Goal: Book appointment/travel/reservation

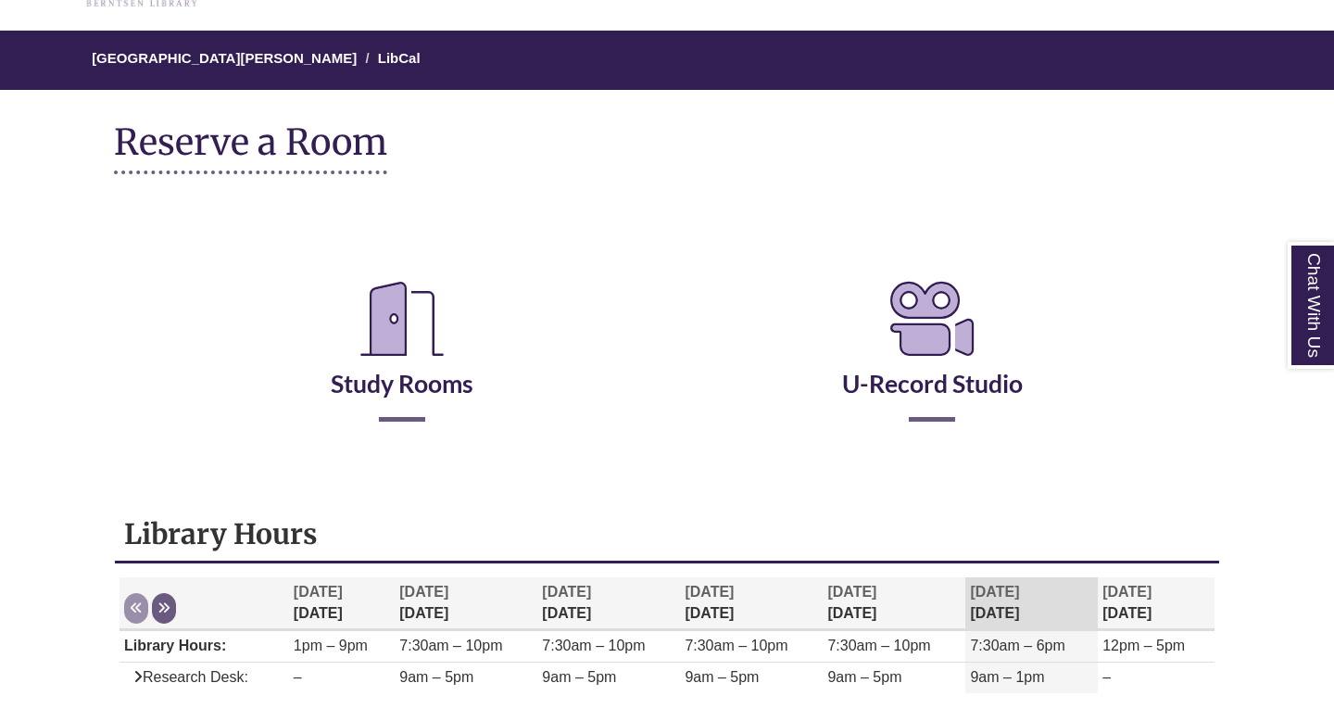
scroll to position [159, 0]
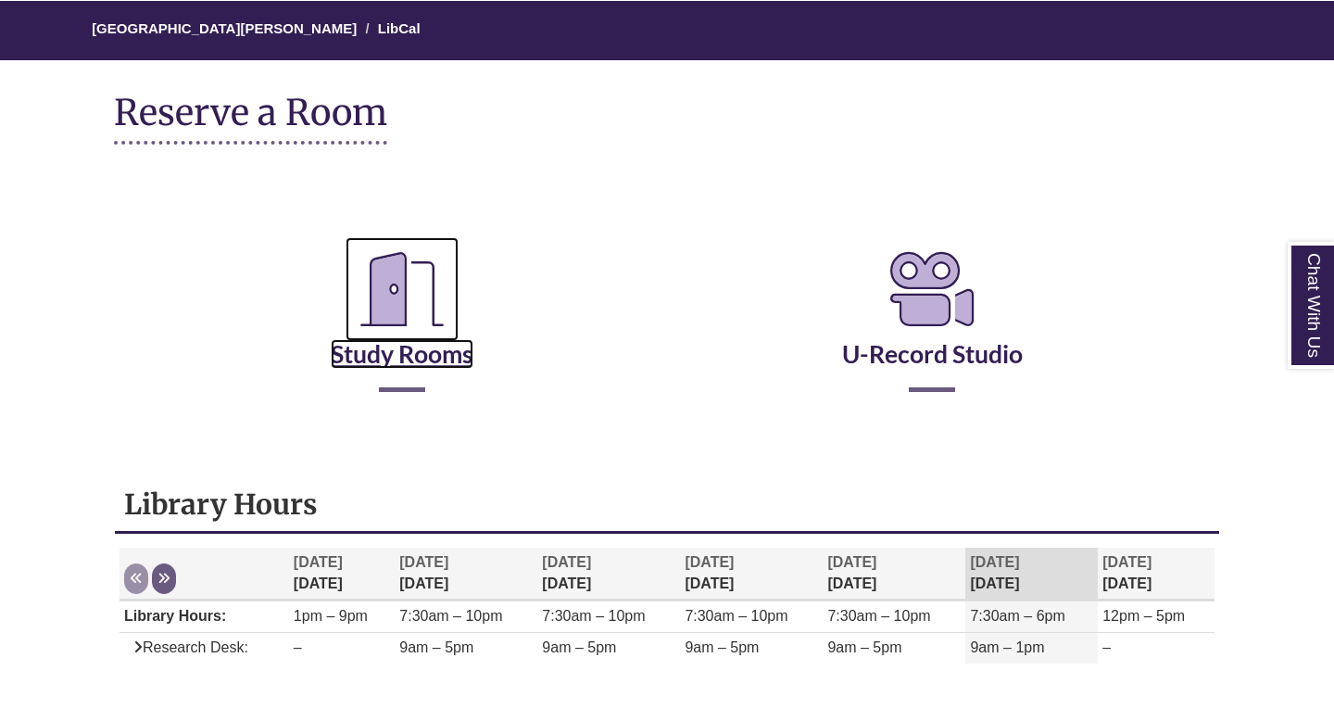
click at [438, 355] on link "Study Rooms" at bounding box center [402, 331] width 143 height 76
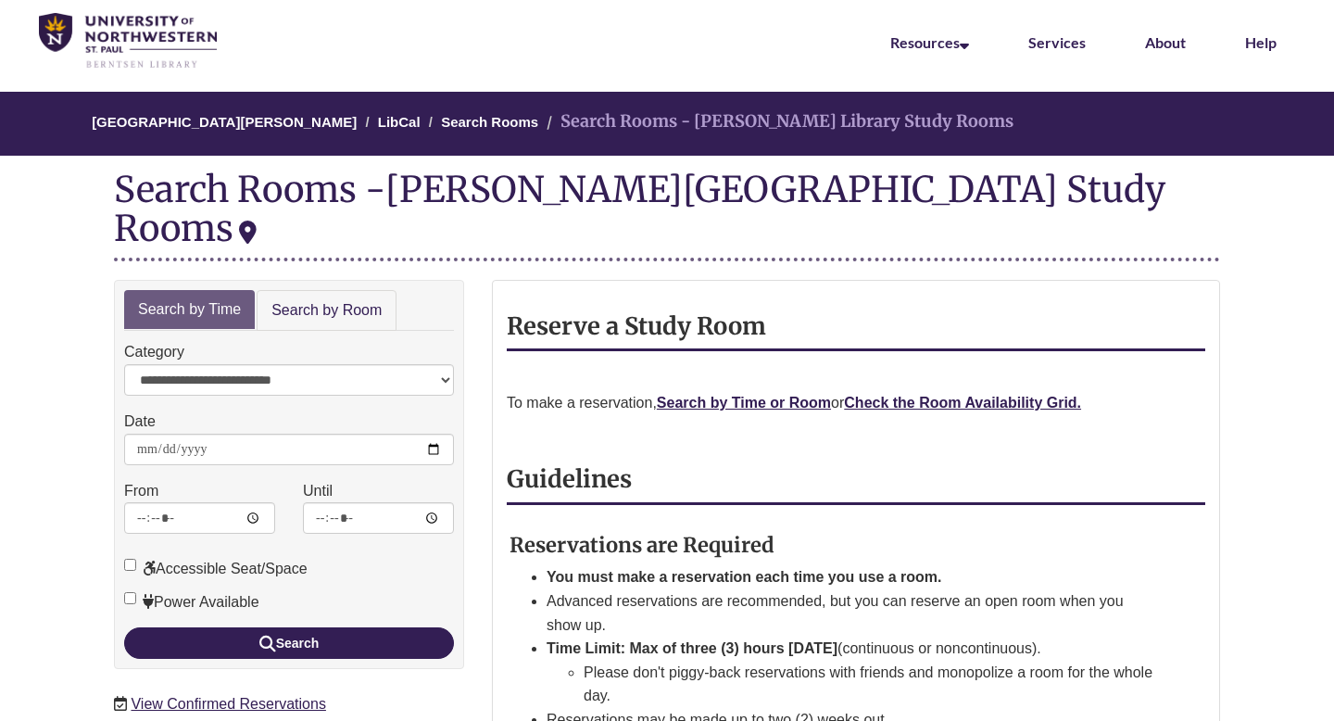
scroll to position [69, 0]
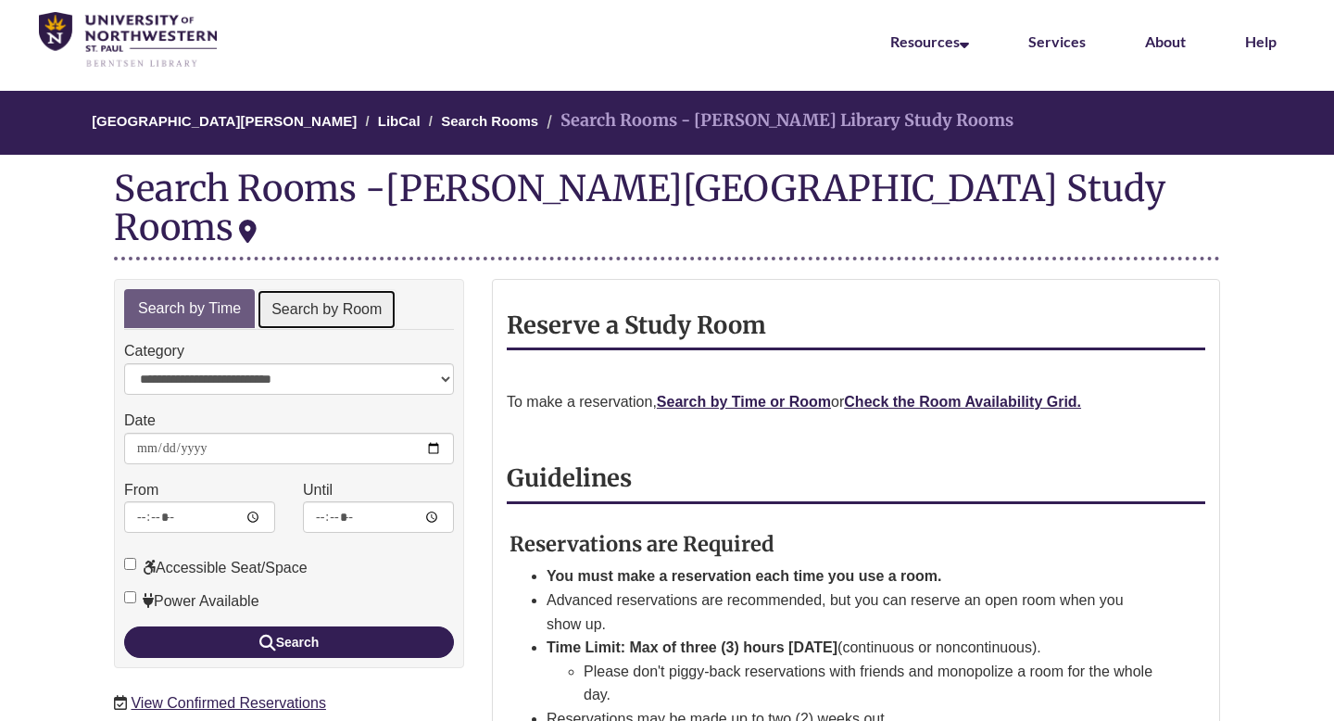
click at [355, 289] on link "Search by Room" at bounding box center [327, 310] width 140 height 42
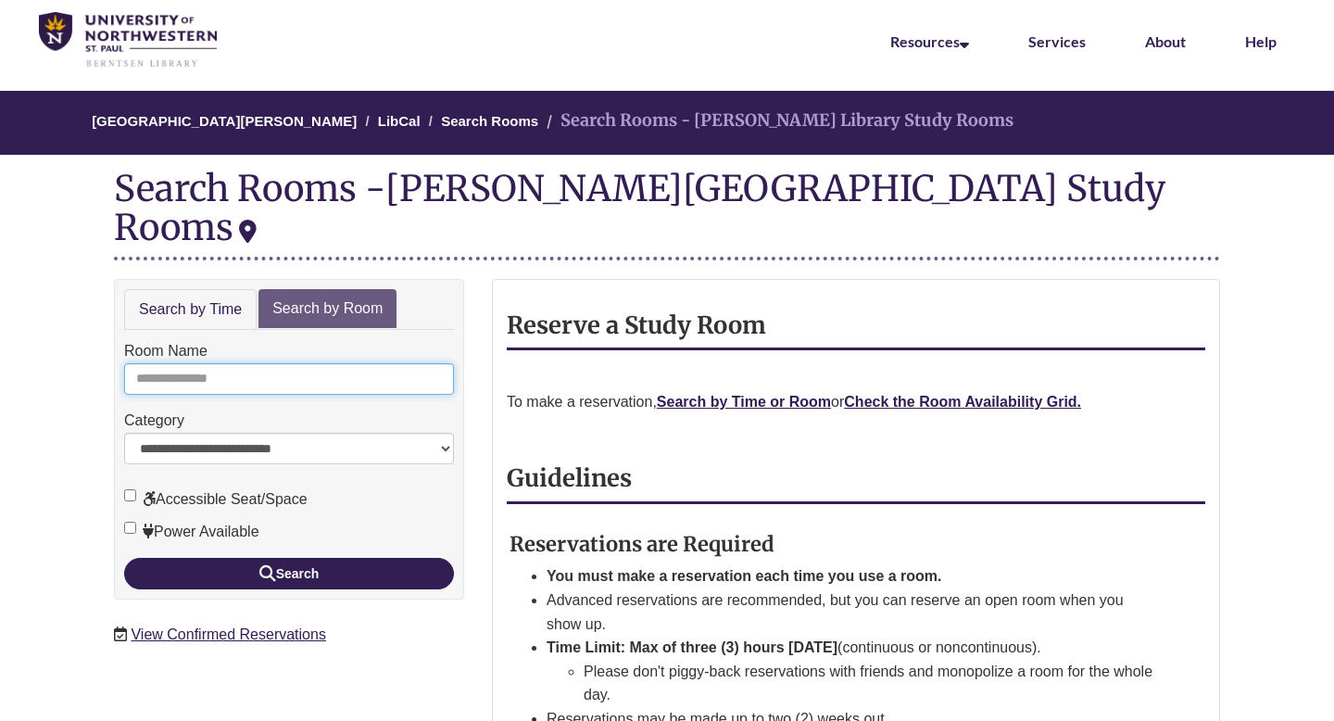
click at [334, 363] on input "Room Name" at bounding box center [289, 378] width 330 height 31
type input "**********"
click at [124, 558] on button "Search" at bounding box center [289, 573] width 330 height 31
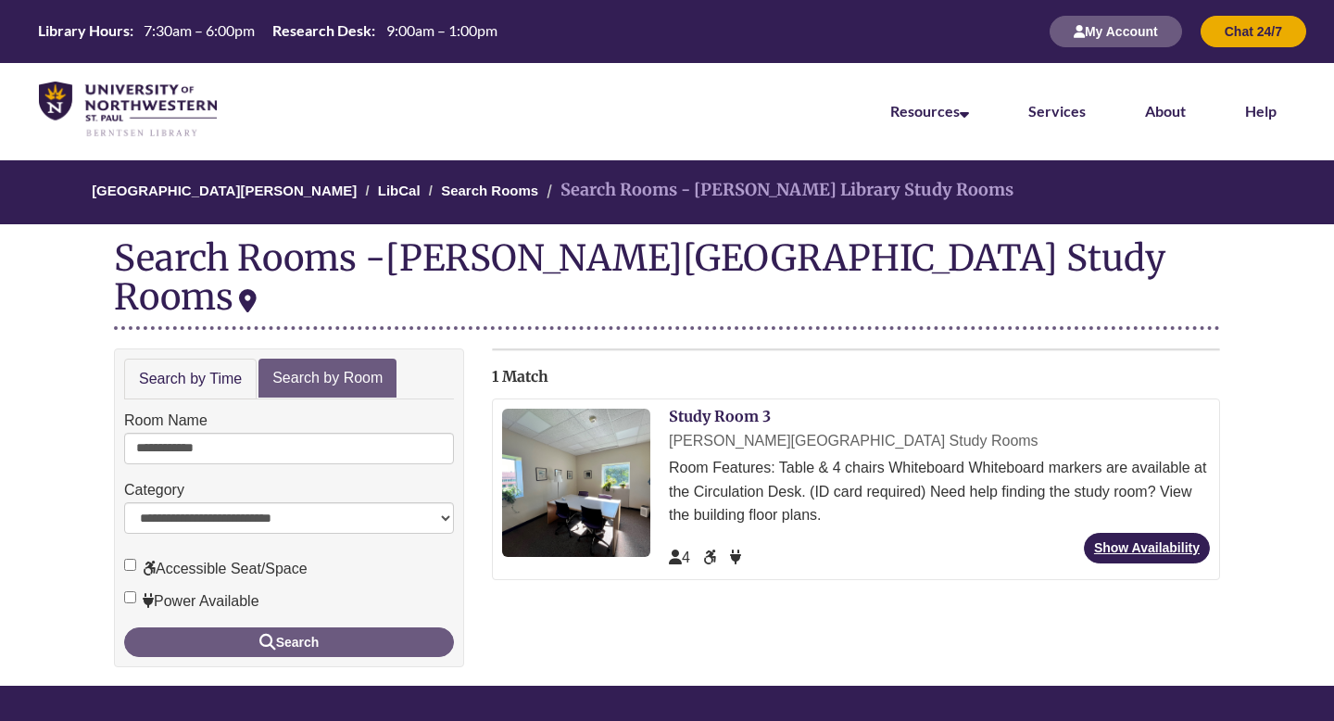
click at [759, 429] on div "[PERSON_NAME][GEOGRAPHIC_DATA] Study Rooms" at bounding box center [939, 441] width 541 height 24
click at [756, 407] on link "Study Room 3" at bounding box center [720, 416] width 102 height 19
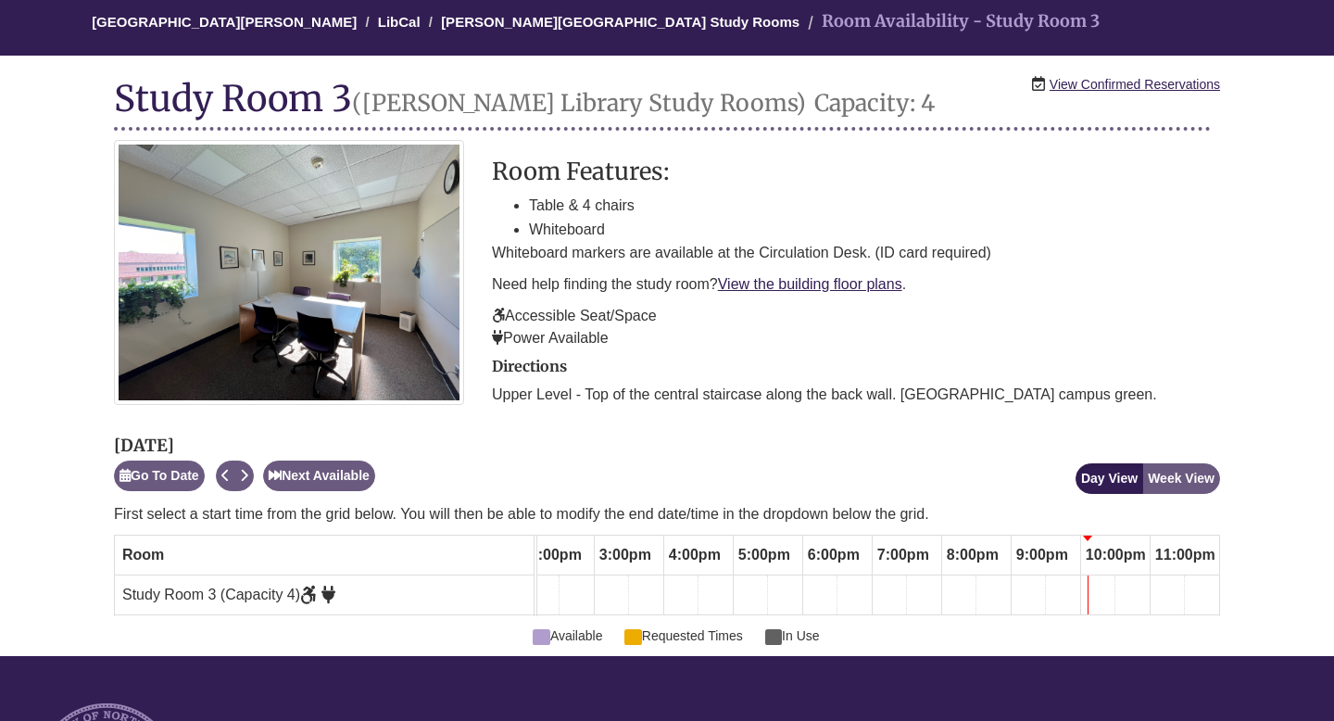
scroll to position [170, 0]
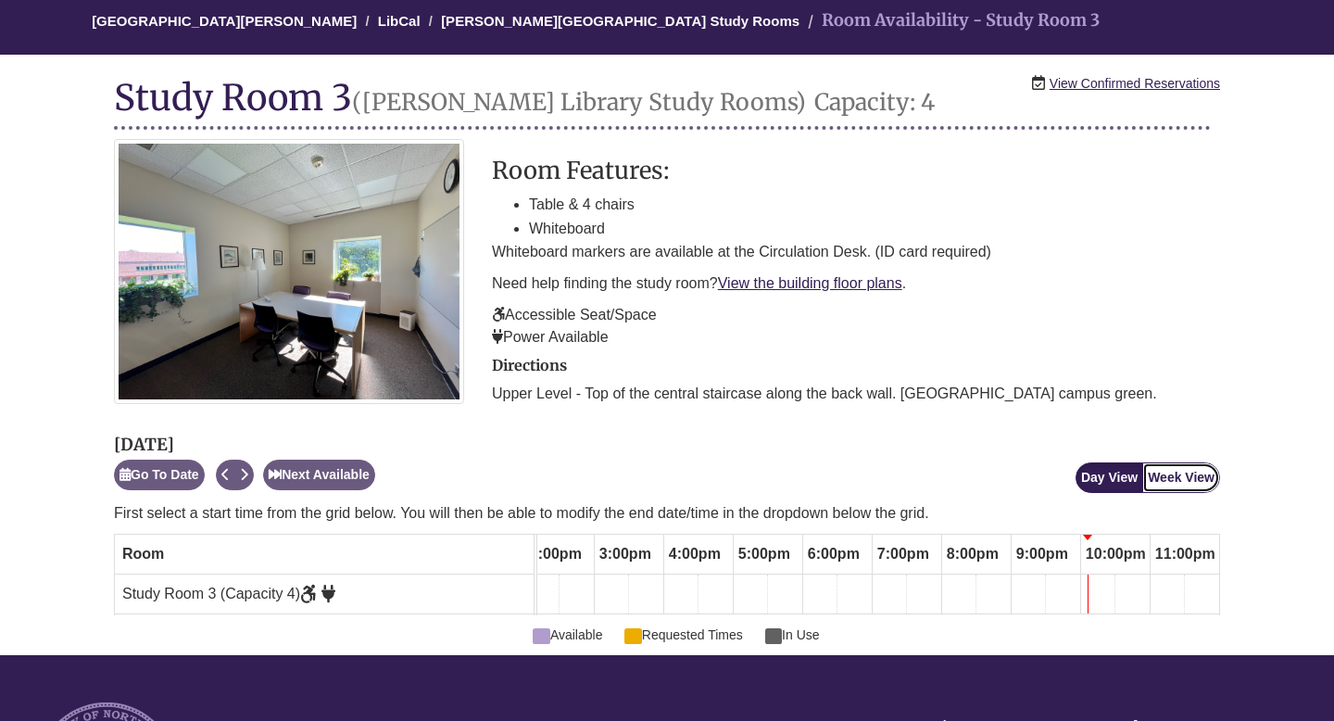
click at [1177, 478] on button "Week View" at bounding box center [1181, 477] width 78 height 31
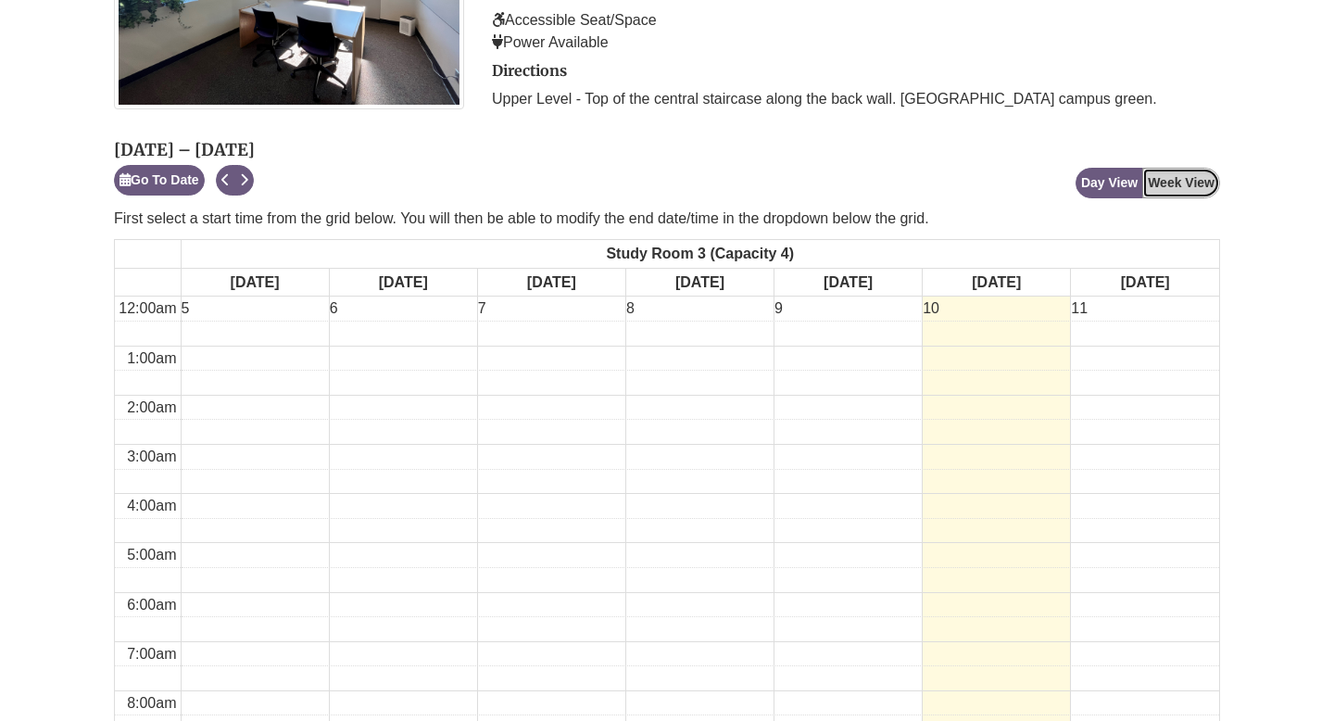
scroll to position [440, 0]
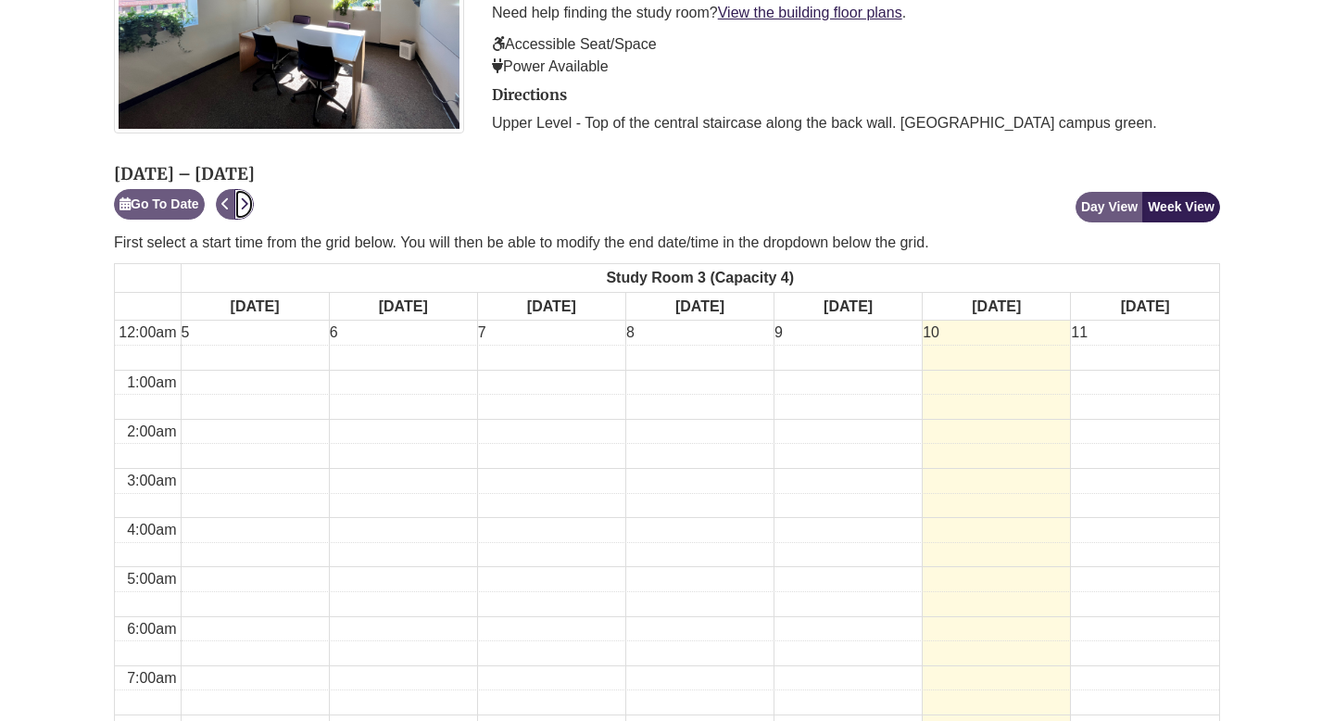
click at [247, 200] on icon "Next" at bounding box center [244, 203] width 8 height 13
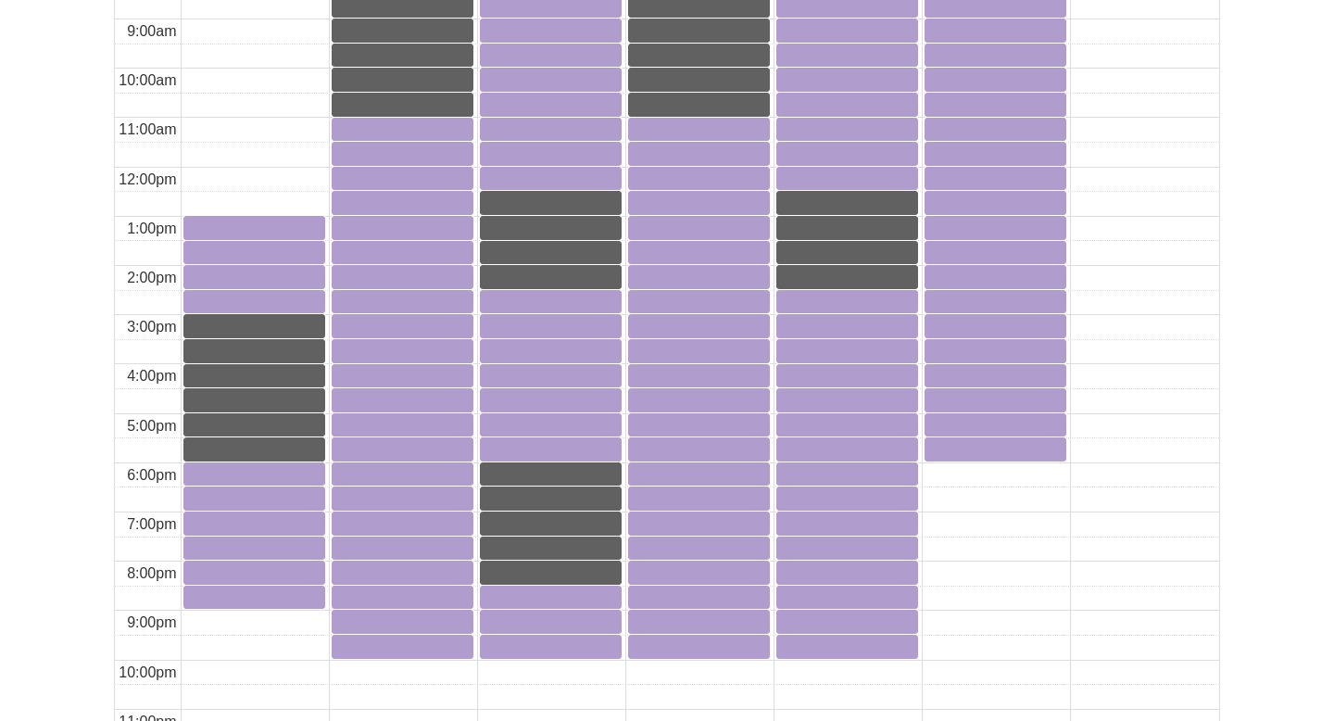
scroll to position [1187, 0]
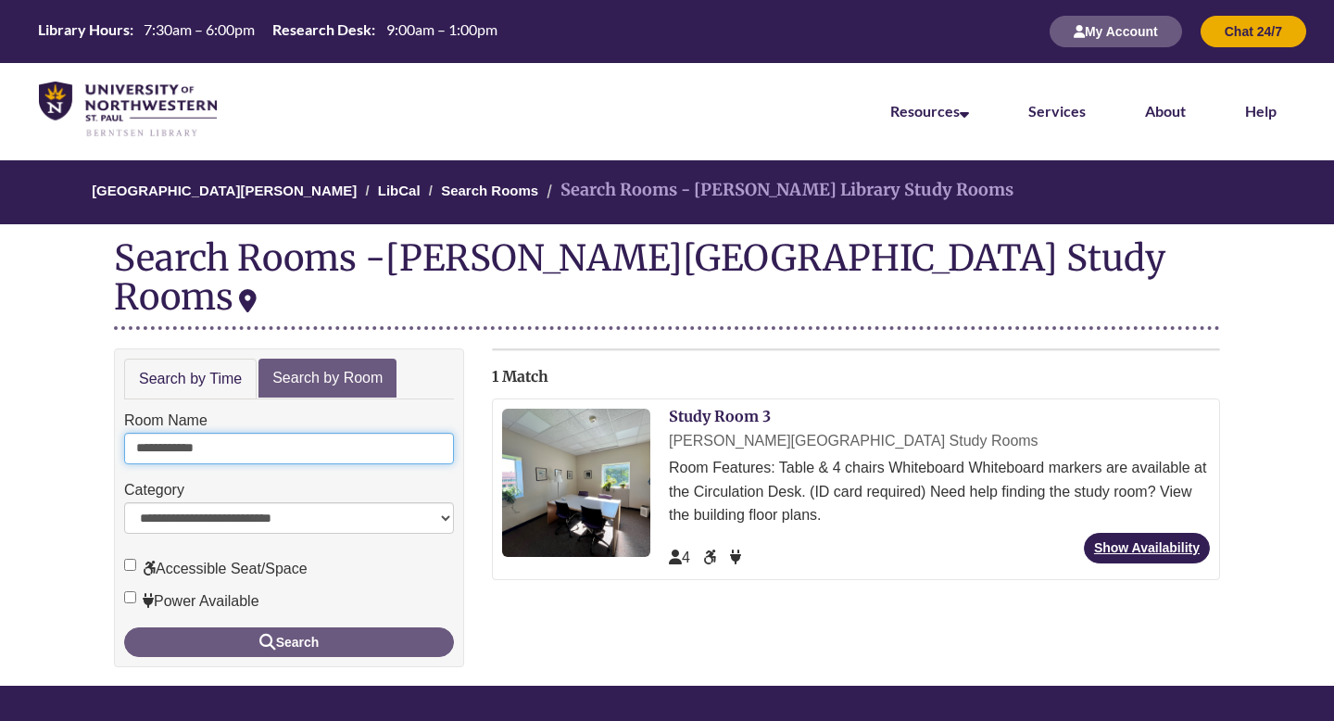
click at [224, 433] on input "**********" at bounding box center [289, 448] width 330 height 31
click at [227, 433] on input "**********" at bounding box center [289, 448] width 330 height 31
type input "**********"
click at [124, 627] on button "Search" at bounding box center [289, 642] width 330 height 30
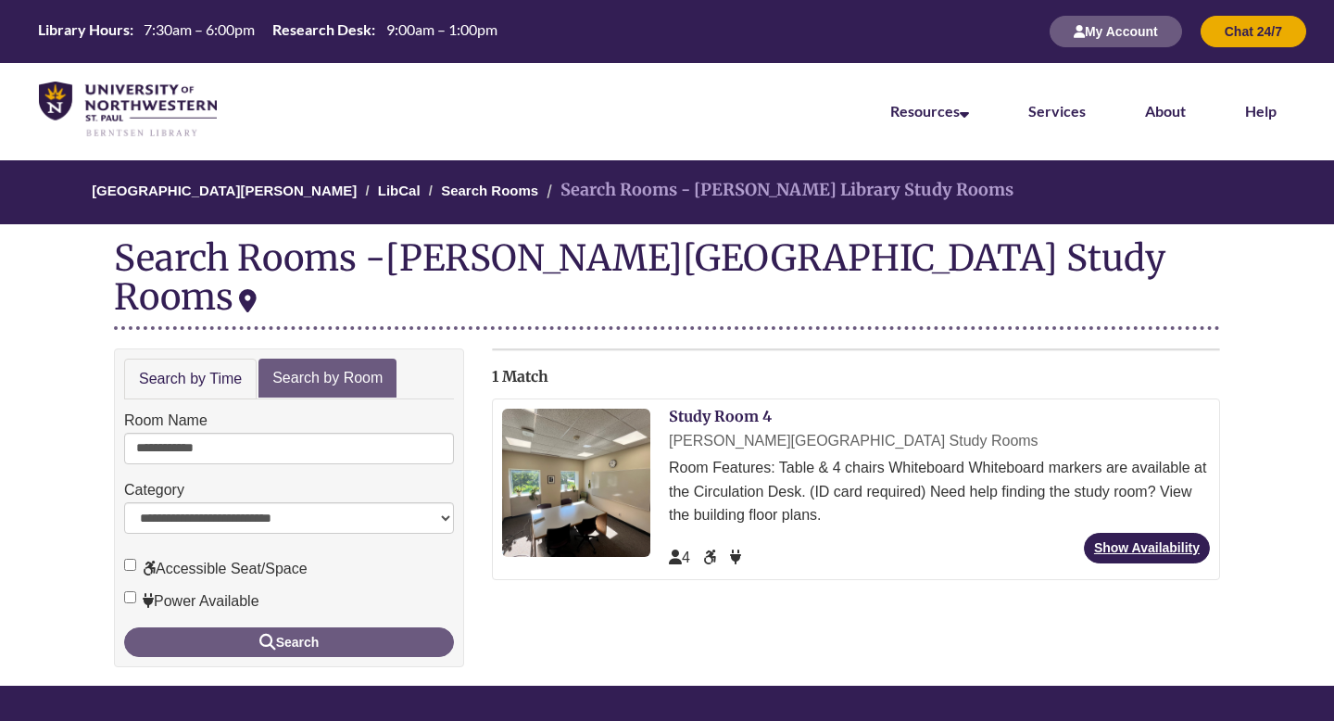
click at [725, 429] on div "[PERSON_NAME][GEOGRAPHIC_DATA] Study Rooms" at bounding box center [939, 441] width 541 height 24
click at [725, 408] on div "Study Room 4 [PERSON_NAME][GEOGRAPHIC_DATA] Study Rooms Room Features: Table & …" at bounding box center [939, 488] width 541 height 161
click at [733, 407] on link "Study Room 4" at bounding box center [720, 416] width 103 height 19
click at [233, 433] on input "**********" at bounding box center [289, 448] width 330 height 31
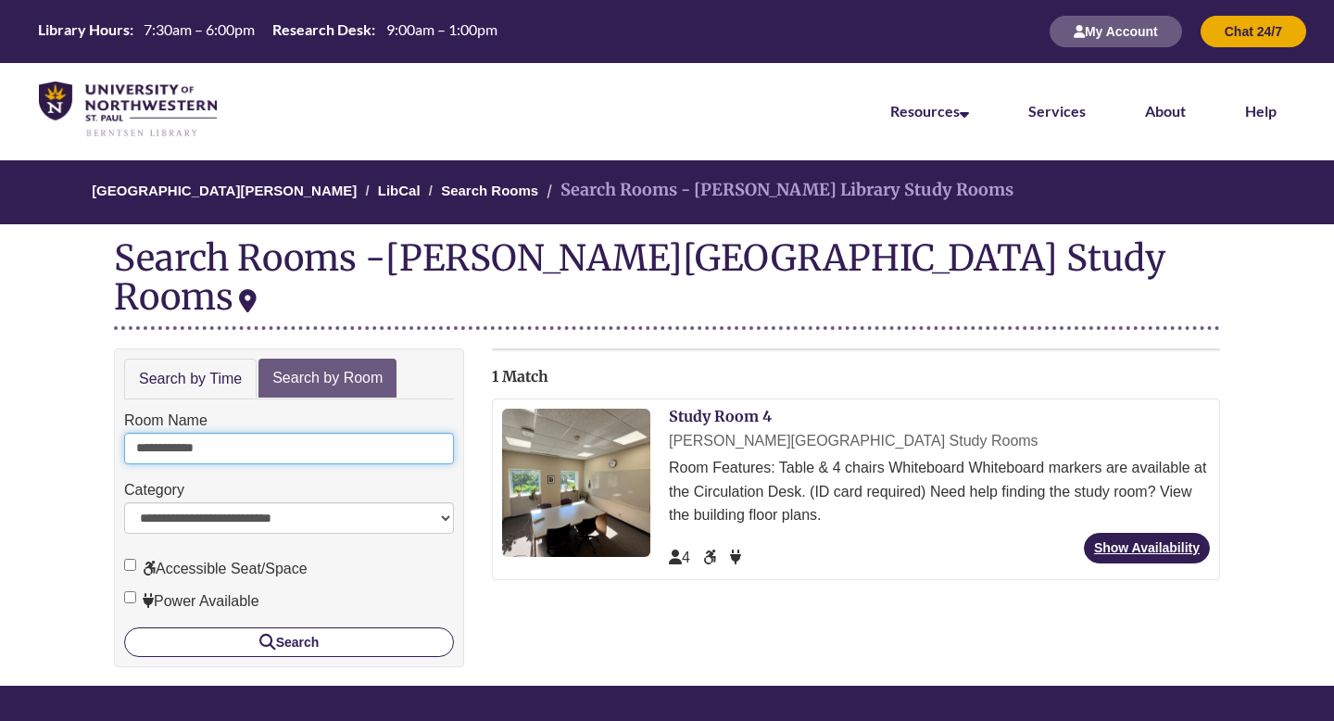
type input "**********"
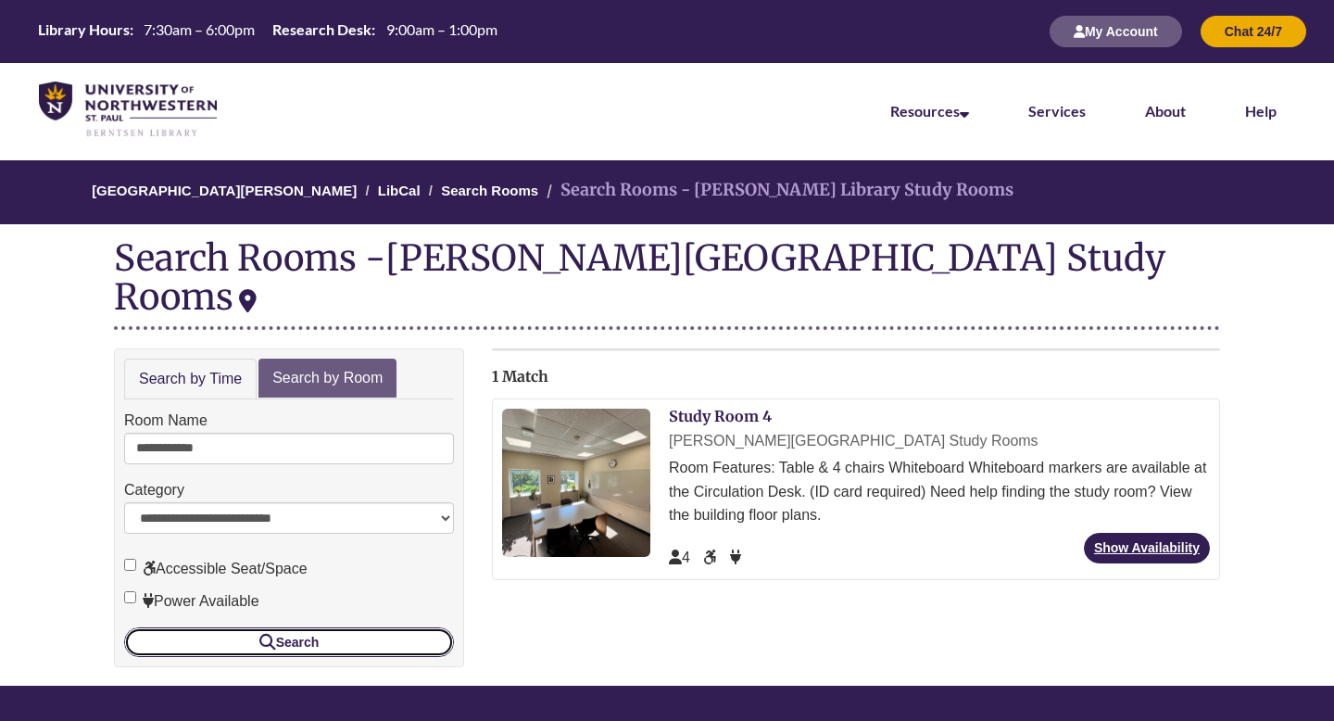
click at [270, 641] on icon "submit" at bounding box center [267, 641] width 17 height 1
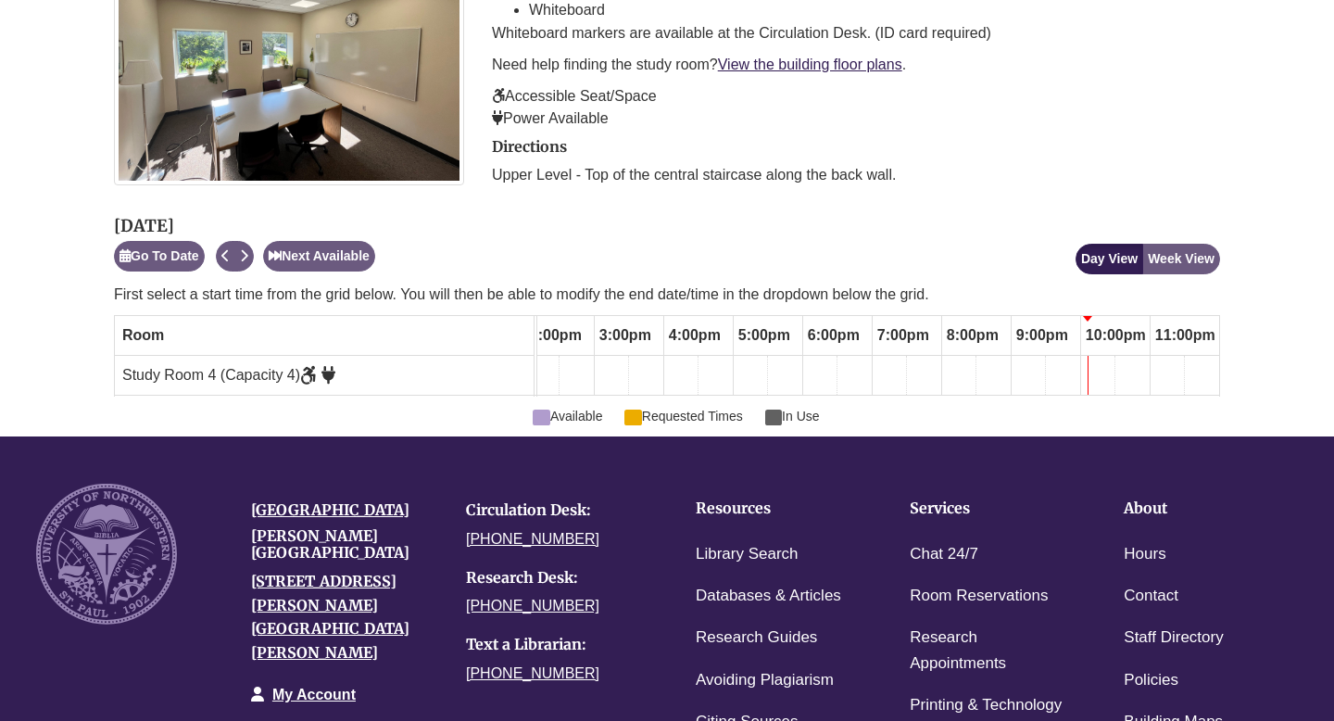
scroll to position [490, 0]
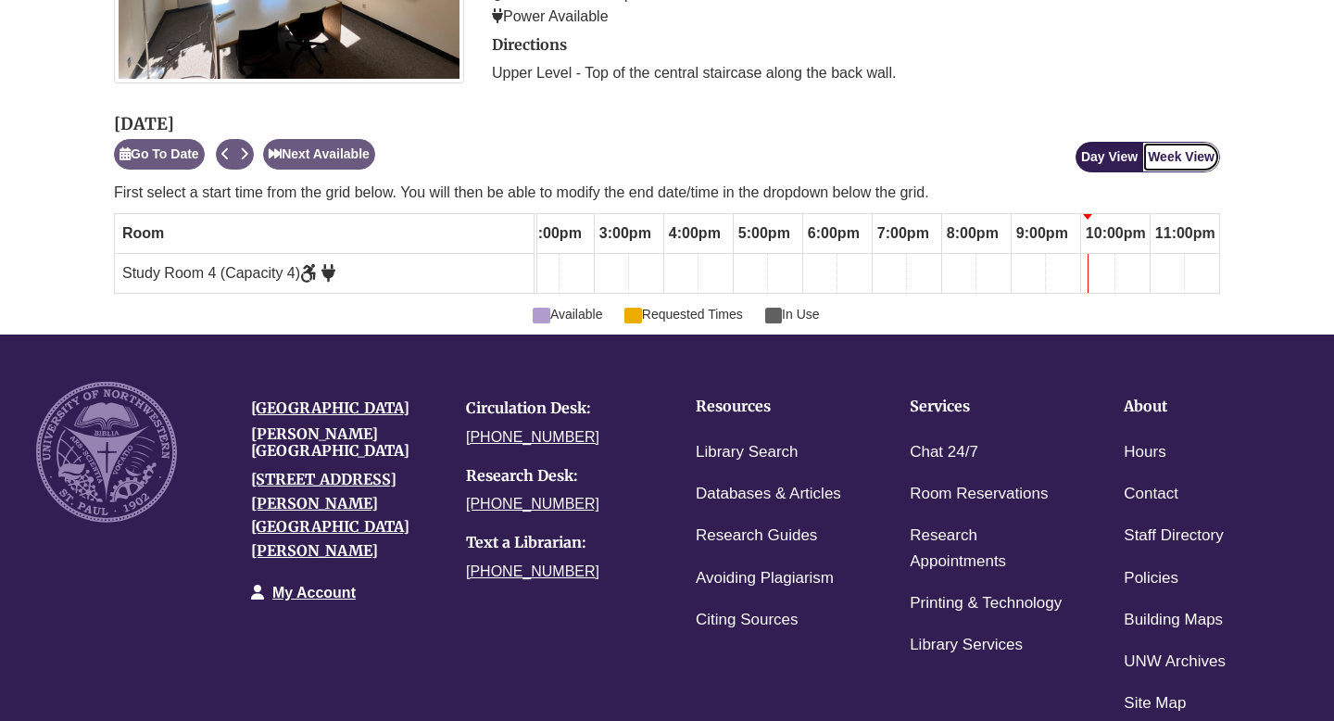
click at [1169, 163] on button "Week View" at bounding box center [1181, 157] width 78 height 31
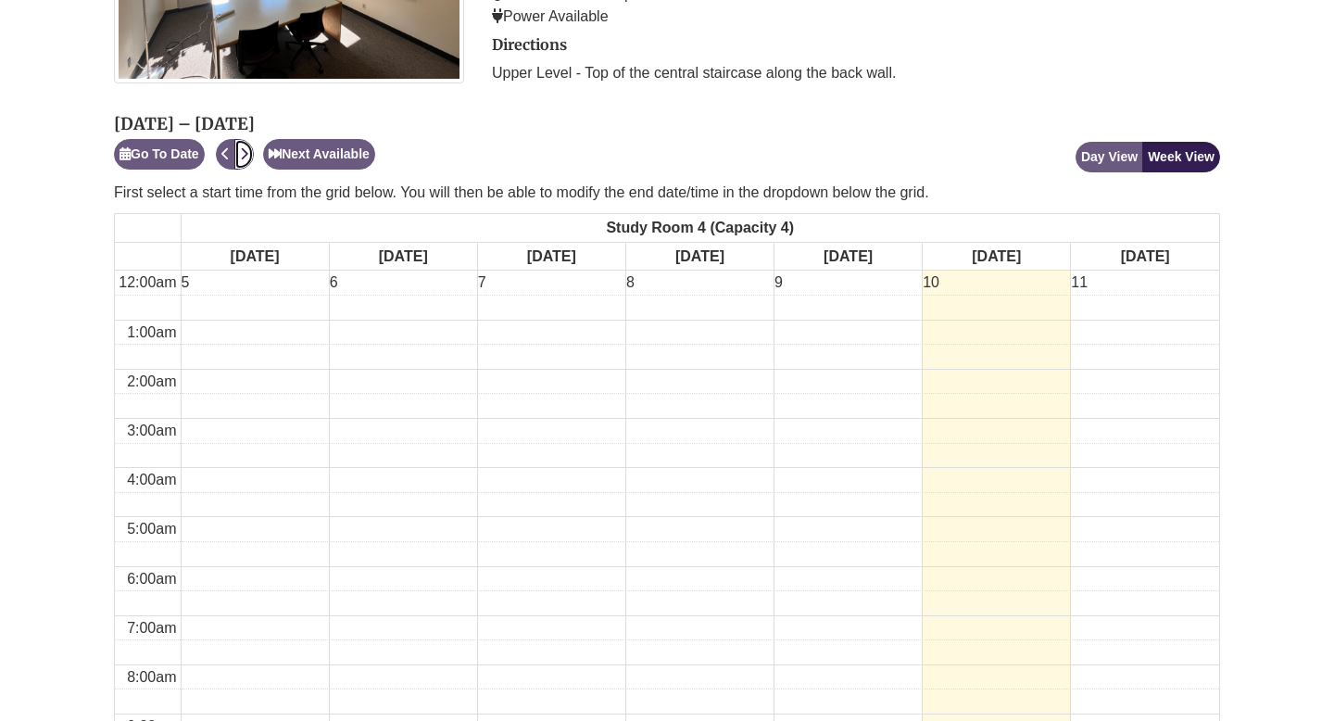
click at [245, 157] on icon "Next" at bounding box center [244, 153] width 8 height 13
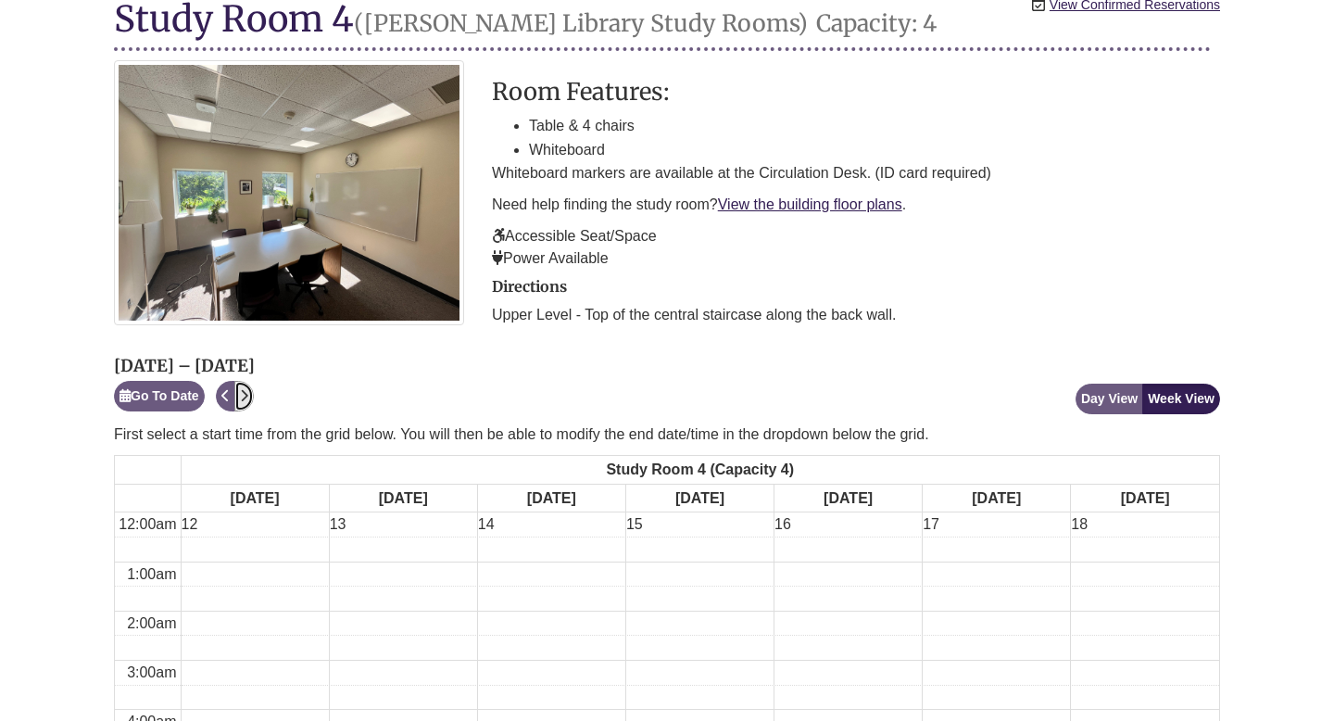
scroll to position [0, 0]
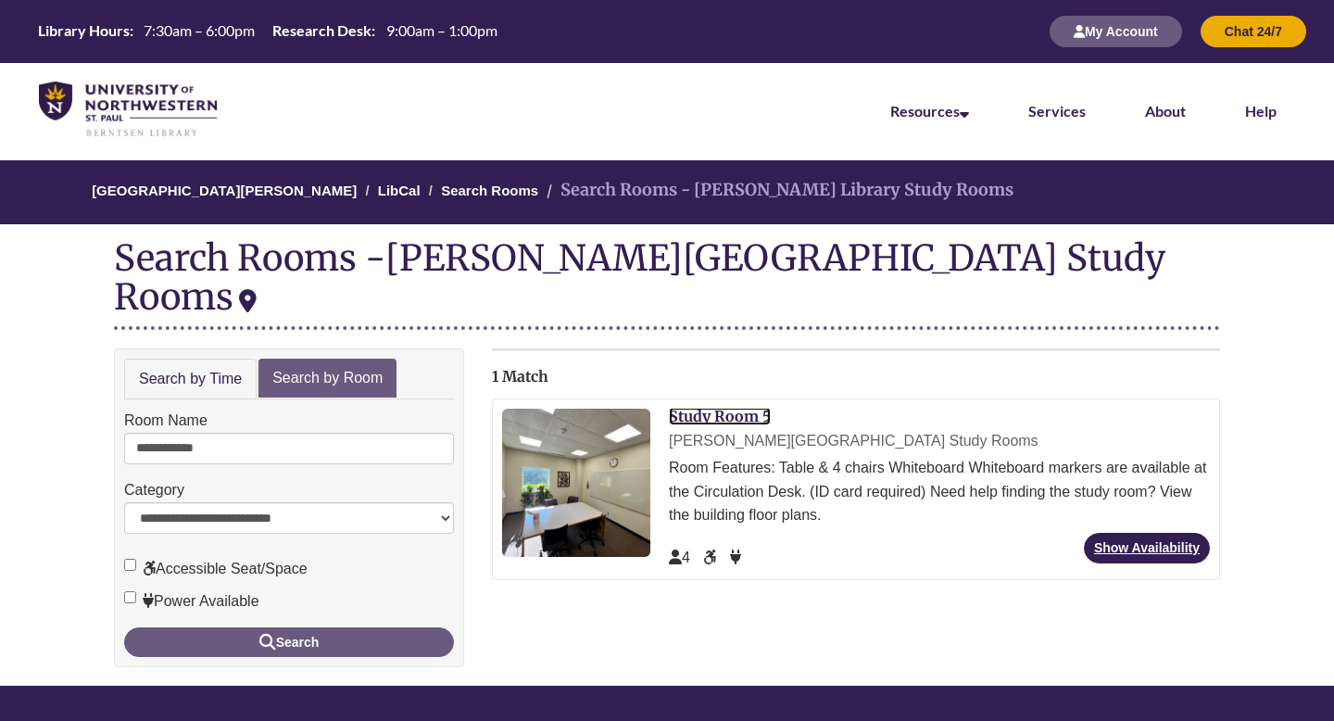
click at [743, 407] on link "Study Room 5" at bounding box center [720, 416] width 102 height 19
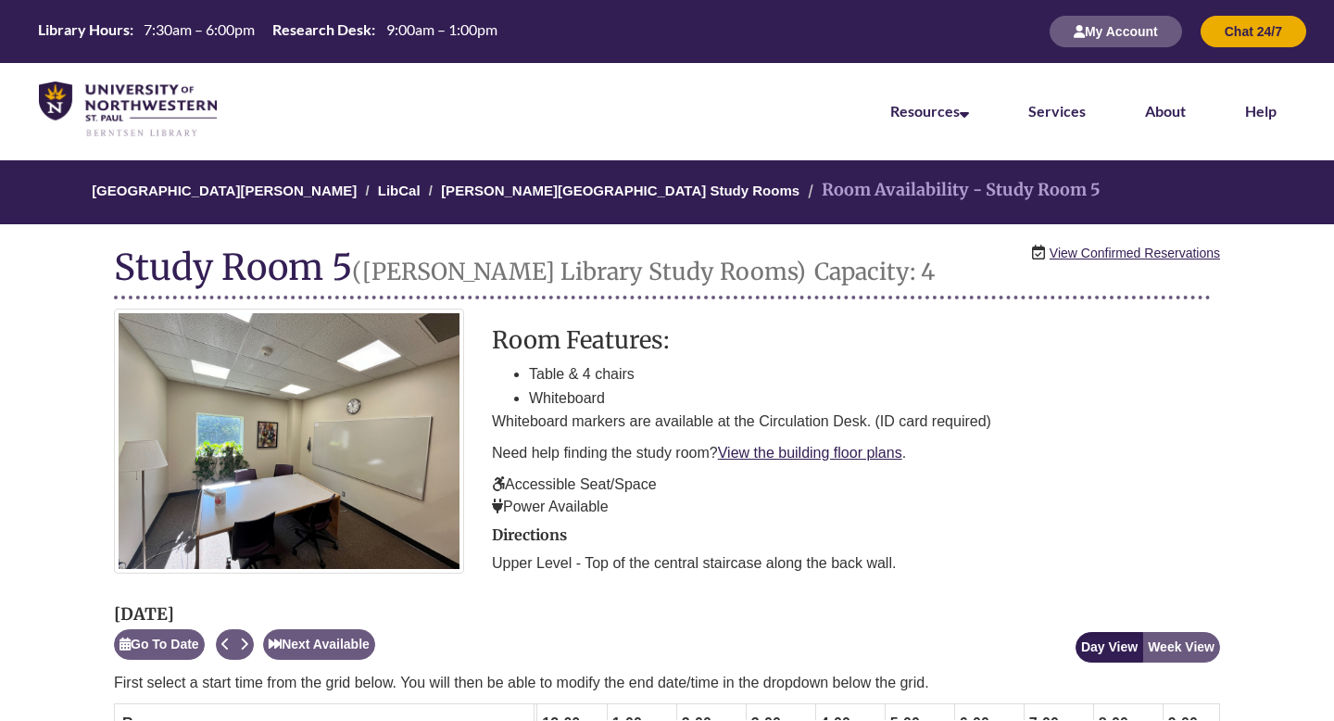
scroll to position [0, 986]
click at [251, 643] on button "Next" at bounding box center [243, 644] width 19 height 31
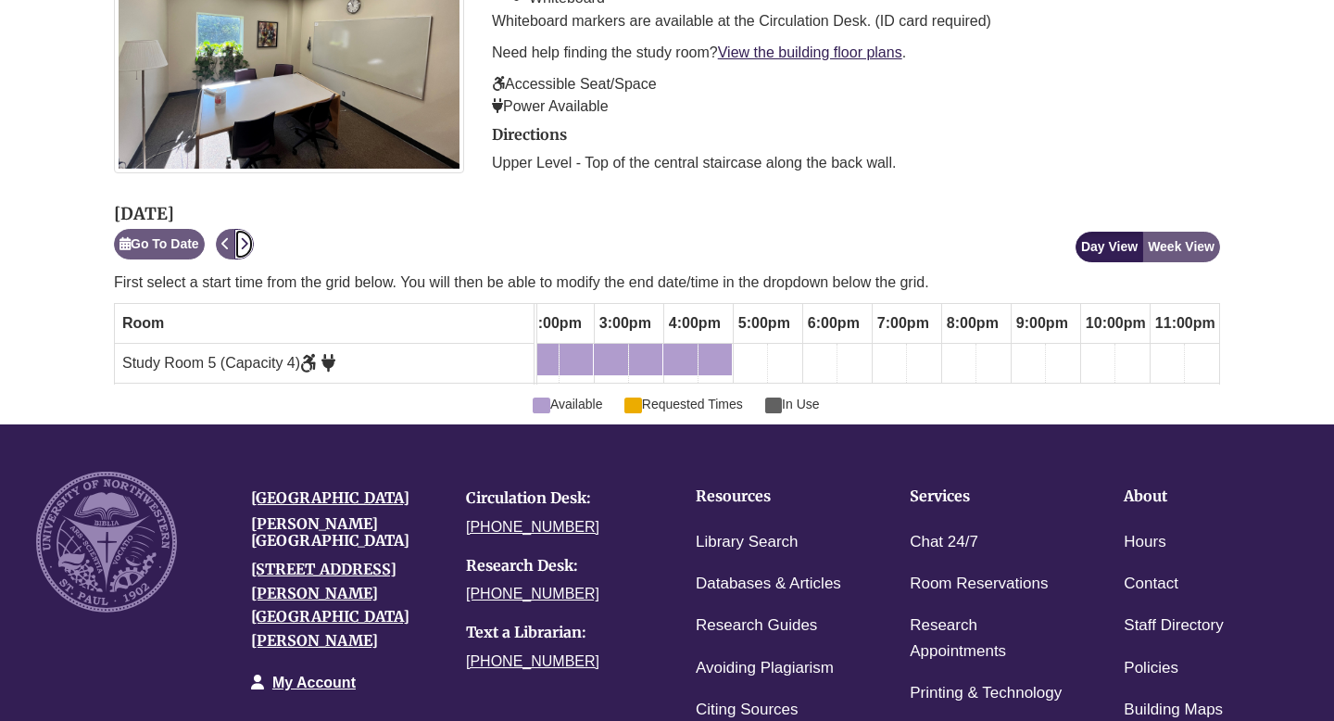
scroll to position [402, 0]
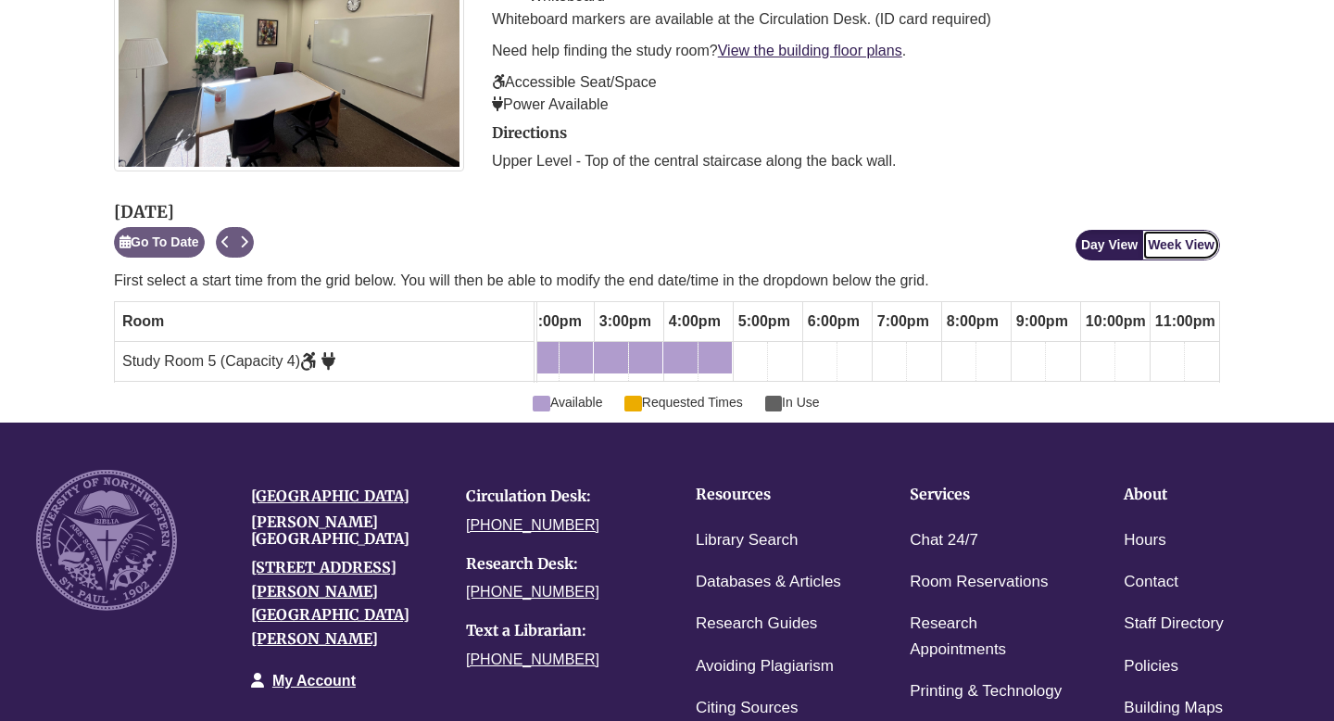
click at [1182, 253] on button "Week View" at bounding box center [1181, 245] width 78 height 31
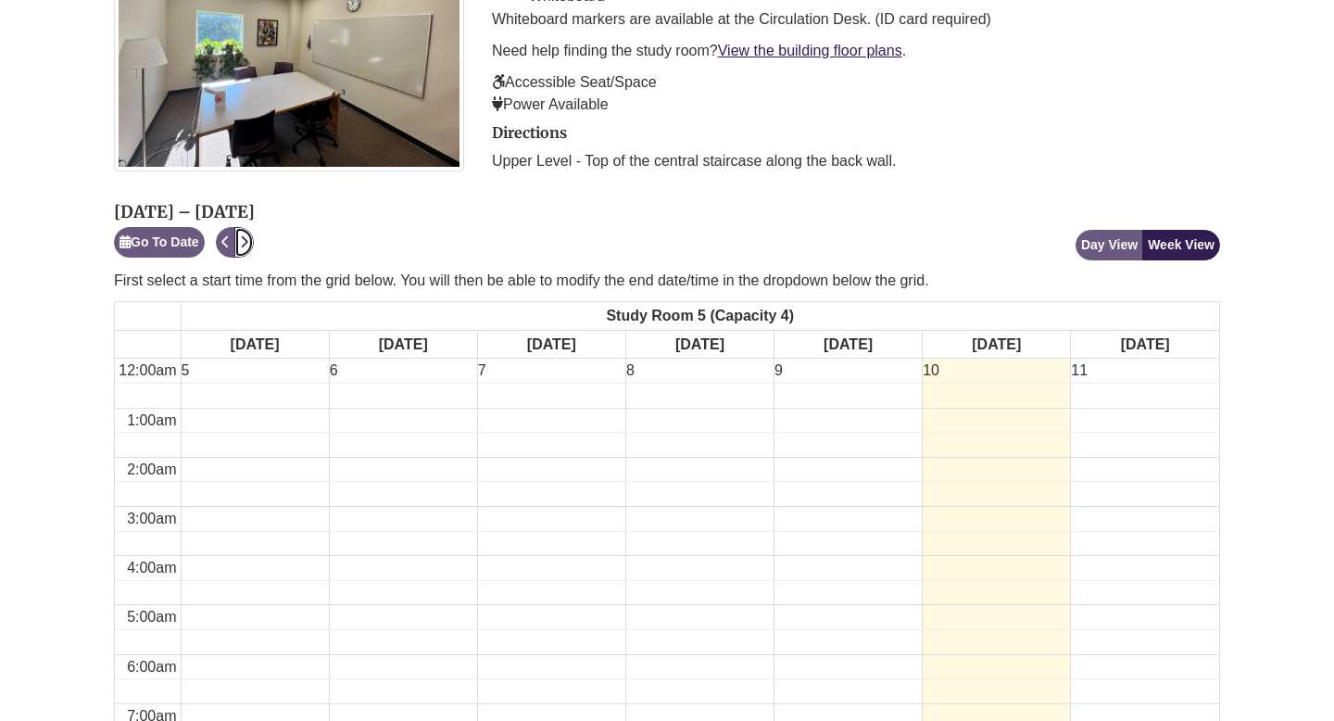
click at [244, 239] on icon "Next" at bounding box center [244, 241] width 8 height 13
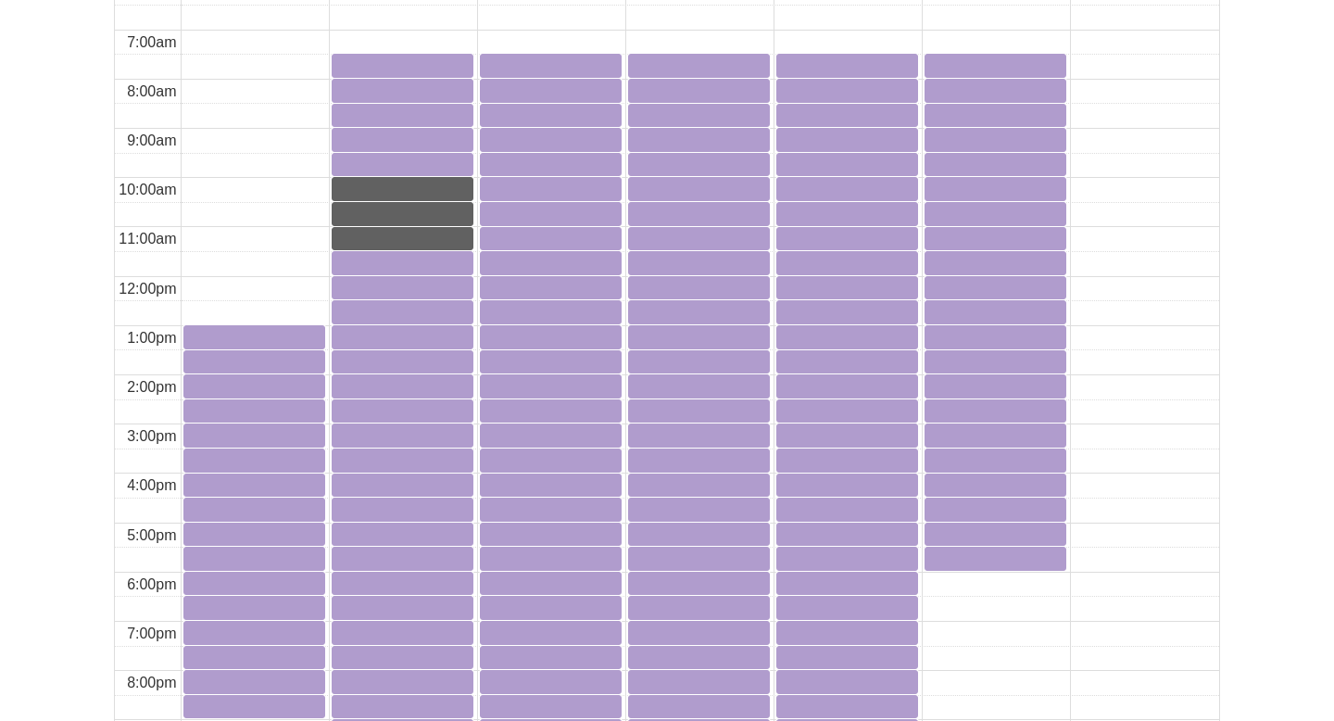
scroll to position [1083, 0]
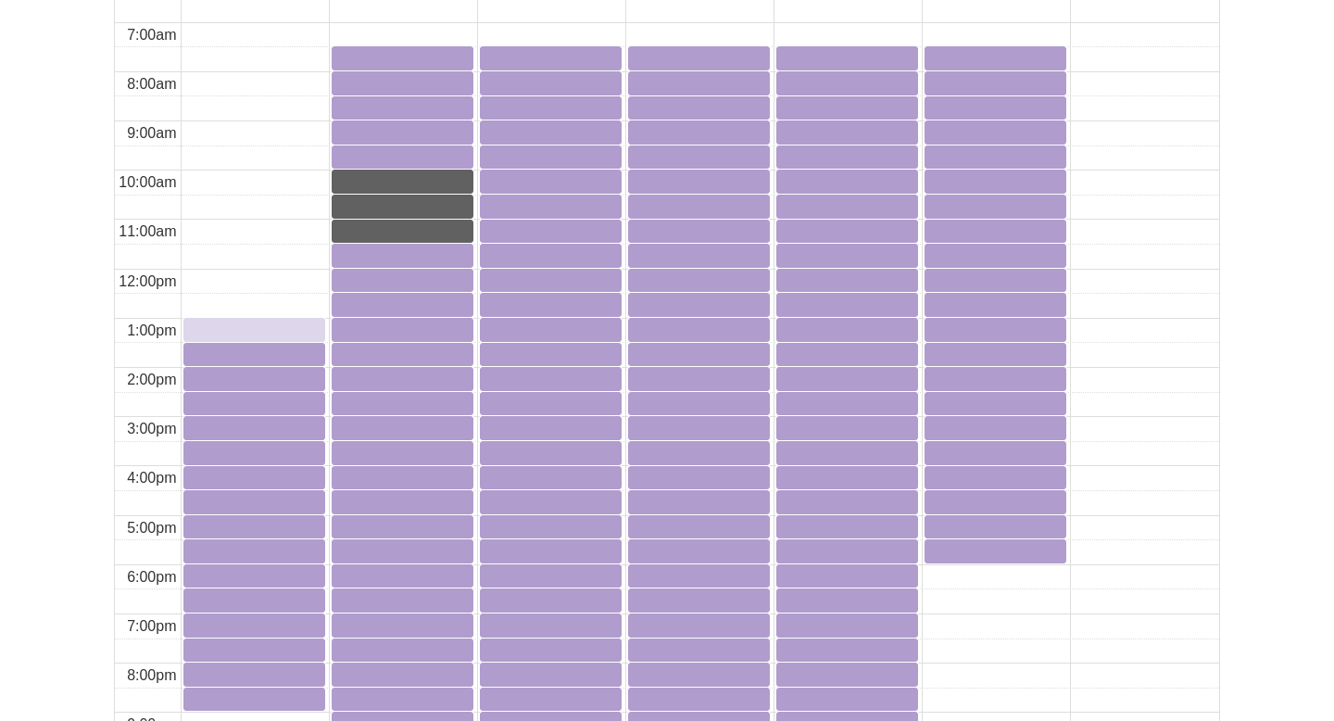
click at [239, 326] on div "1:00pm Sunday, October 12, 2025 - Study Room 5 - Available" at bounding box center [254, 329] width 138 height 18
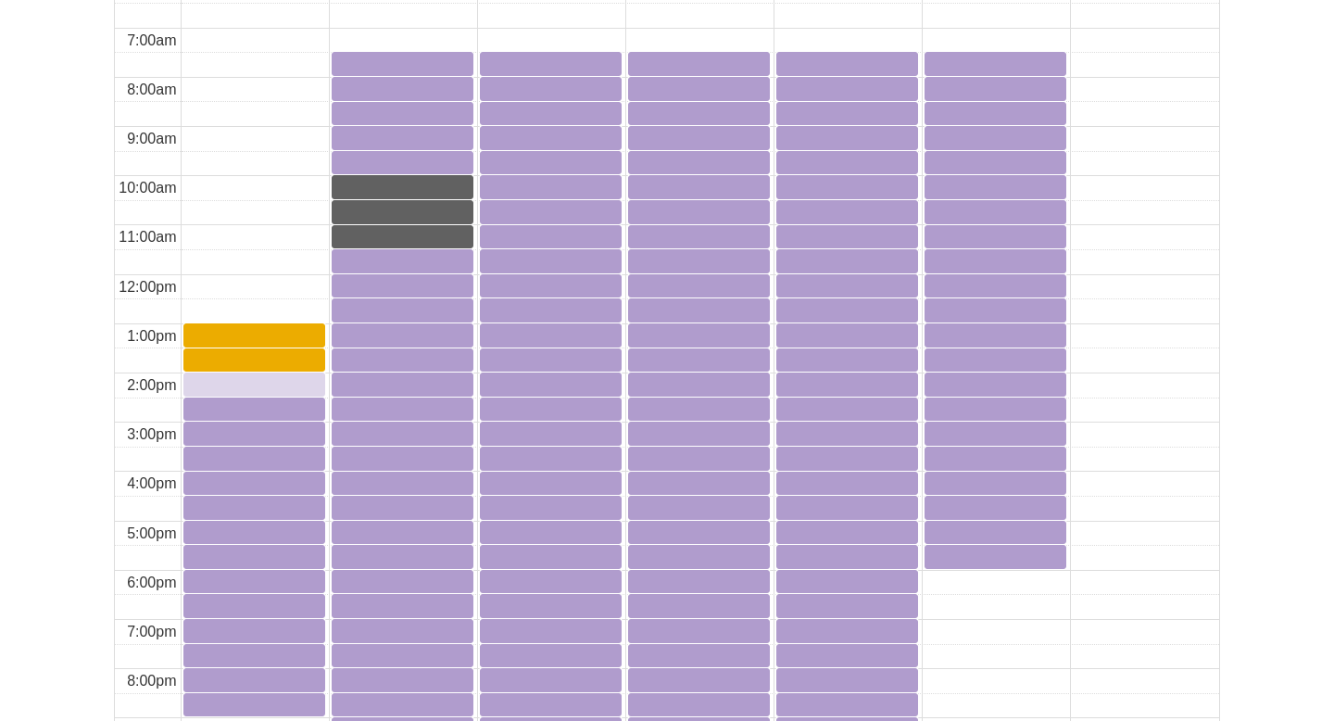
click at [233, 388] on div "2:00pm Sunday, October 12, 2025 - Study Room 5 - Available" at bounding box center [254, 383] width 138 height 18
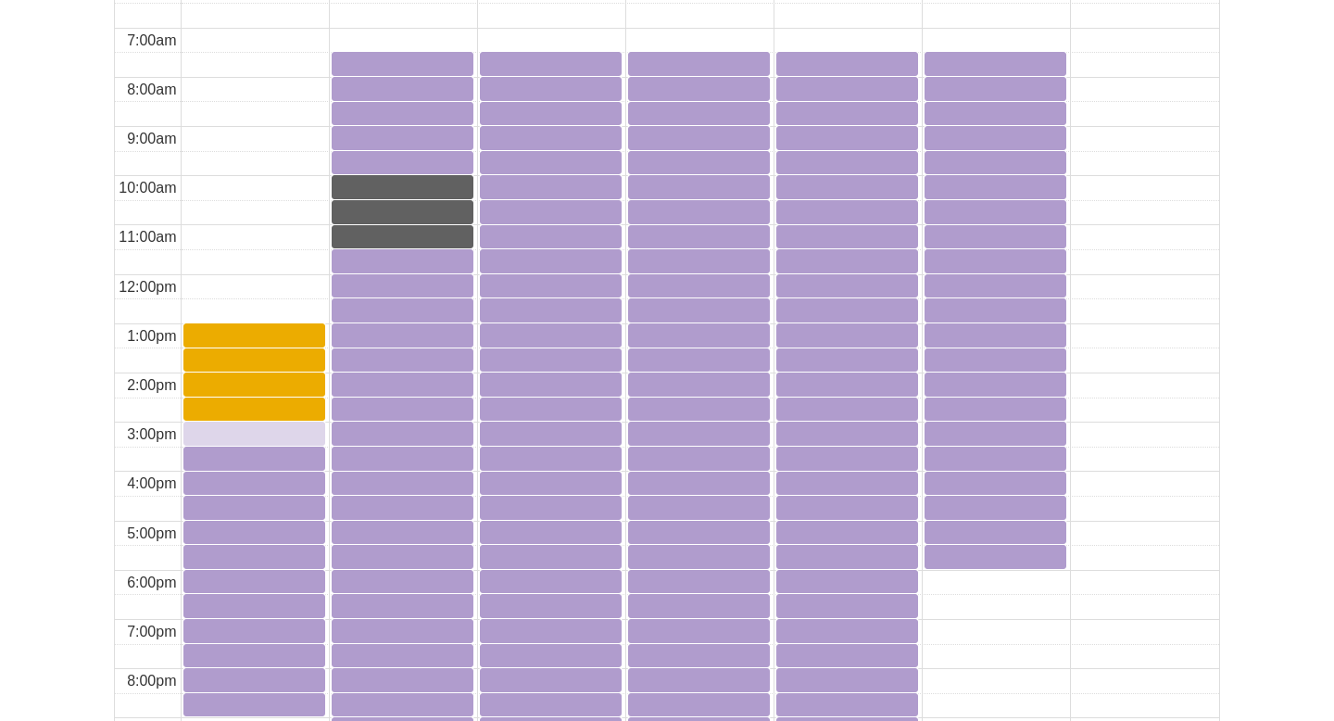
click at [236, 442] on div "3:00pm Sunday, October 12, 2025 - Study Room 5 - Available" at bounding box center [254, 433] width 138 height 21
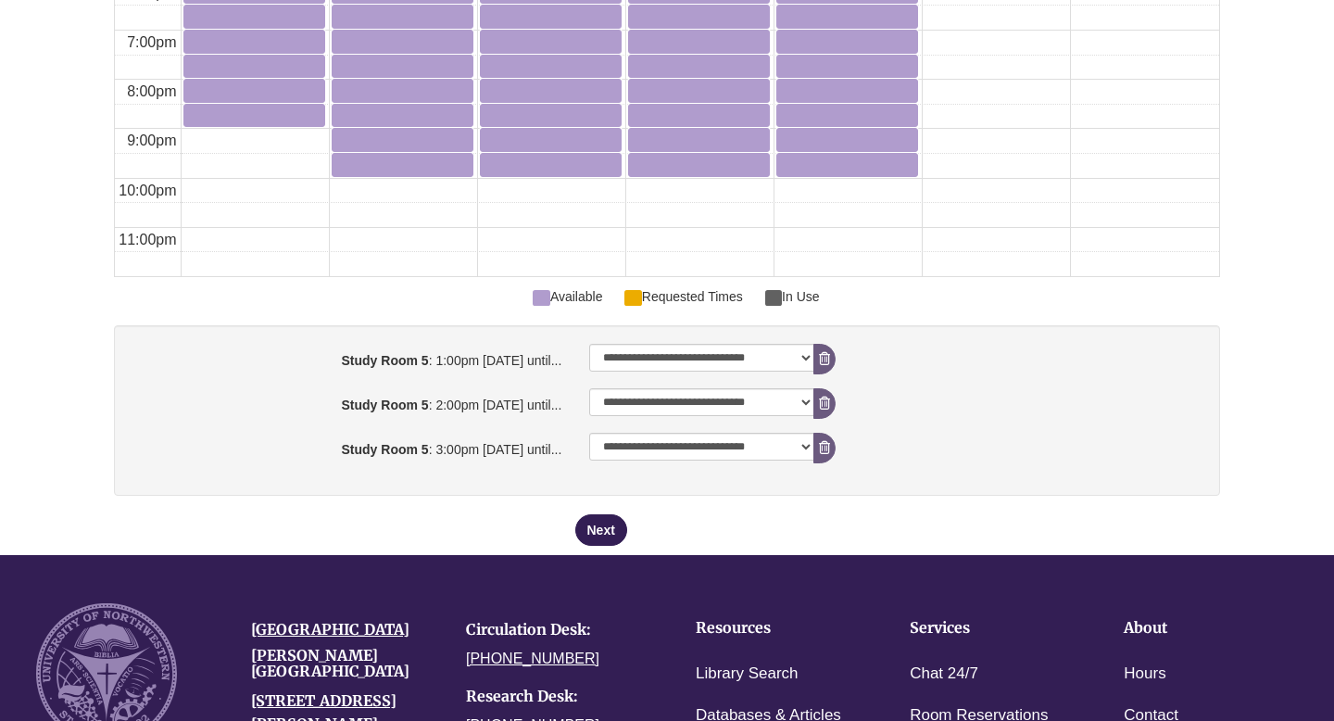
scroll to position [1681, 0]
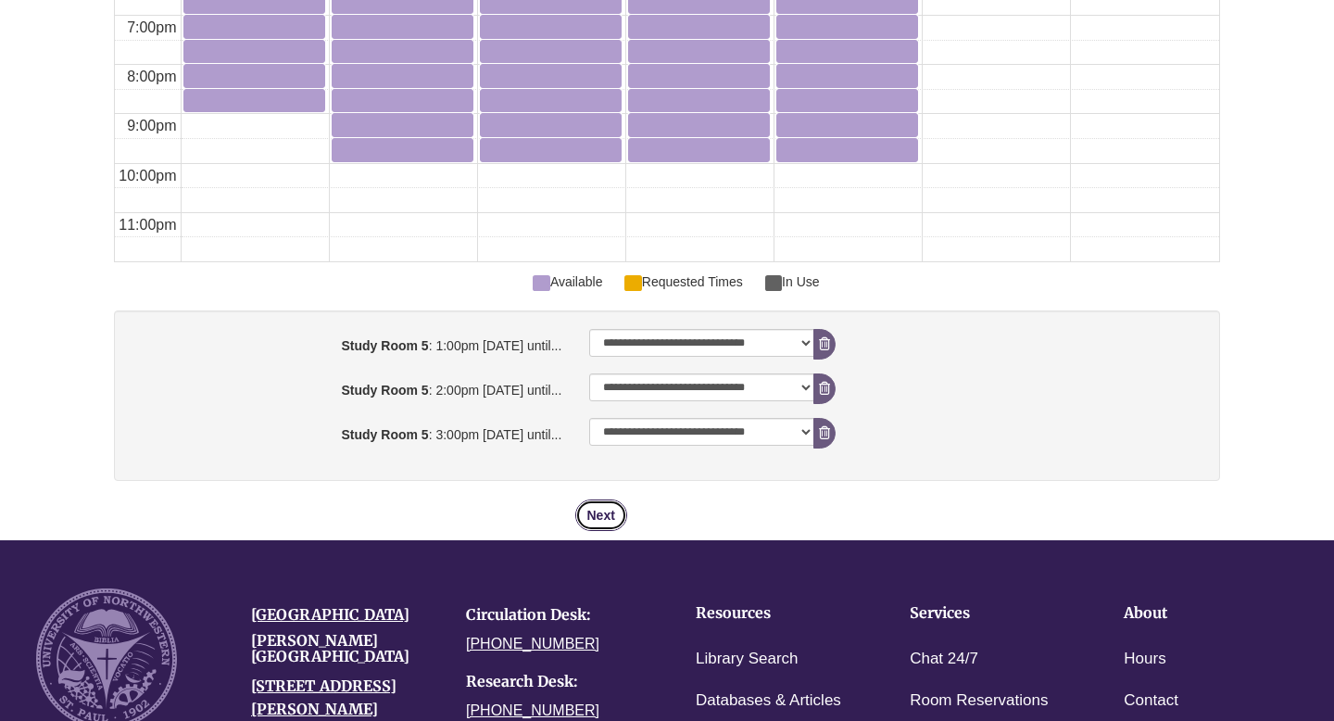
click at [600, 516] on button "Next" at bounding box center [601, 514] width 52 height 31
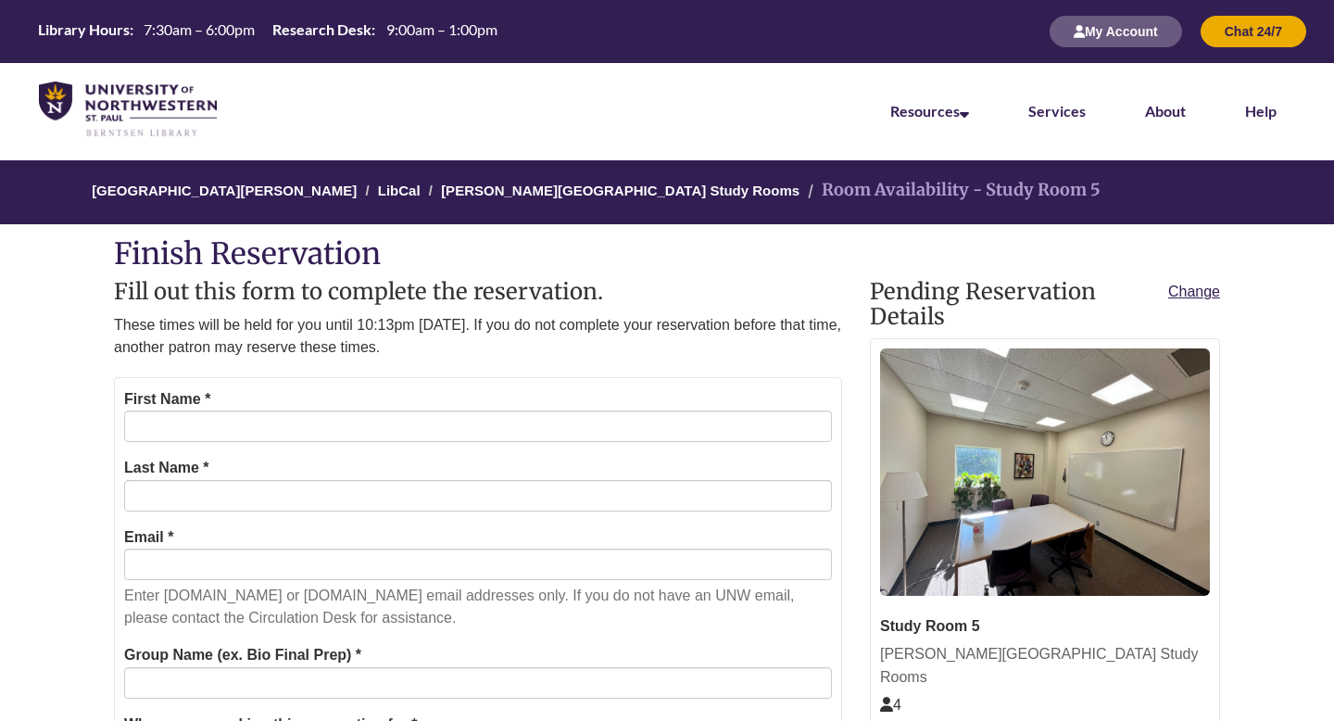
click at [420, 407] on div "First Name *" at bounding box center [478, 415] width 708 height 56
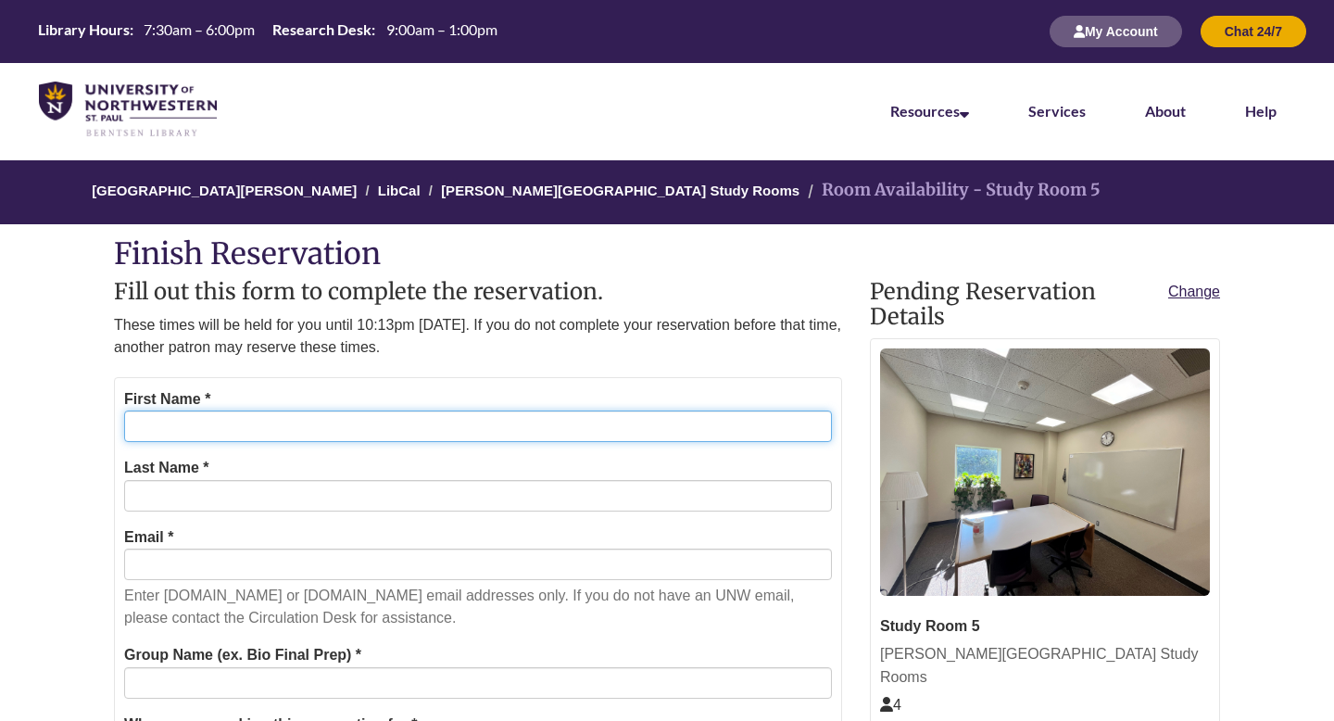
click at [420, 423] on input "First Name *" at bounding box center [478, 425] width 708 height 31
type input "******"
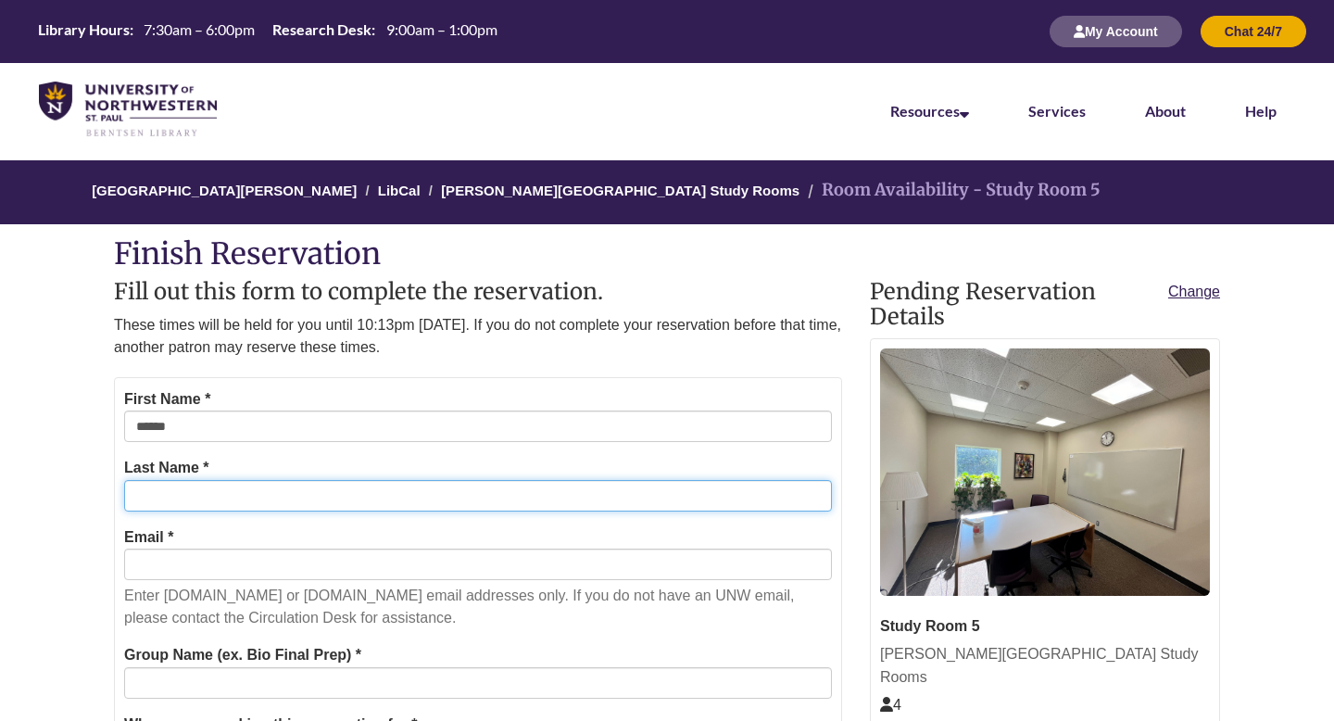
type input "******"
type input "**********"
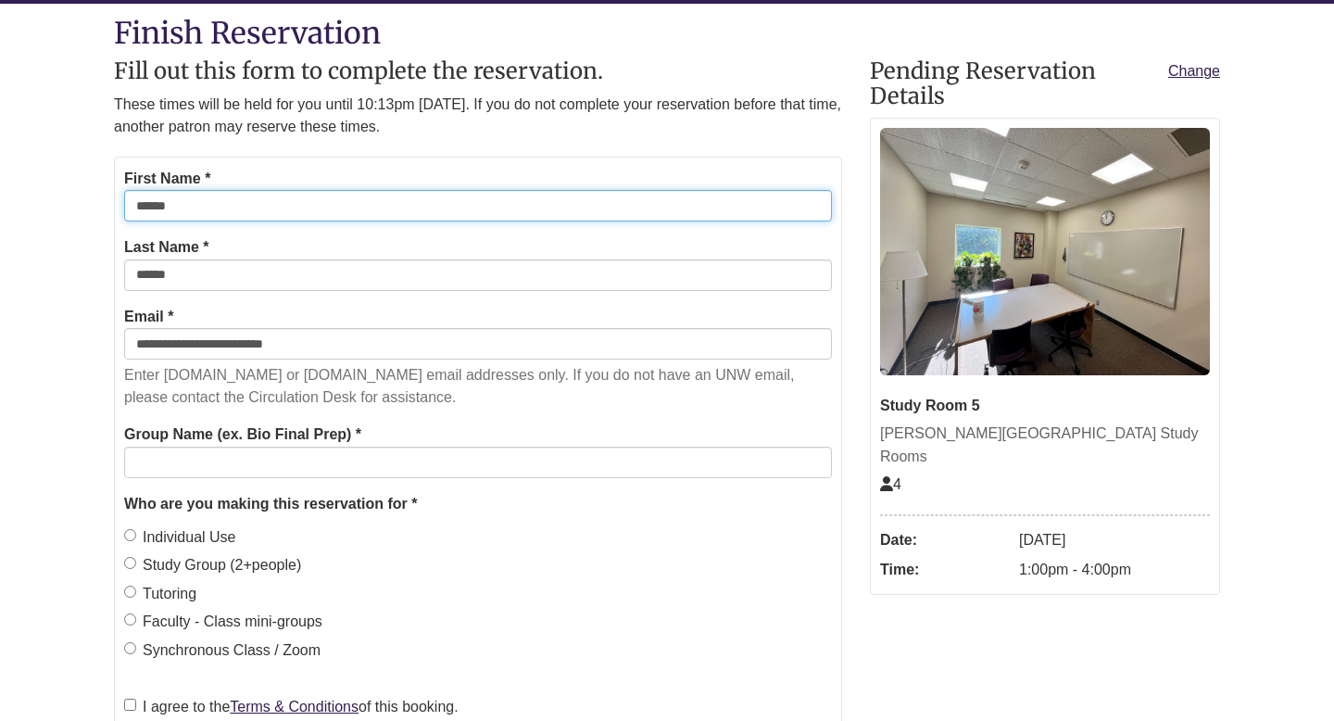
scroll to position [224, 0]
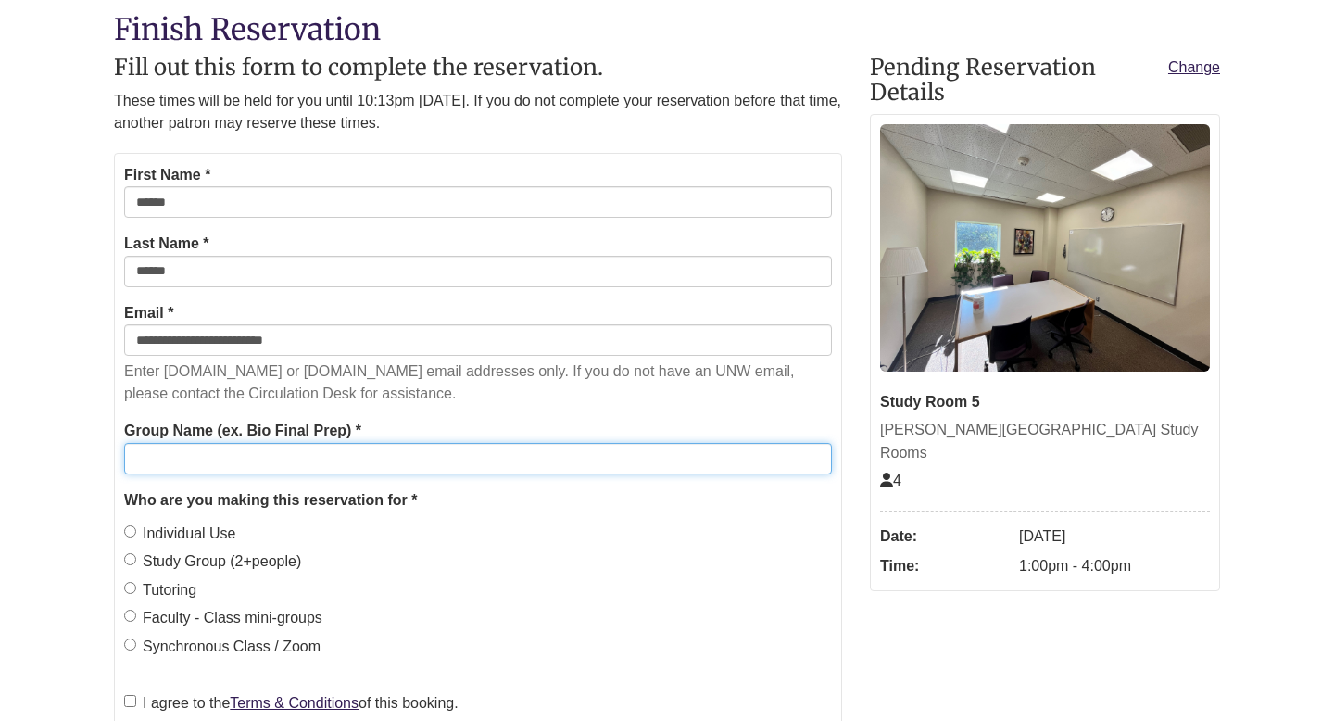
click at [322, 457] on input "Group Name (ex. Bio Final Prep) *" at bounding box center [478, 458] width 708 height 31
type input "*******"
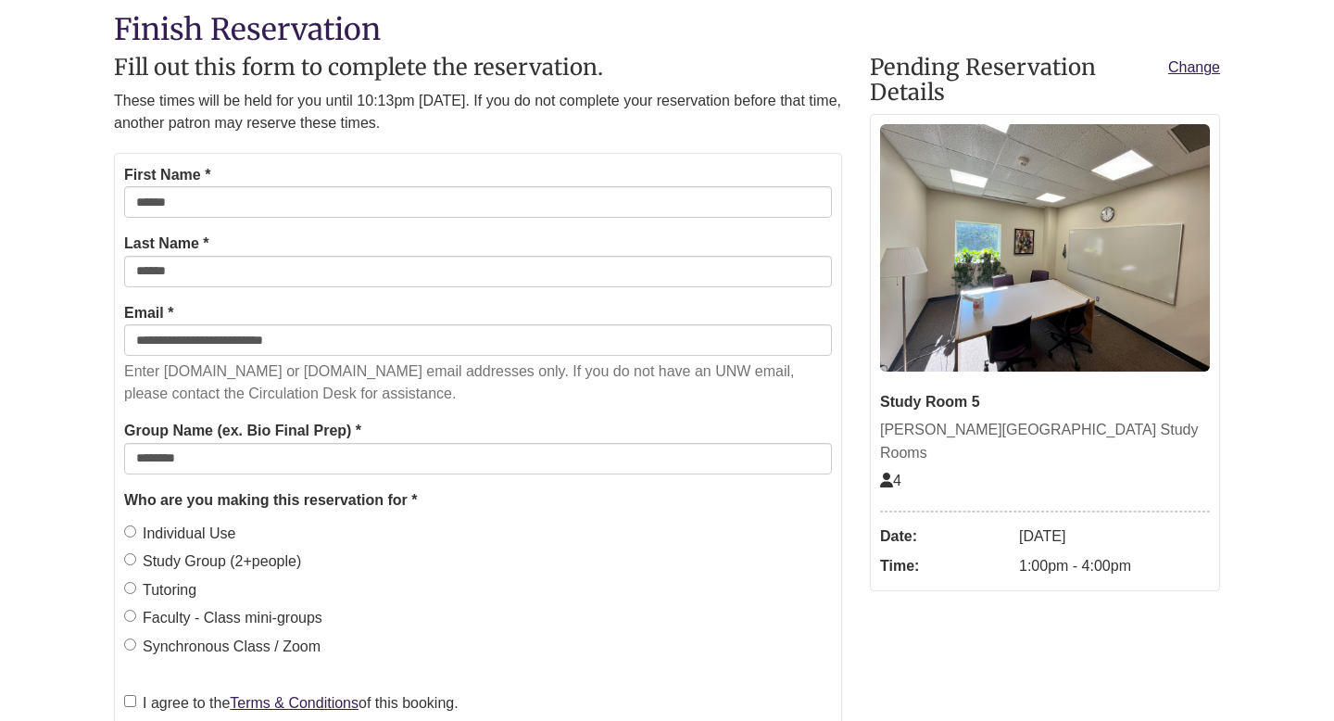
click at [210, 558] on label "Study Group (2+people)" at bounding box center [212, 561] width 177 height 24
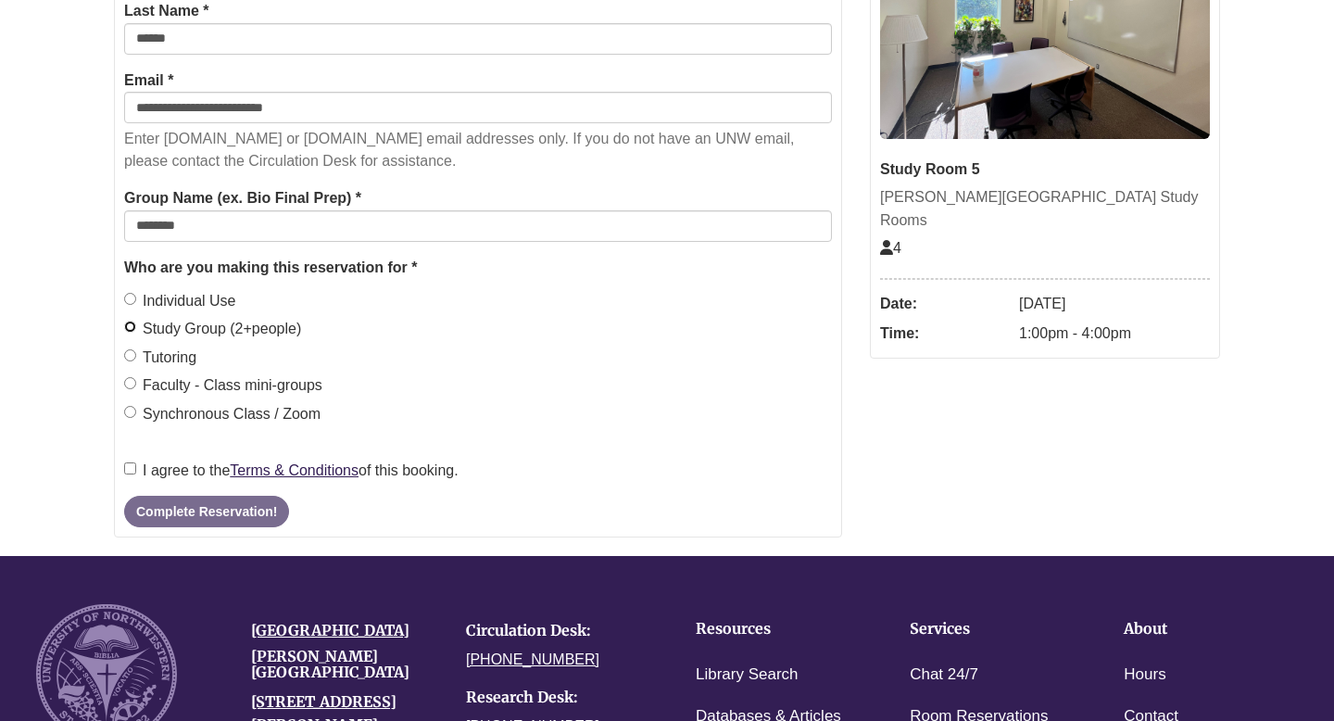
scroll to position [483, 0]
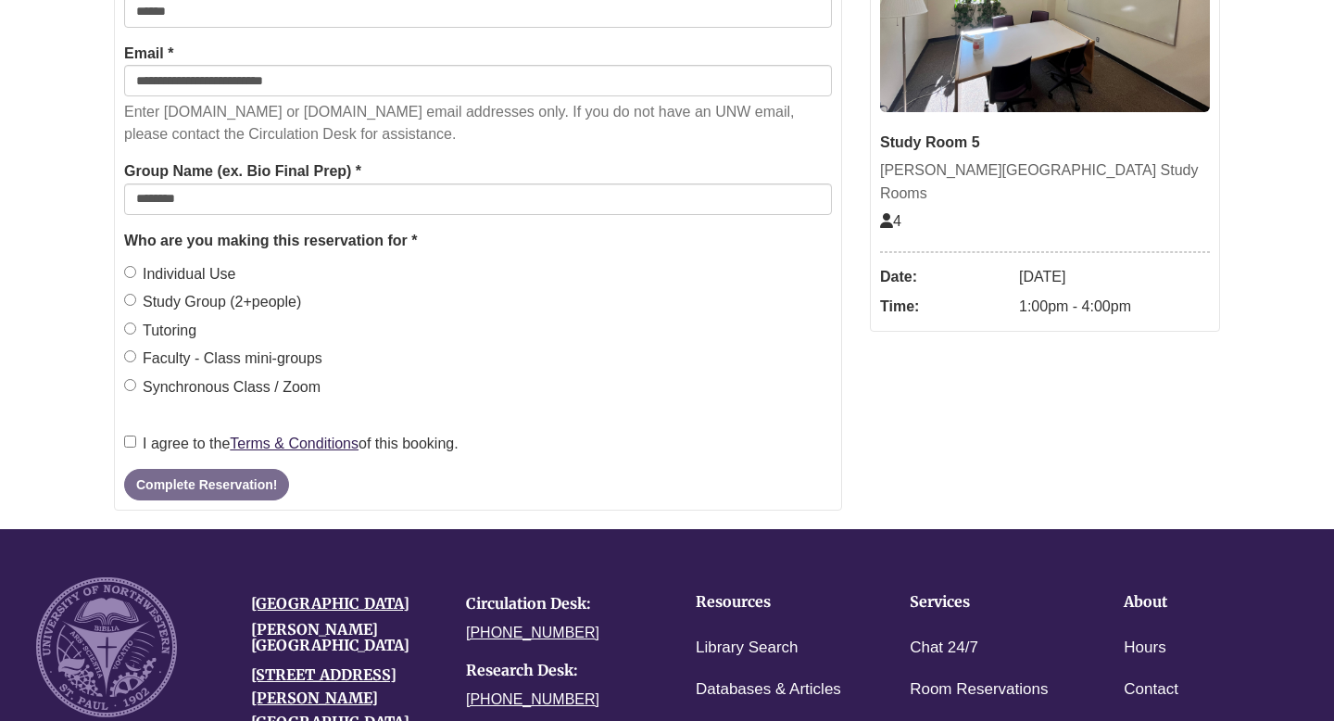
click at [197, 444] on label "I agree to the Terms & Conditions of this booking." at bounding box center [291, 444] width 334 height 24
click at [197, 499] on button "Complete Reservation!" at bounding box center [206, 484] width 165 height 31
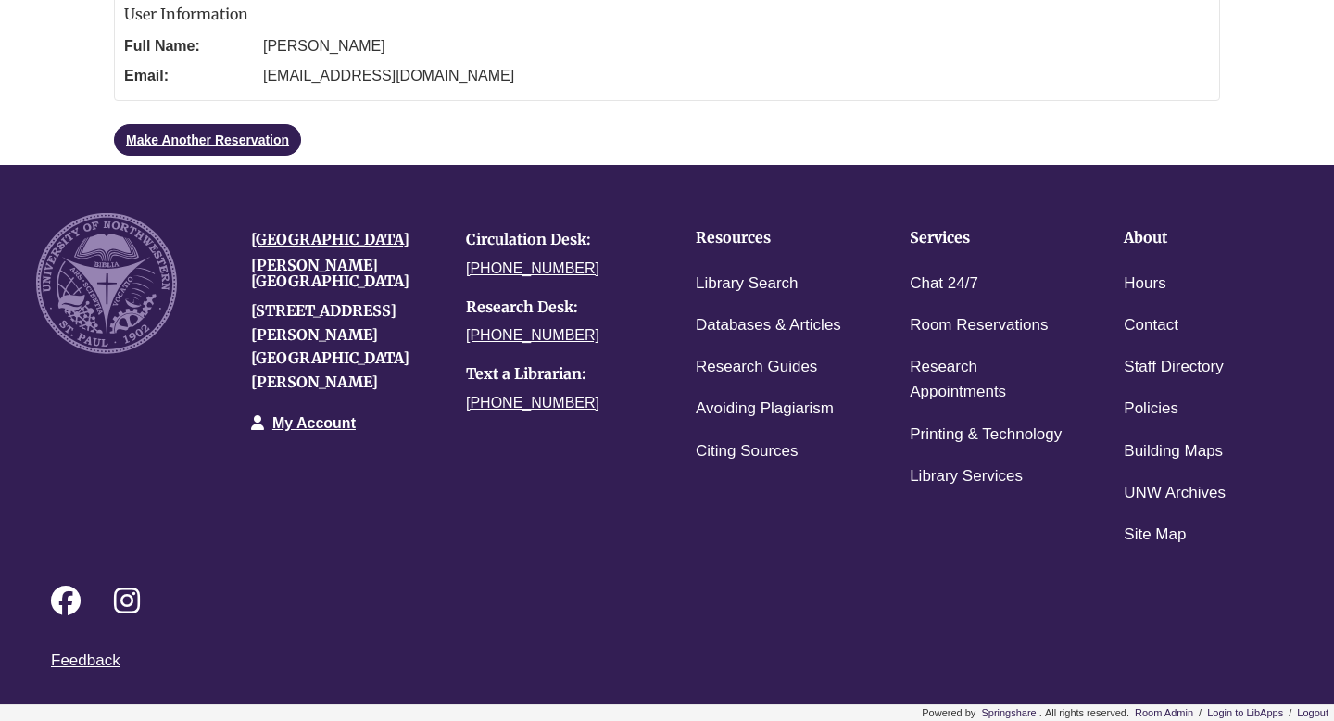
scroll to position [0, 0]
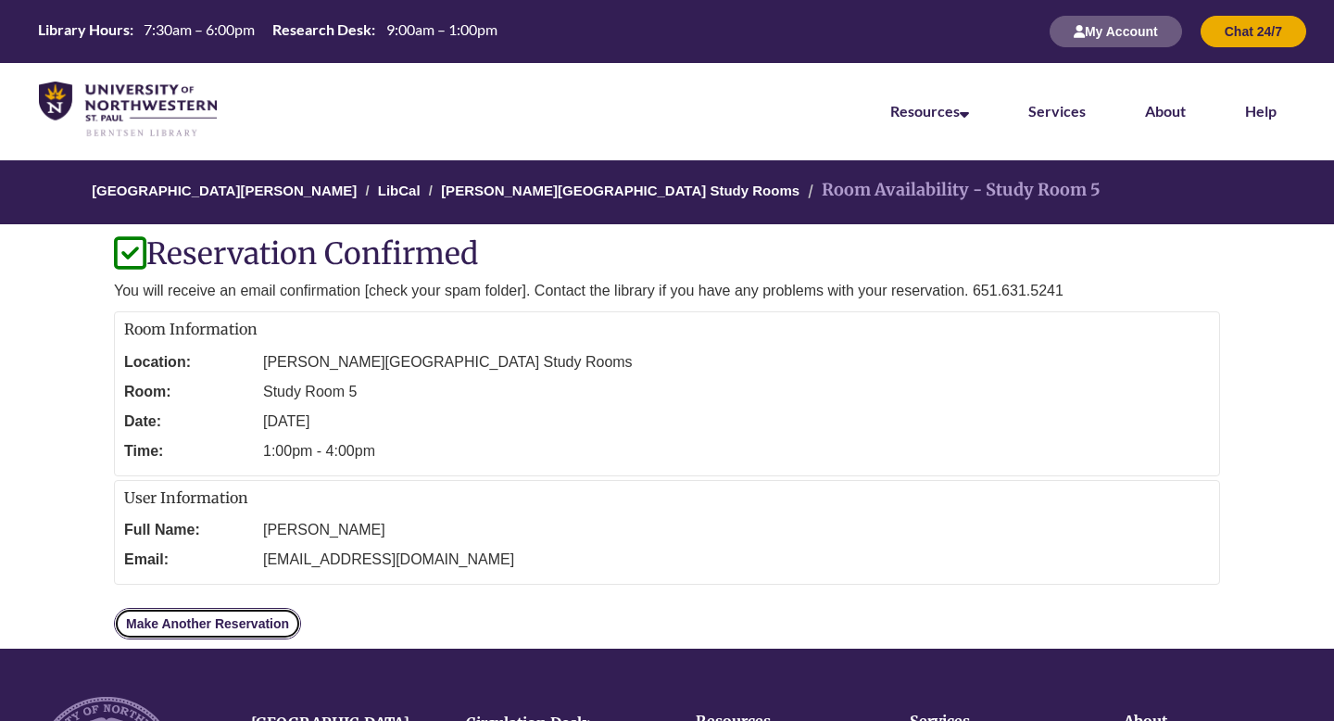
click at [230, 627] on link "Make Another Reservation" at bounding box center [207, 623] width 187 height 31
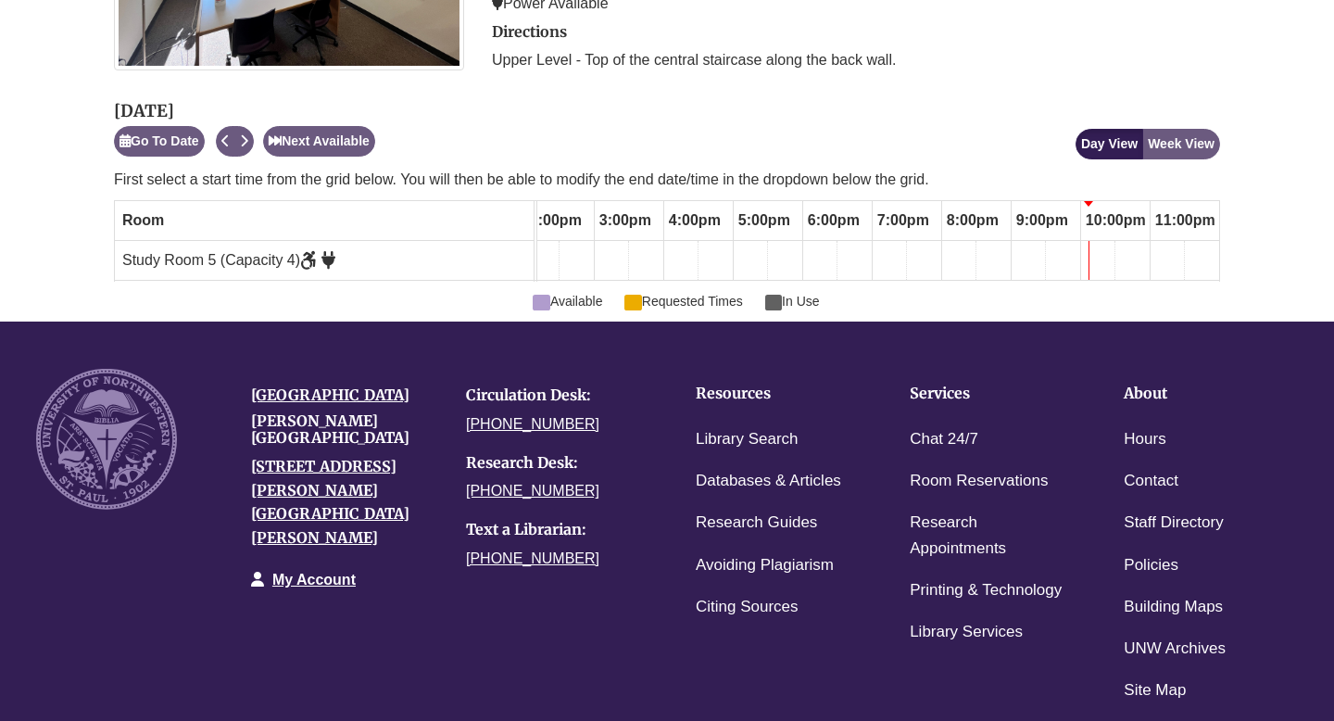
scroll to position [481, 0]
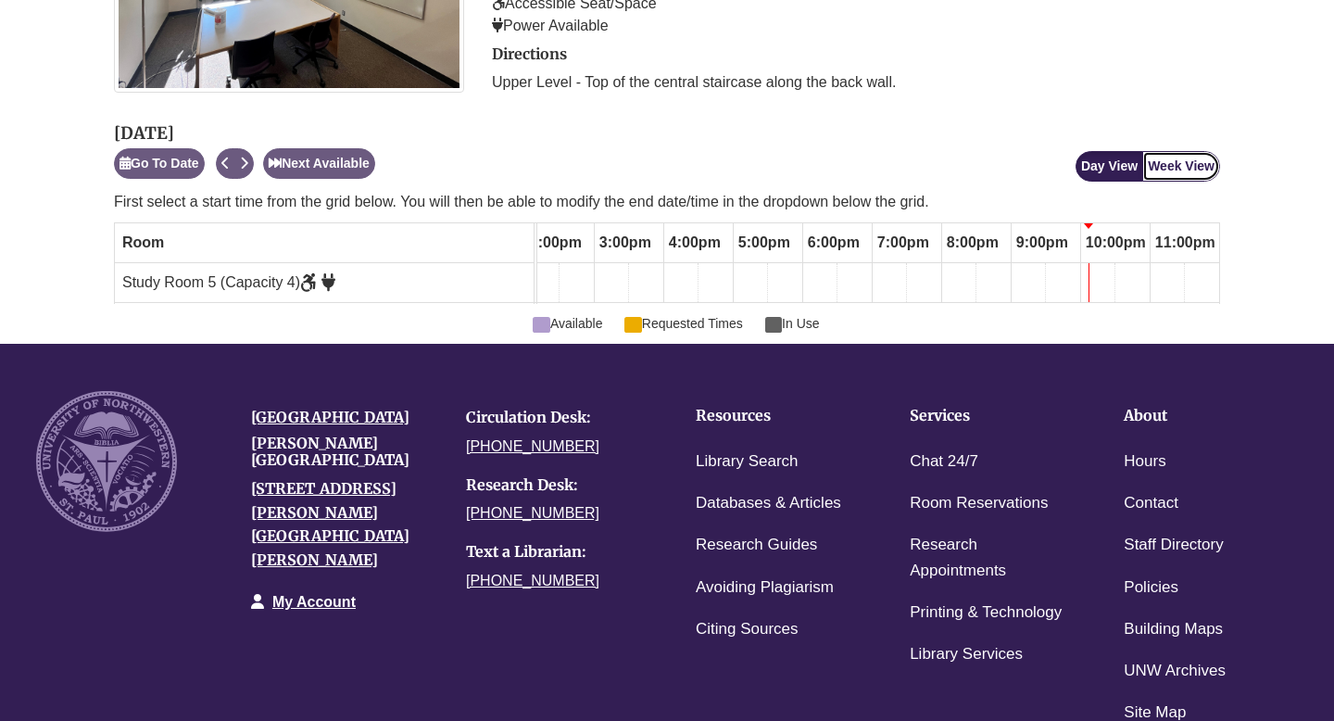
click at [1176, 168] on button "Week View" at bounding box center [1181, 166] width 78 height 31
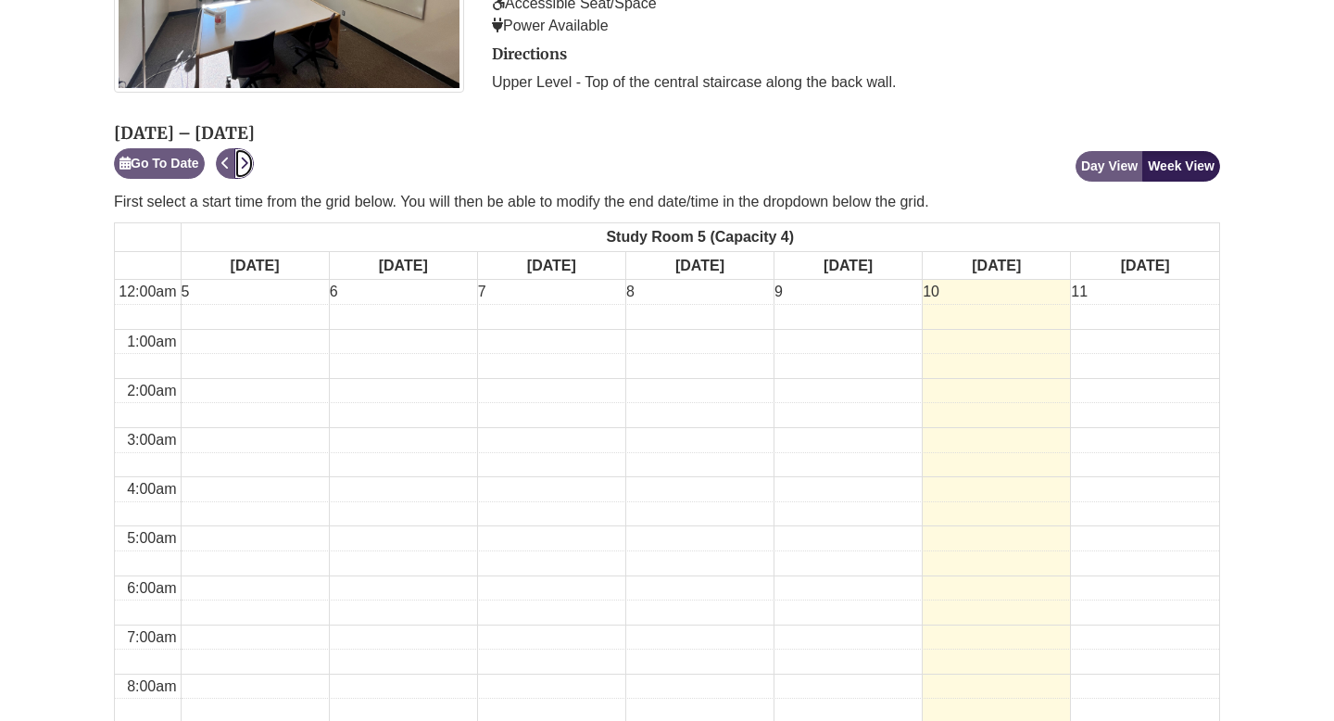
click at [252, 159] on button "Next" at bounding box center [243, 163] width 19 height 31
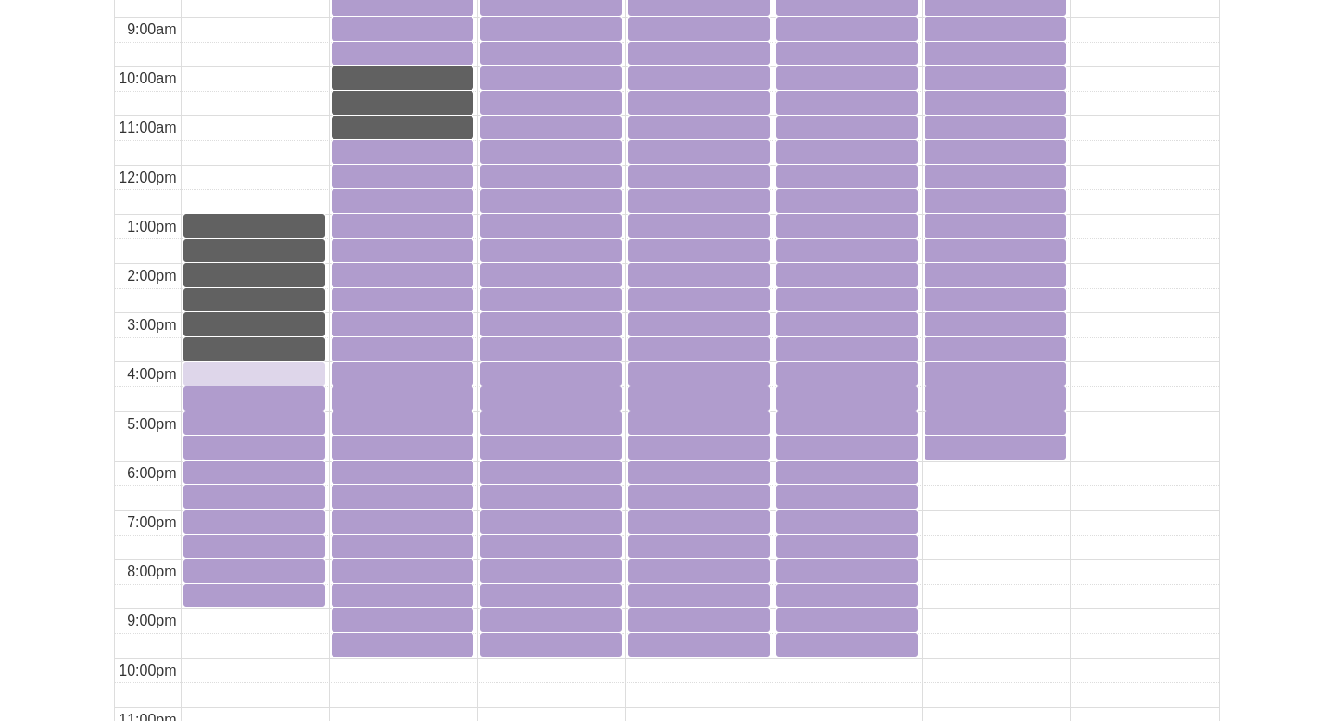
click at [270, 371] on div "4:00pm Sunday, October 12, 2025 - Study Room 5 - Available" at bounding box center [254, 373] width 138 height 18
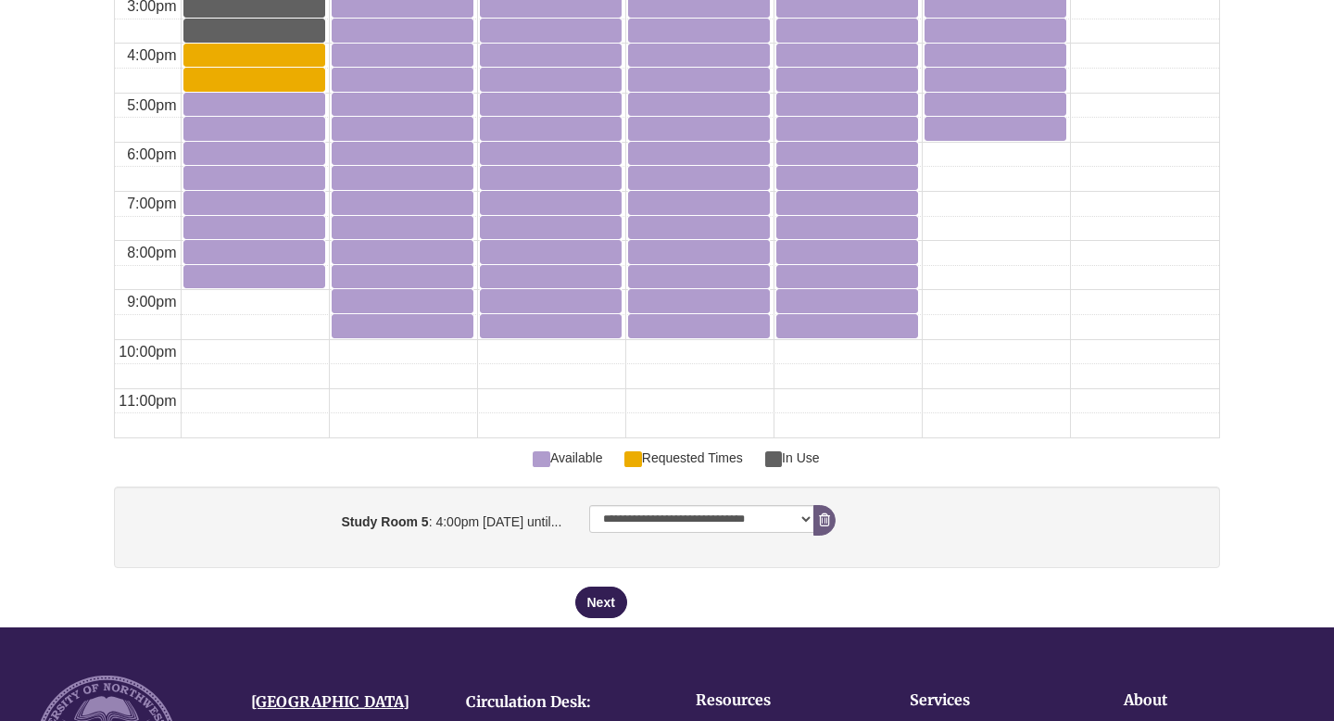
scroll to position [1483, 0]
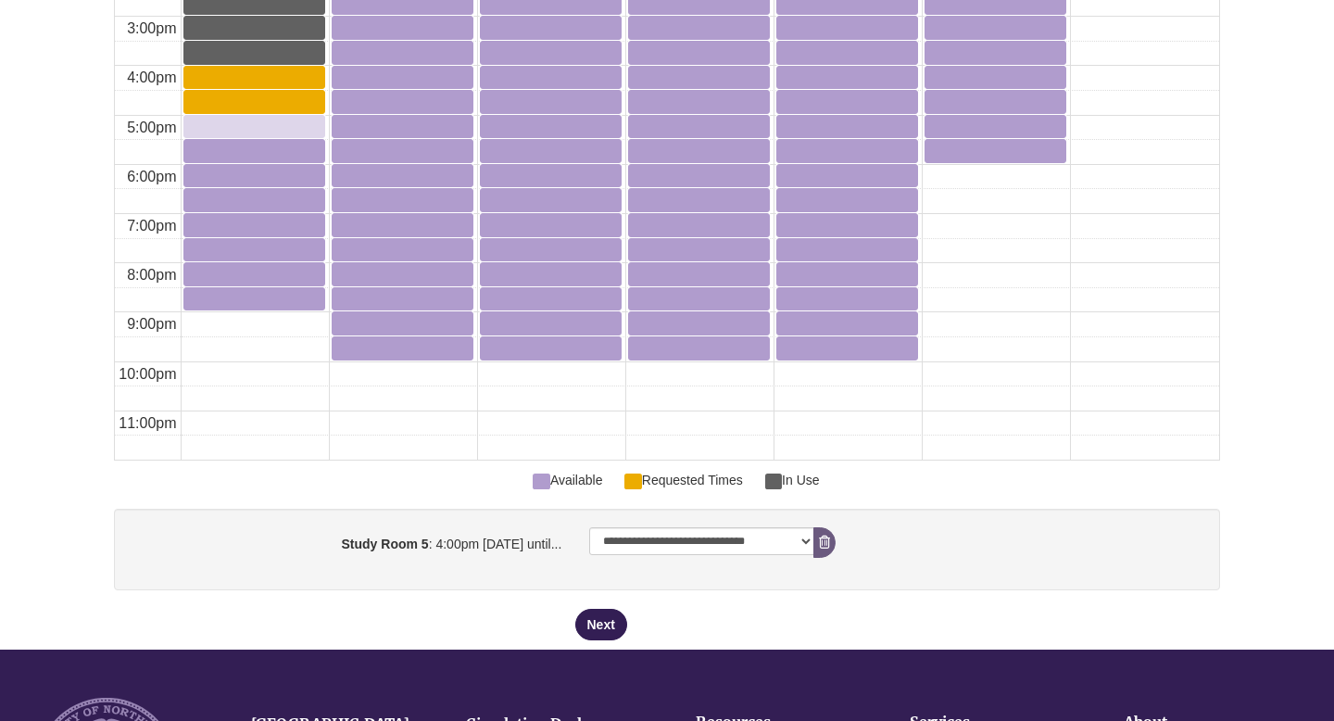
click at [245, 126] on div "5:00pm Sunday, October 12, 2025 - Study Room 5 - Available" at bounding box center [254, 126] width 138 height 18
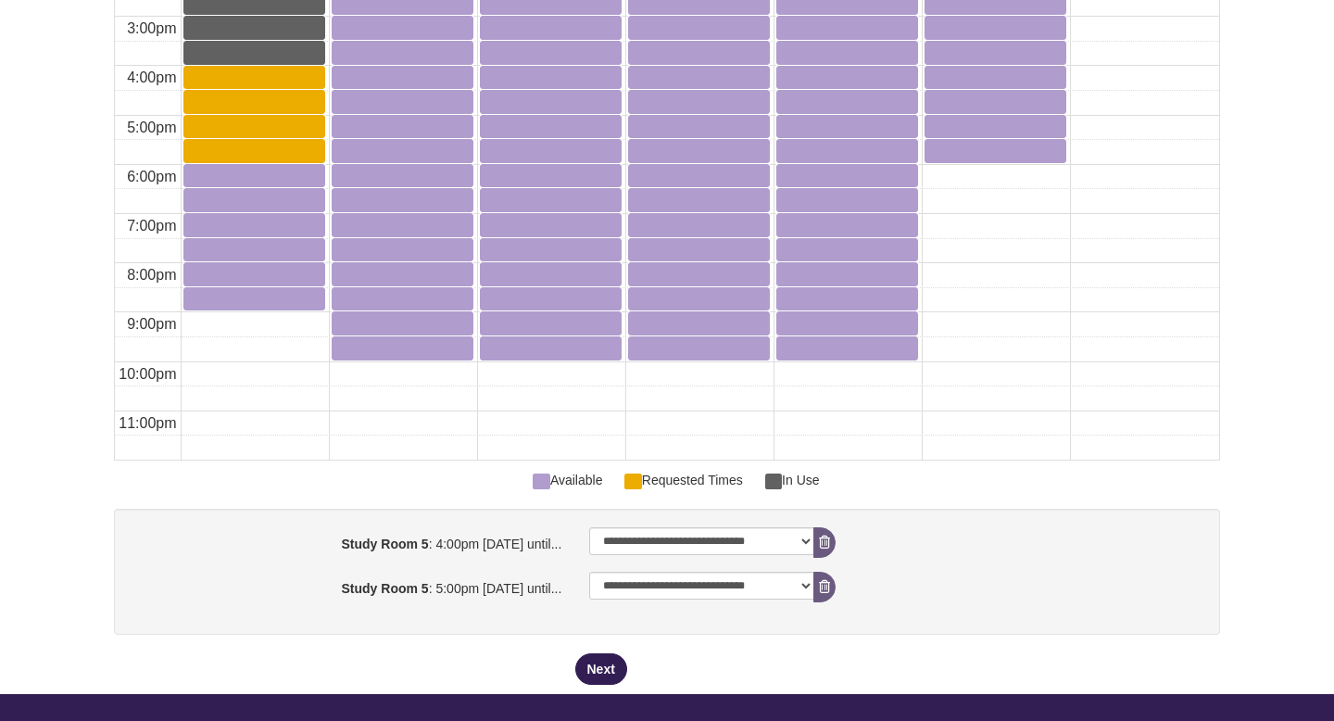
click at [242, 187] on div at bounding box center [254, 176] width 142 height 24
click at [242, 178] on div "6:00pm Sunday, October 12, 2025 - Study Room 5 - Available" at bounding box center [254, 175] width 138 height 18
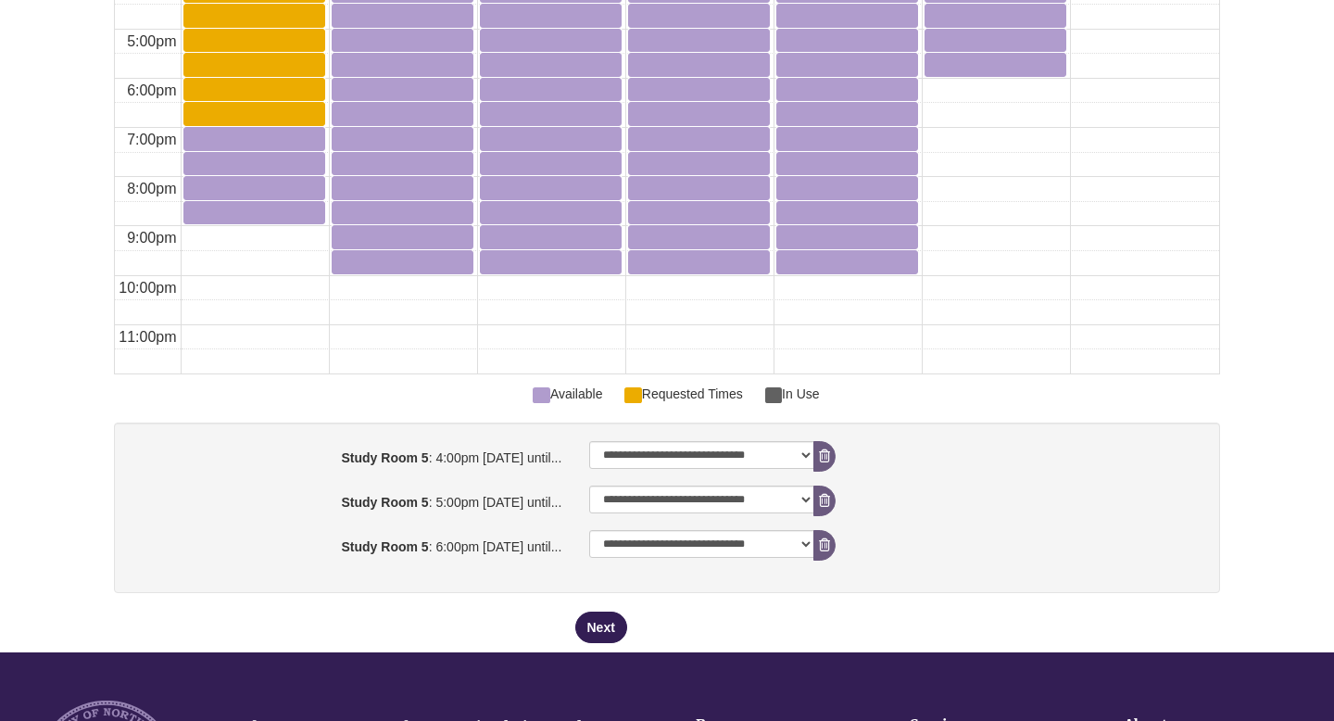
scroll to position [1570, 0]
click at [602, 639] on button "Next" at bounding box center [601, 625] width 52 height 31
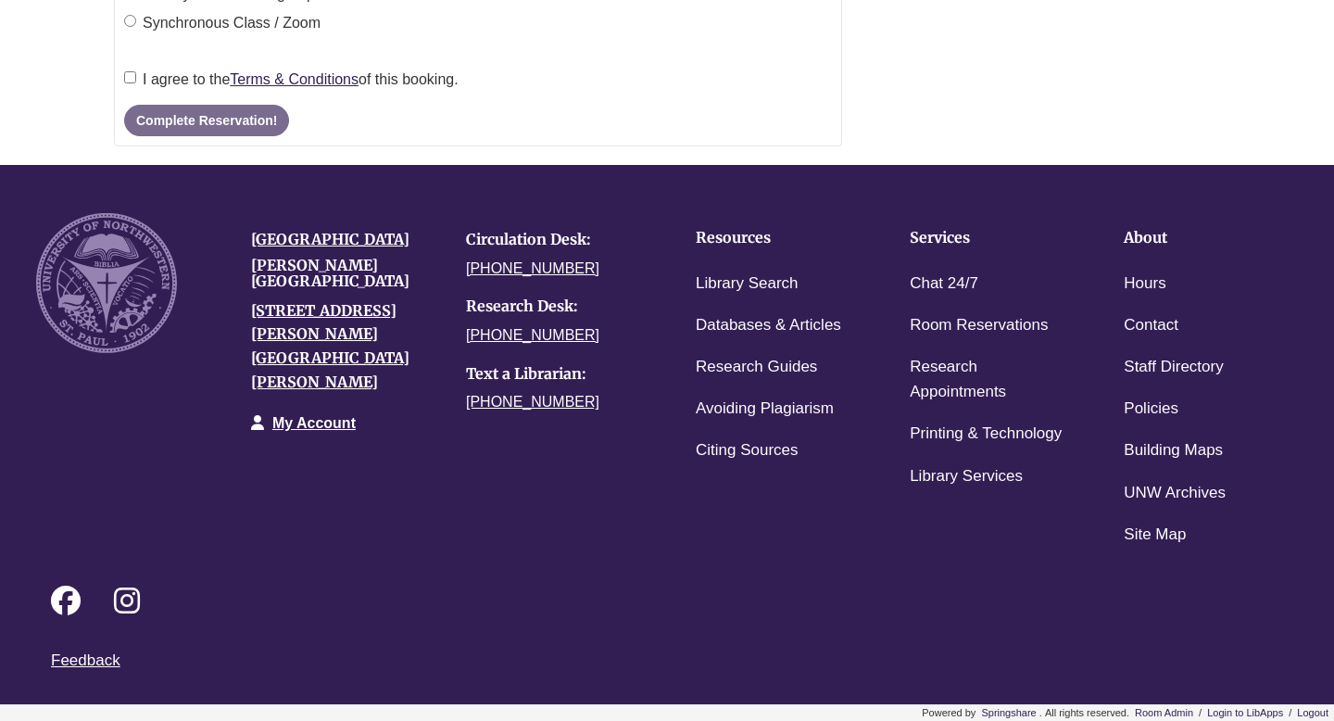
scroll to position [0, 0]
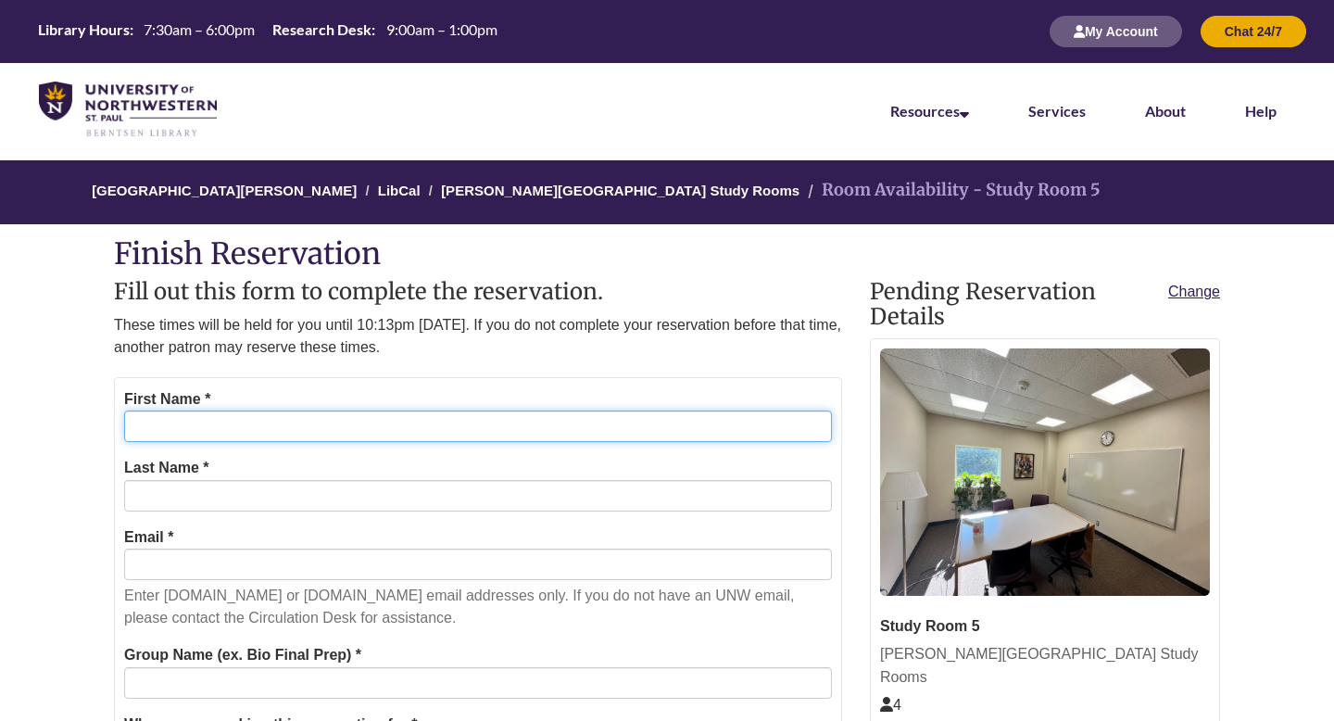
click at [408, 413] on input "First Name *" at bounding box center [478, 425] width 708 height 31
type input "******"
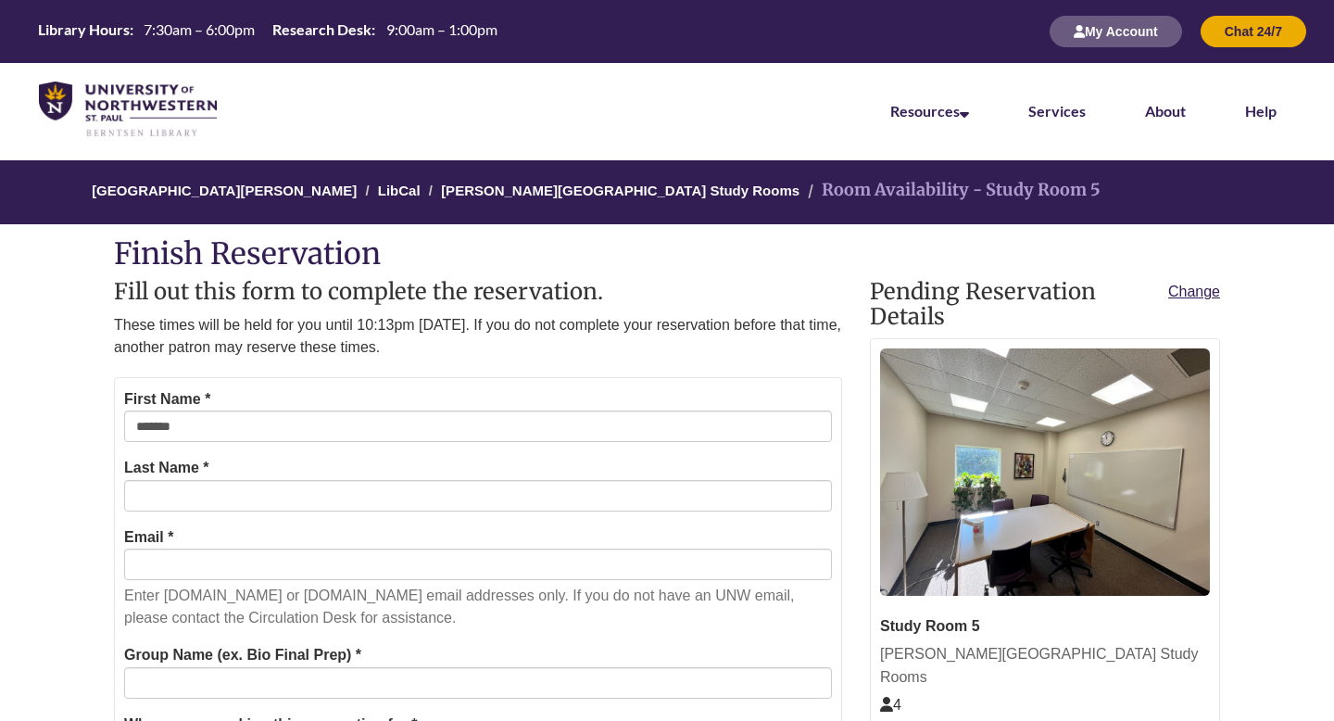
click at [298, 479] on div "Last Name *" at bounding box center [478, 484] width 708 height 56
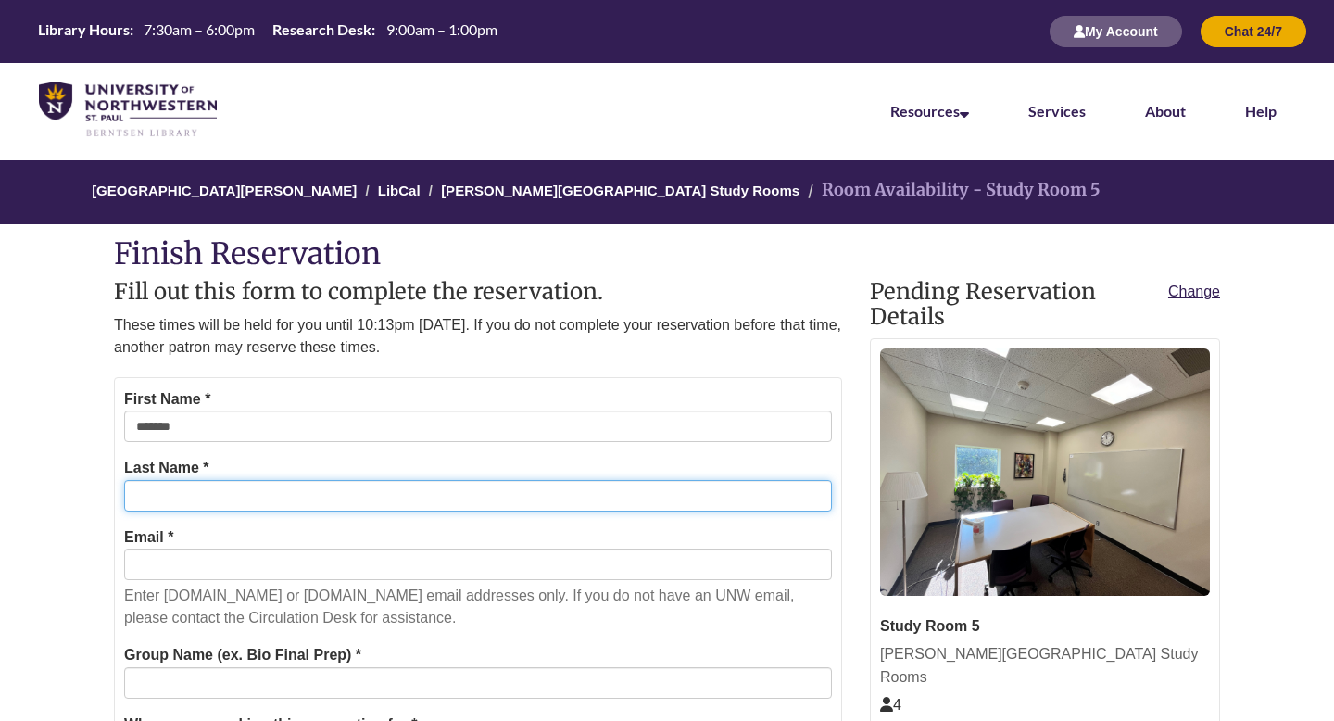
click at [298, 497] on input "Last Name *" at bounding box center [478, 495] width 708 height 31
type input "******"
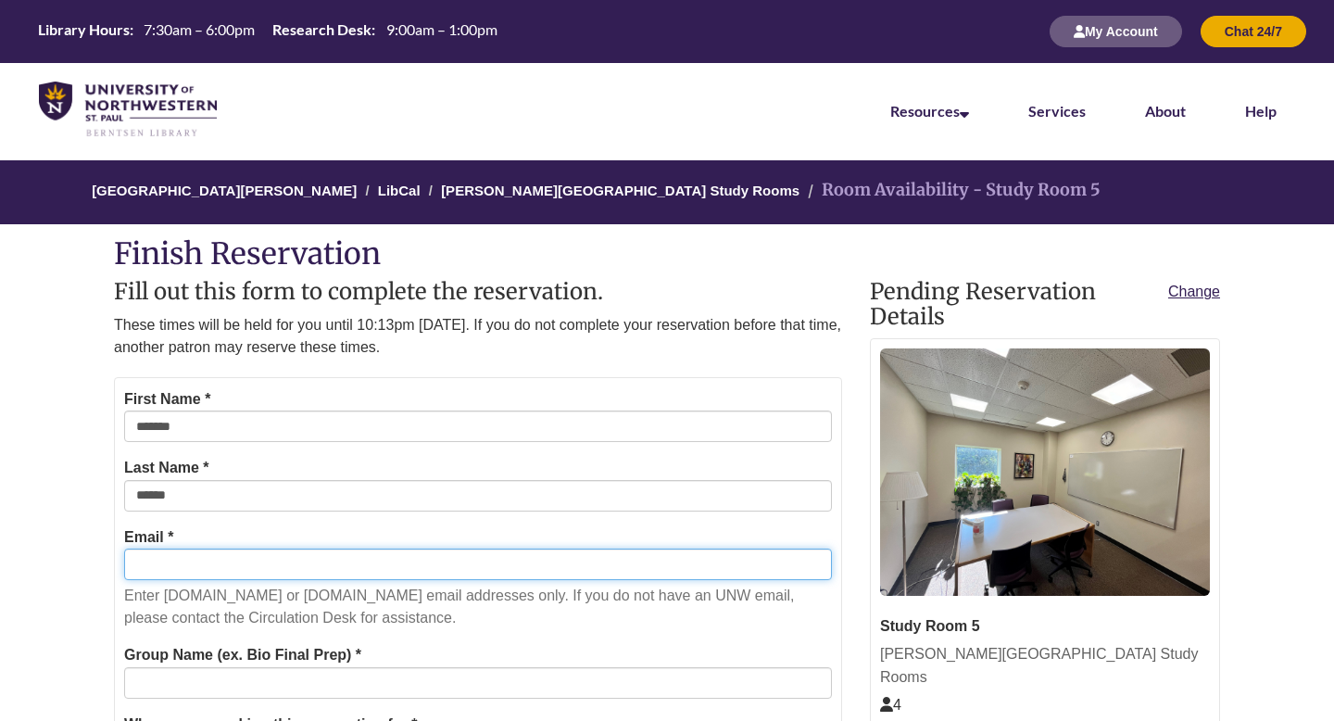
click at [182, 563] on input "Email *" at bounding box center [478, 563] width 708 height 31
type input "**********"
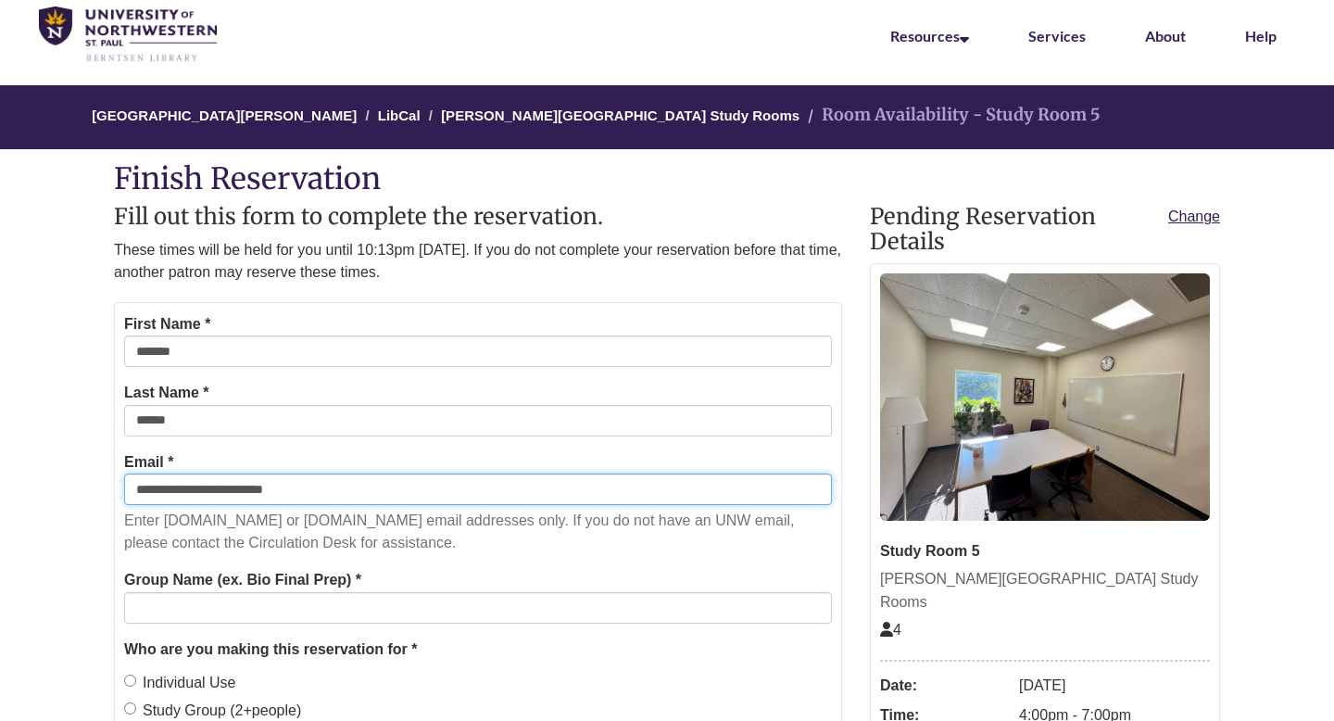
scroll to position [85, 0]
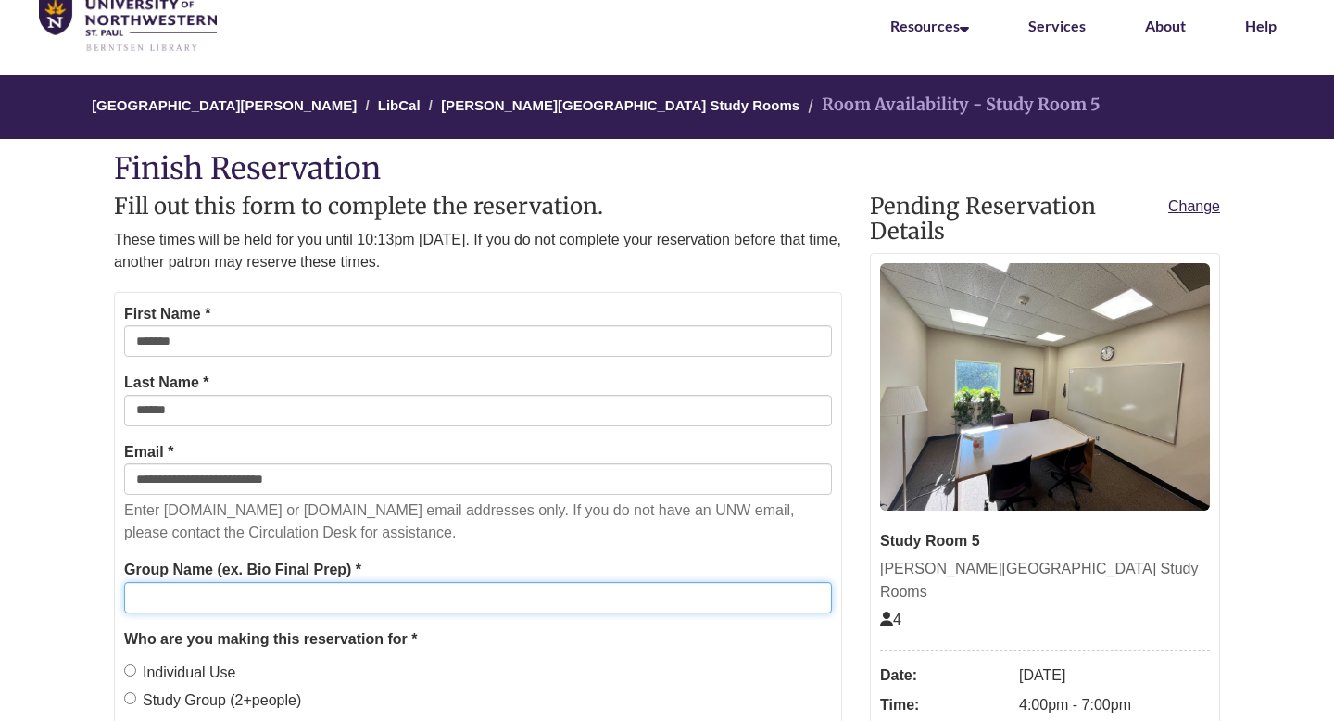
click at [270, 611] on input "Group Name (ex. Bio Final Prep) *" at bounding box center [478, 597] width 708 height 31
type input "****"
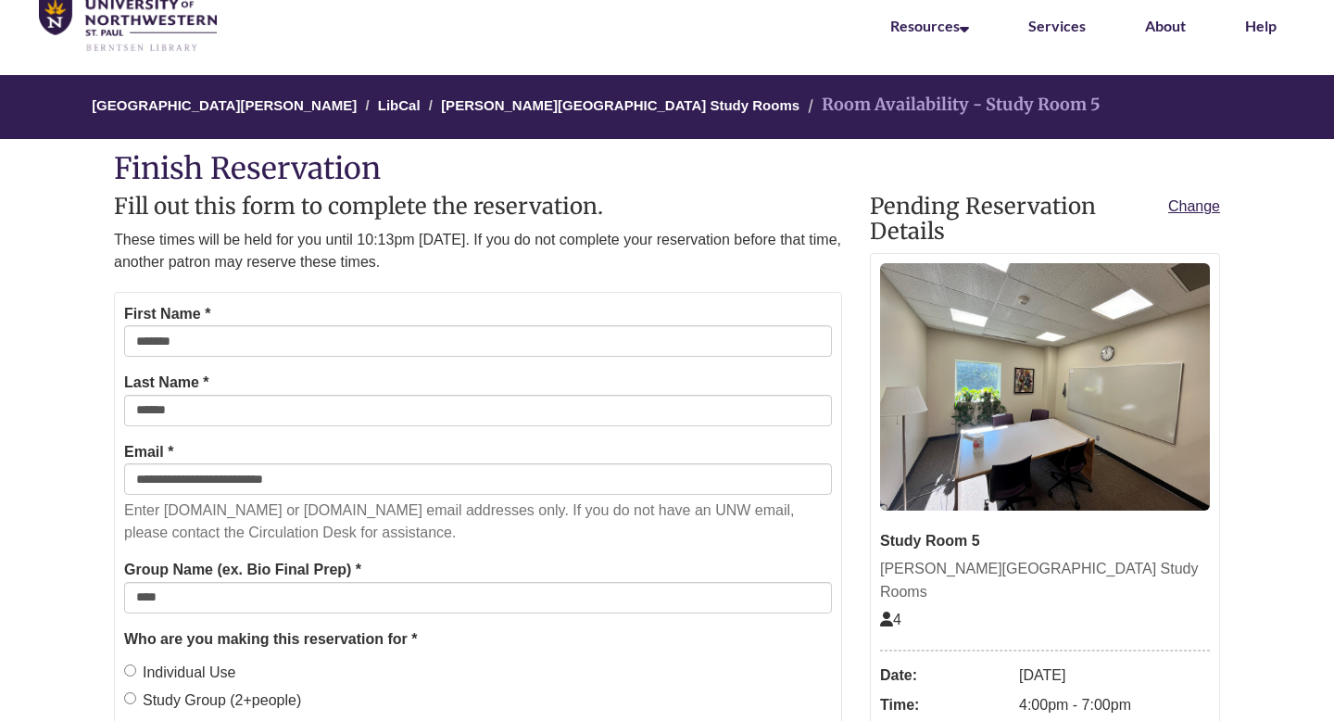
click at [203, 675] on label "Individual Use" at bounding box center [180, 672] width 112 height 24
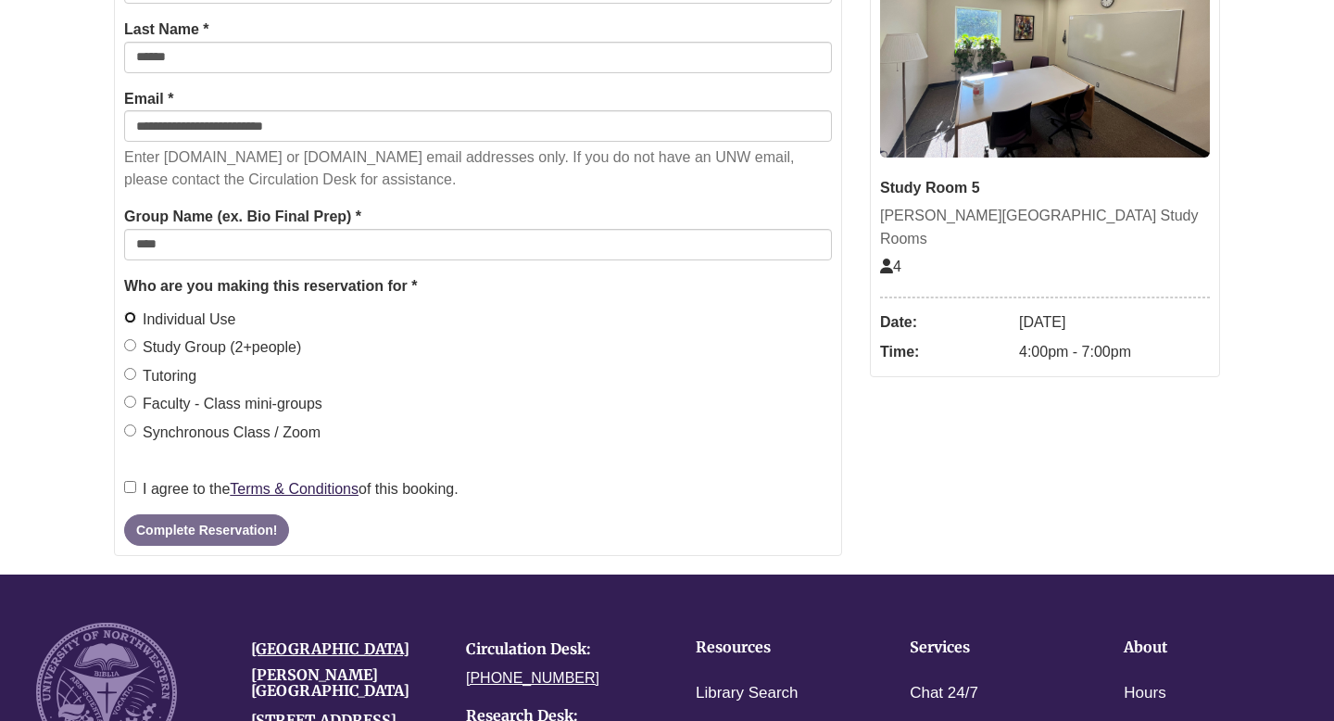
scroll to position [458, 0]
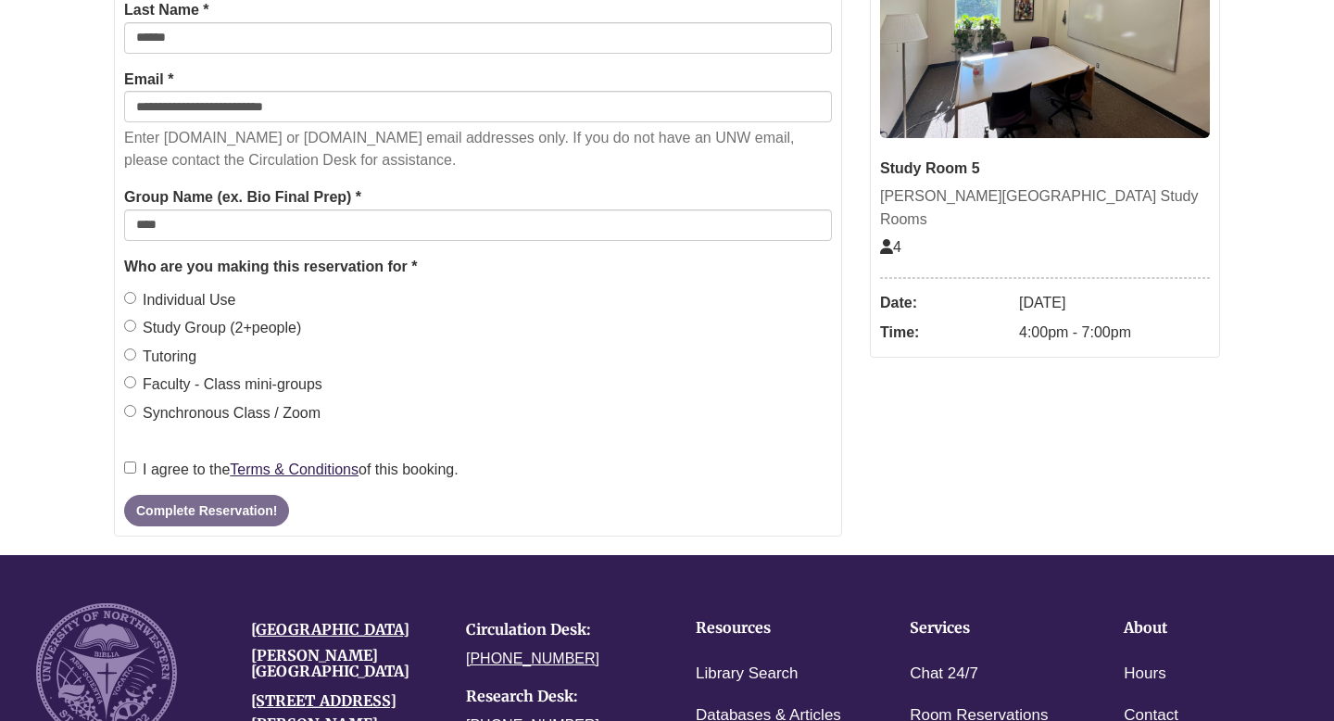
click at [190, 467] on label "I agree to the Terms & Conditions of this booking." at bounding box center [291, 470] width 334 height 24
click at [193, 515] on button "Complete Reservation!" at bounding box center [206, 510] width 165 height 31
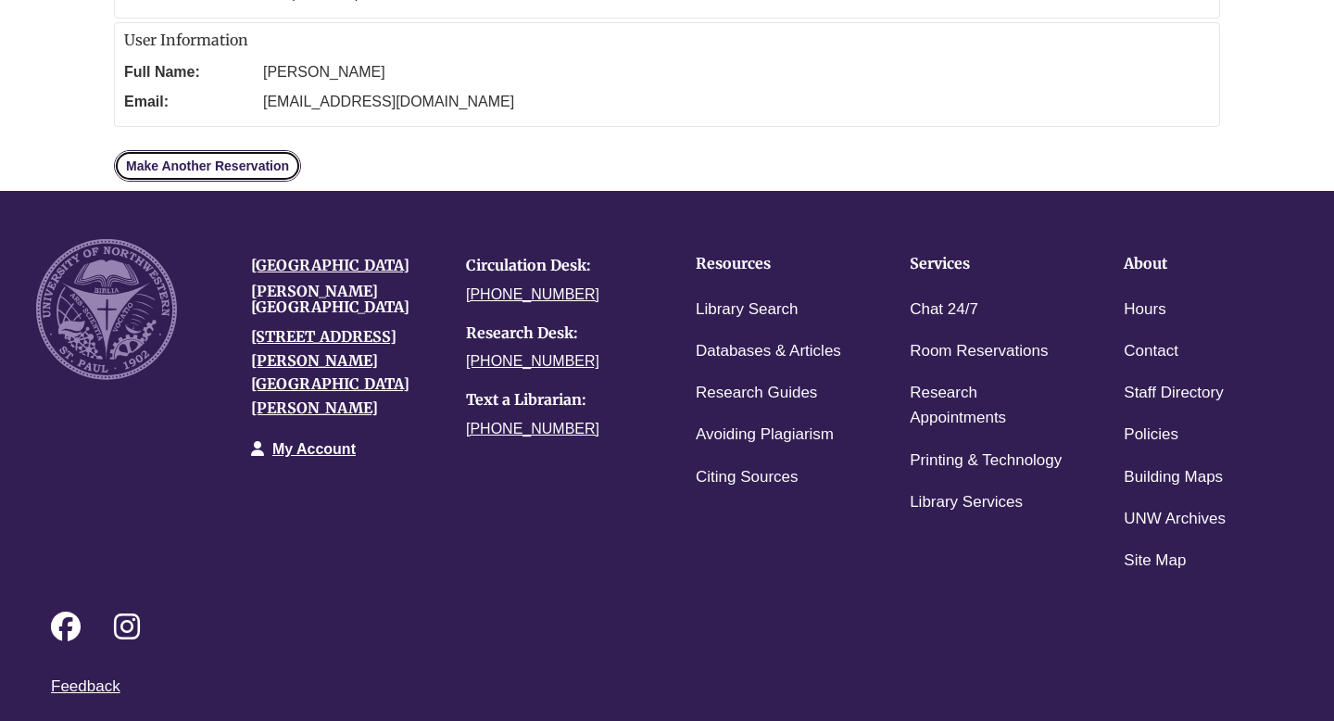
click at [233, 179] on link "Make Another Reservation" at bounding box center [207, 165] width 187 height 31
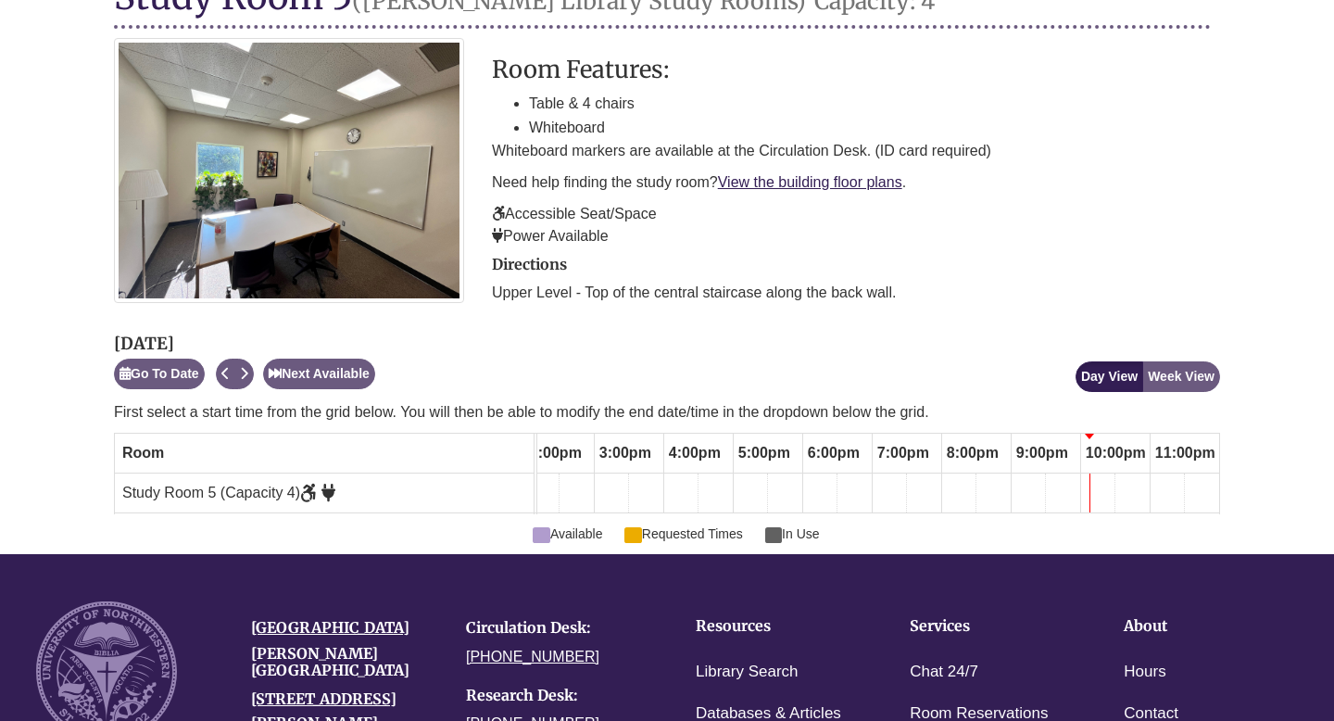
scroll to position [277, 0]
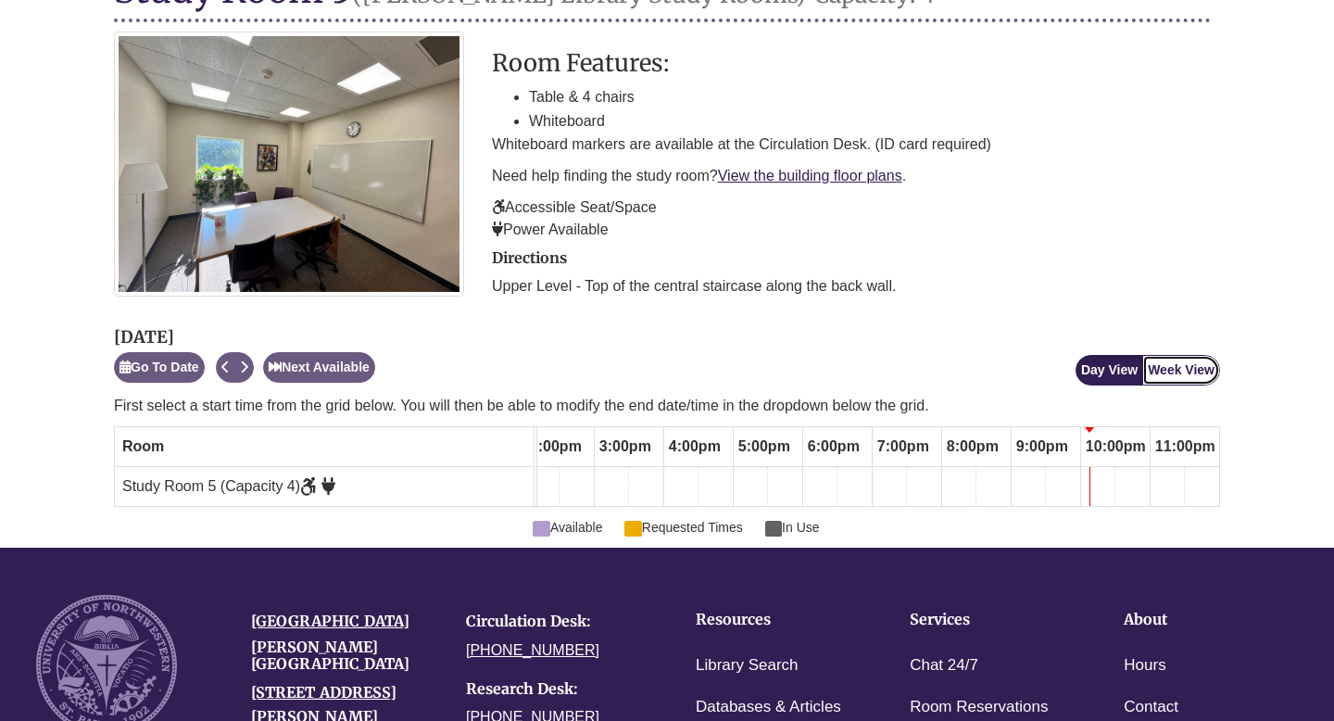
click at [1188, 370] on button "Week View" at bounding box center [1181, 370] width 78 height 31
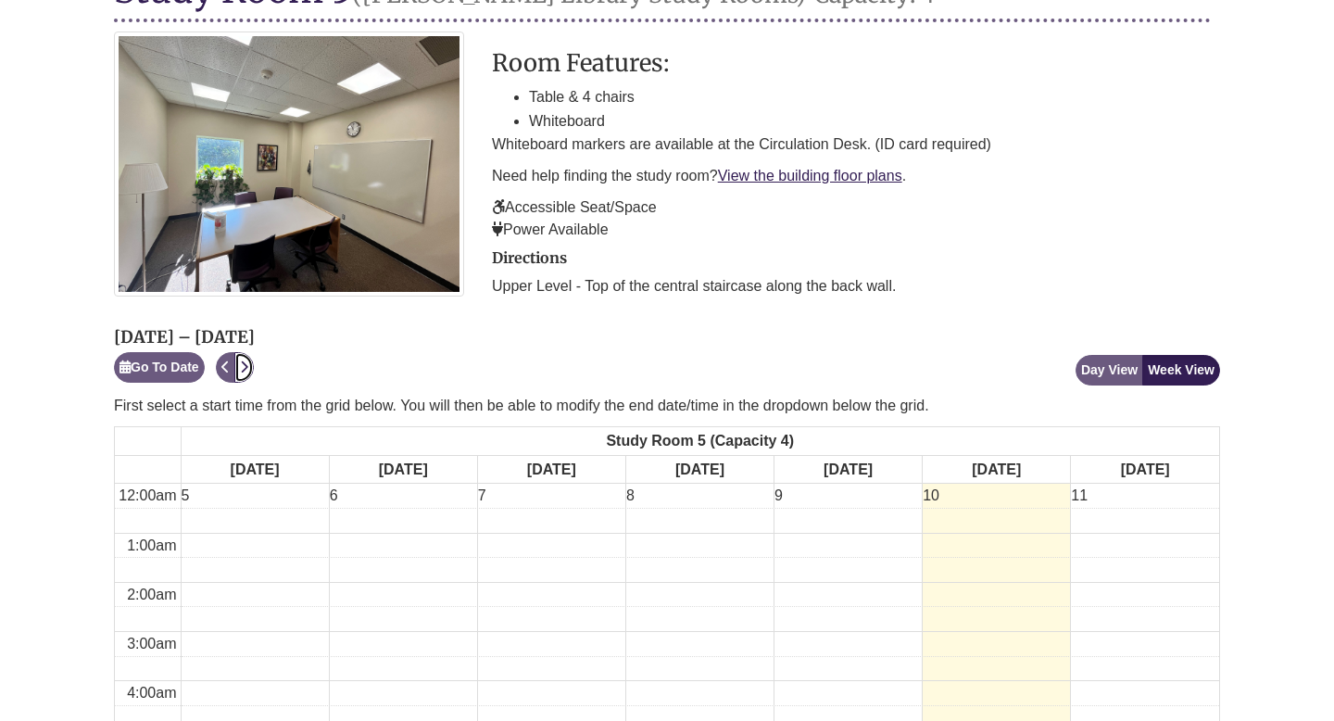
click at [248, 370] on icon "Next" at bounding box center [244, 366] width 8 height 13
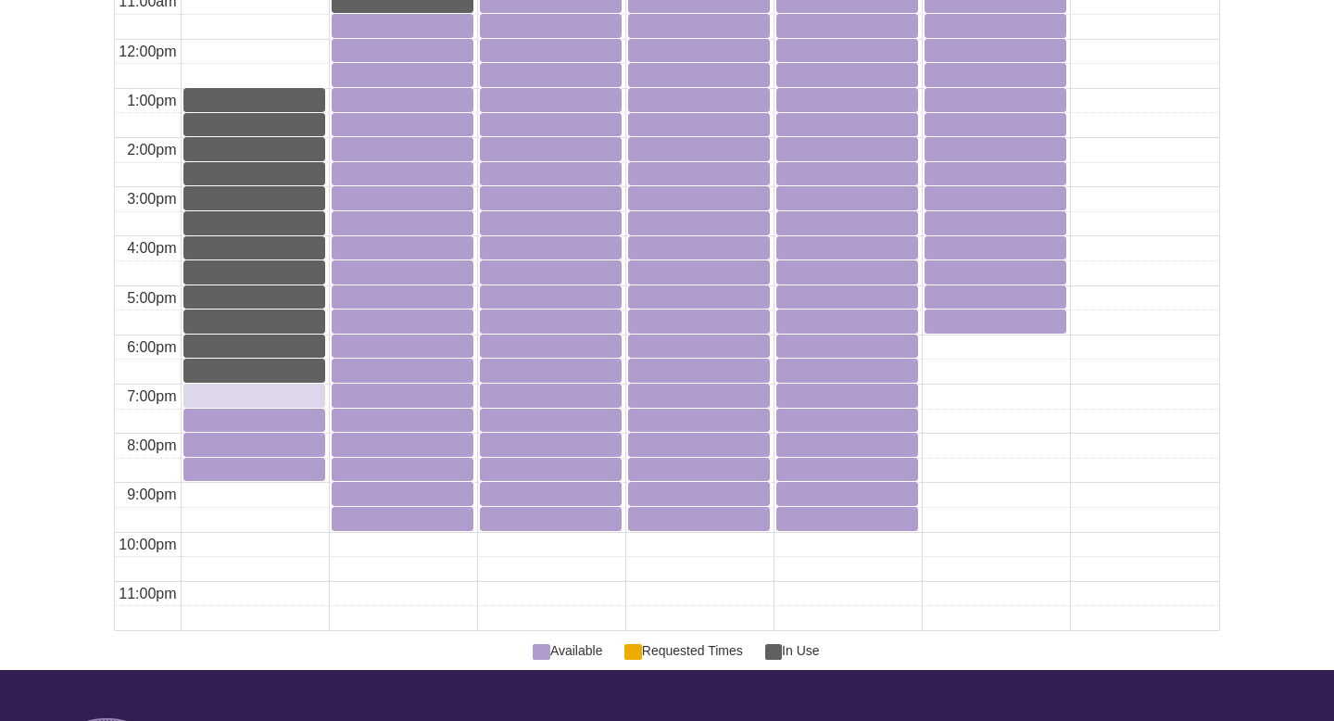
click at [251, 389] on div "7:00pm Sunday, October 12, 2025 - Study Room 5 - Available" at bounding box center [254, 394] width 138 height 18
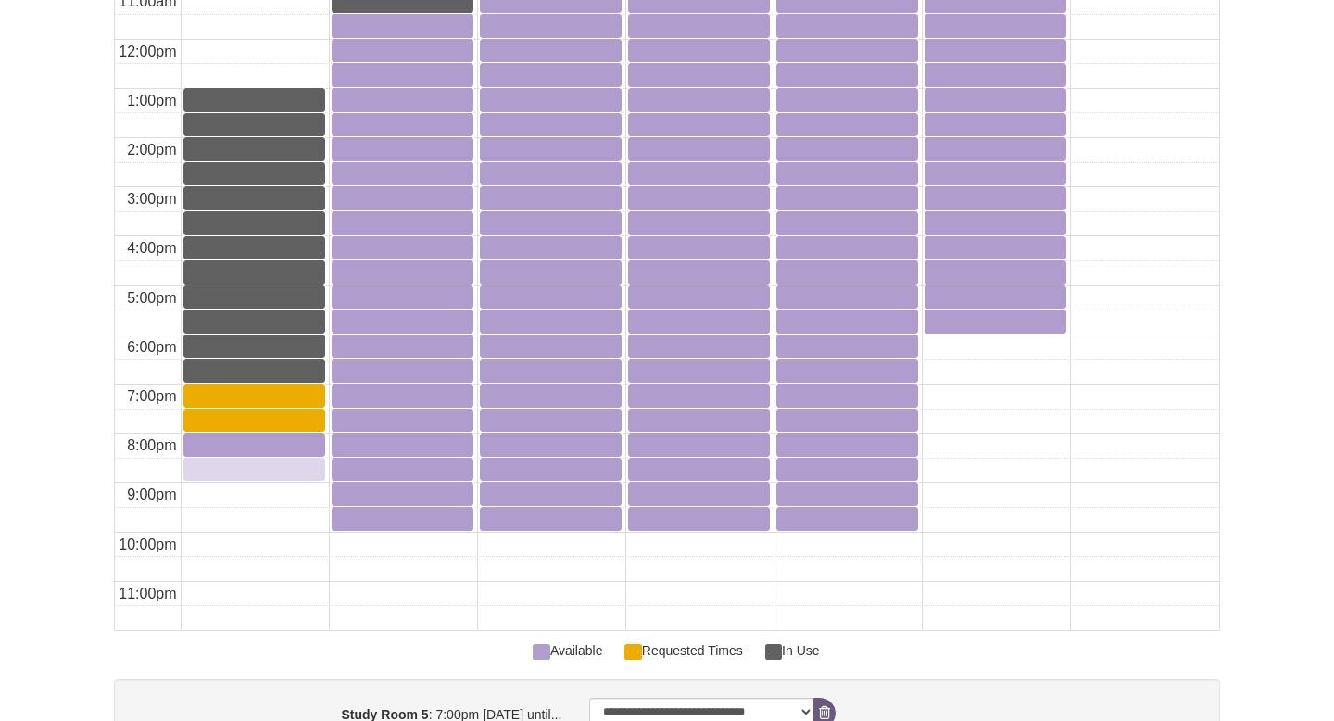
scroll to position [1352, 0]
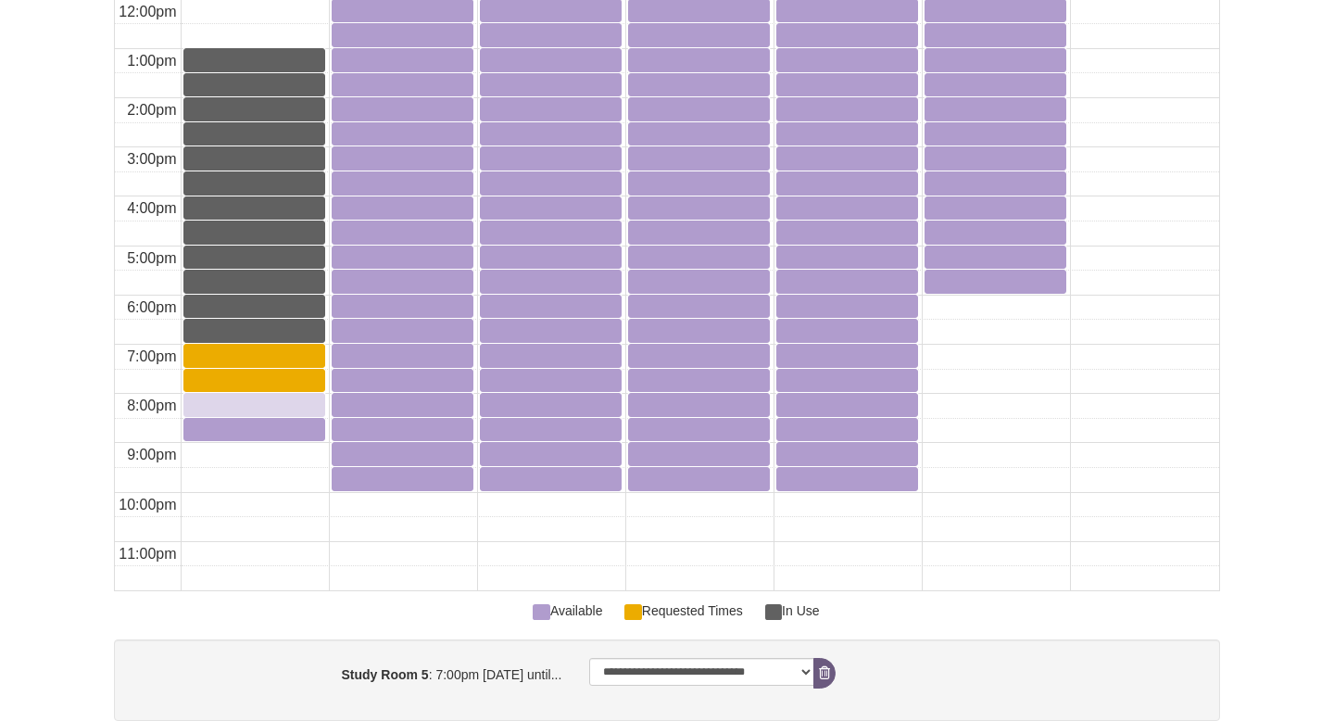
click at [248, 407] on div "8:00pm Sunday, October 12, 2025 - Study Room 5 - Available" at bounding box center [254, 404] width 138 height 18
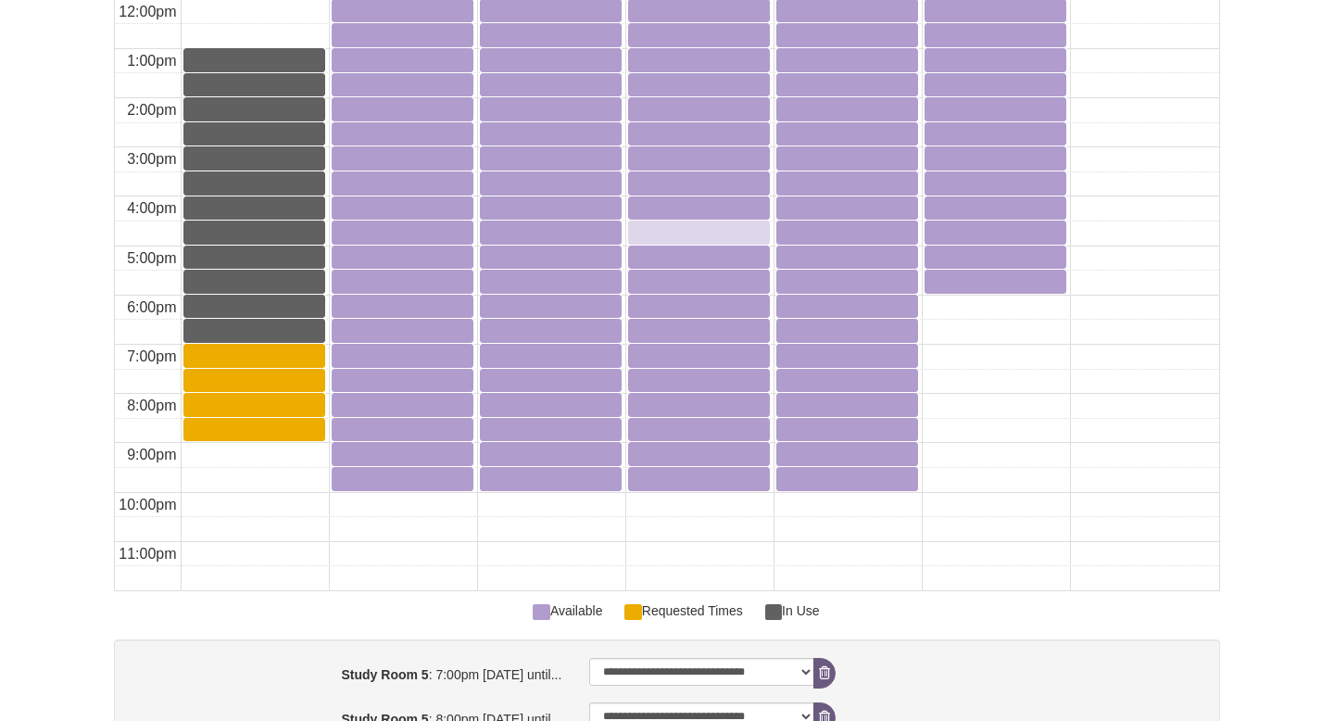
scroll to position [1891, 0]
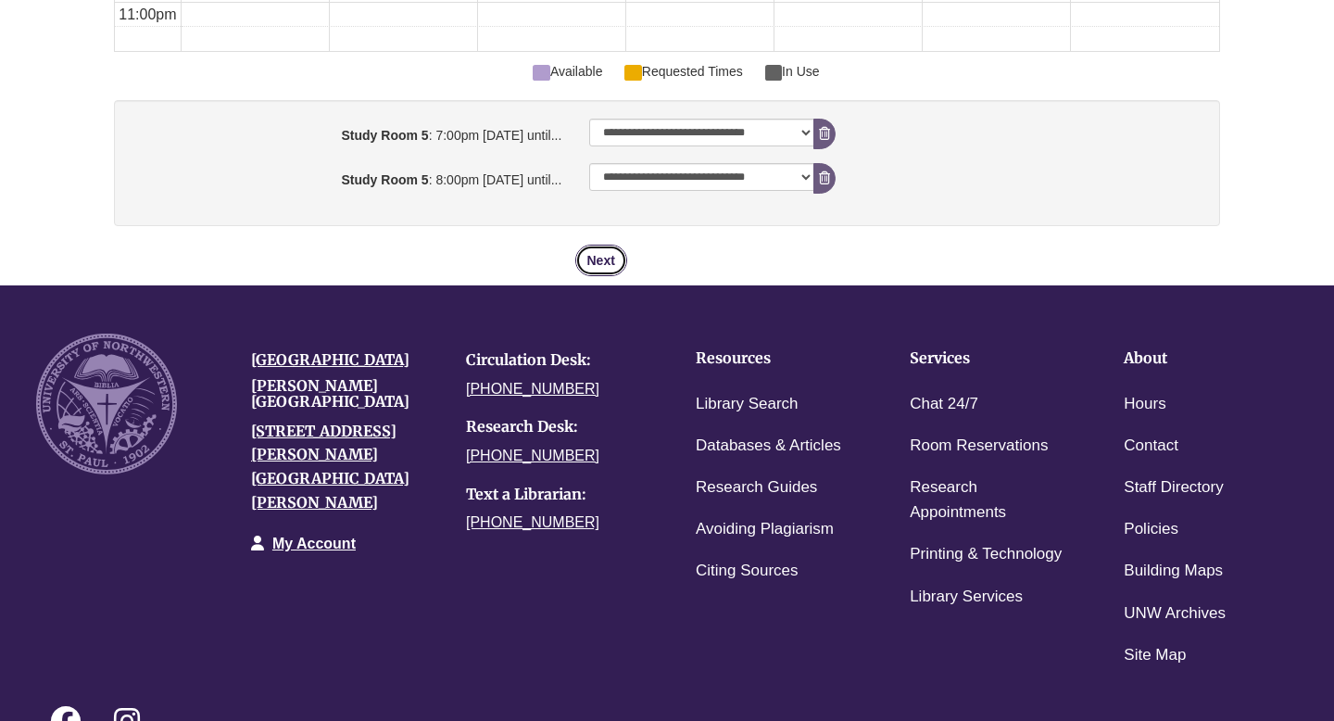
click at [606, 256] on button "Next" at bounding box center [601, 260] width 52 height 31
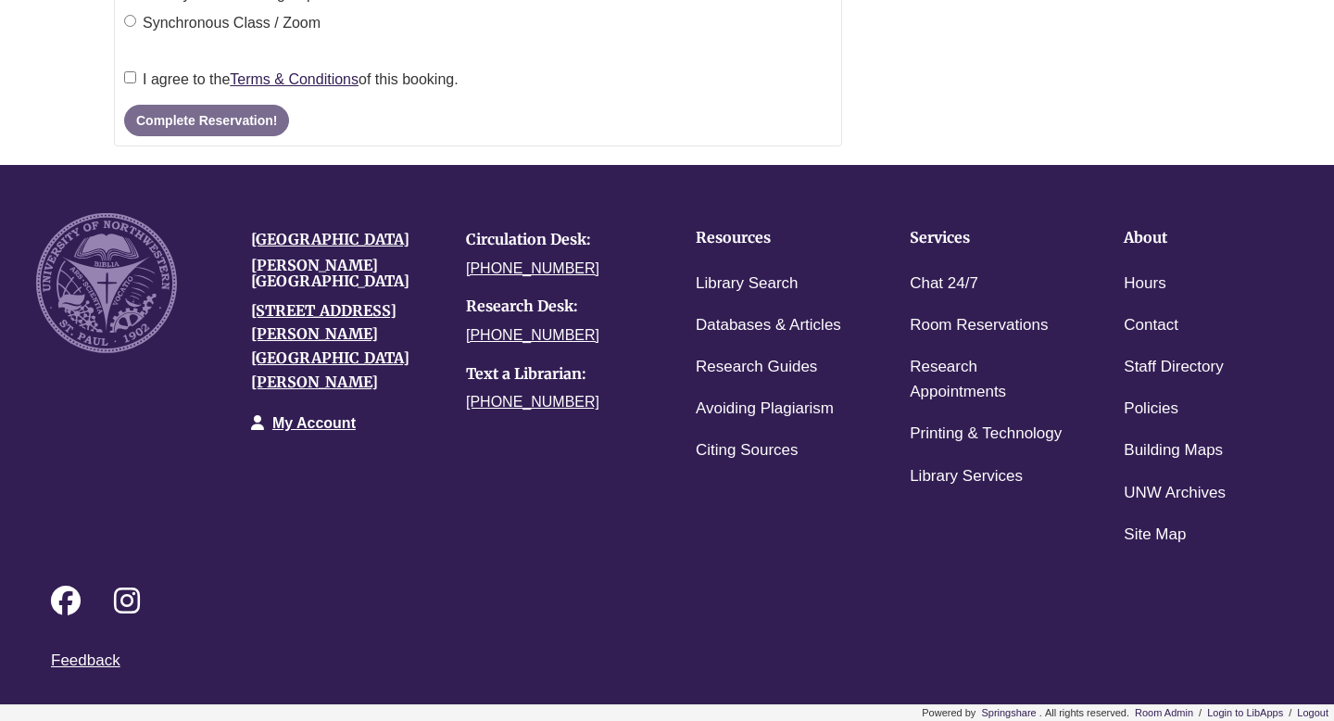
scroll to position [0, 0]
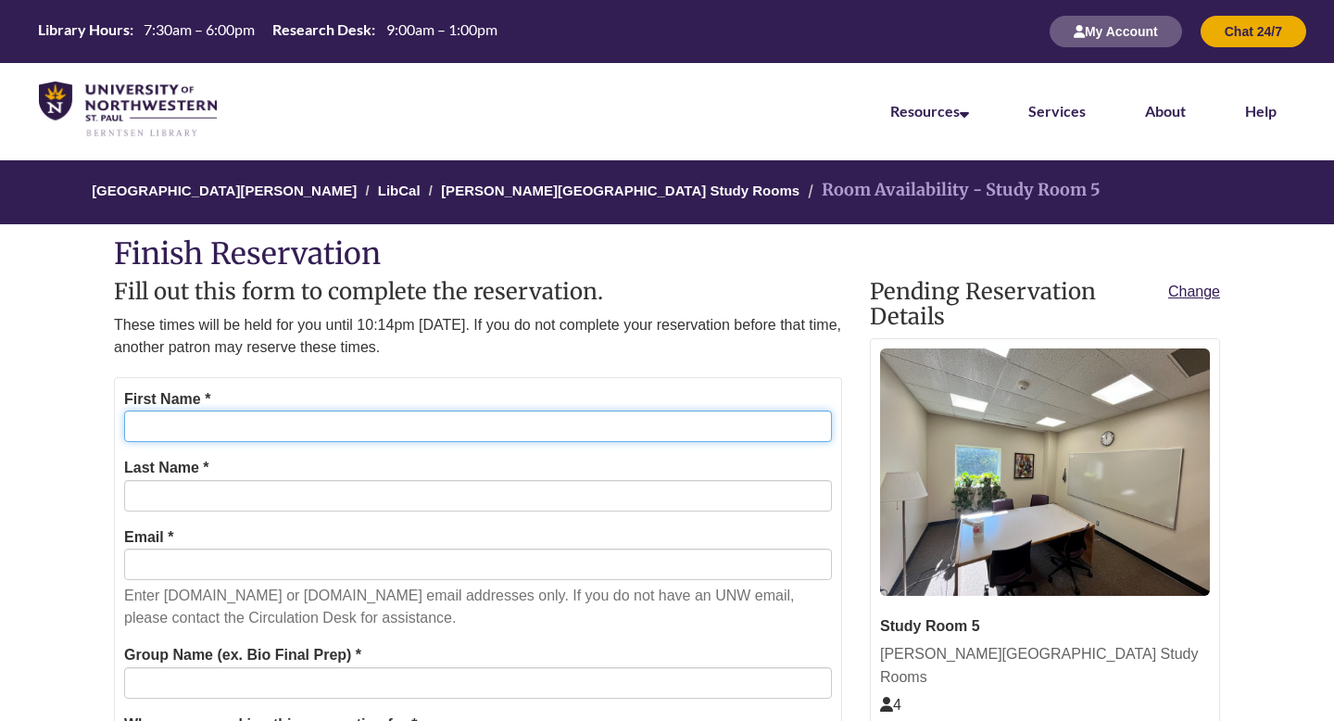
click at [390, 429] on input "First Name *" at bounding box center [478, 425] width 708 height 31
type input "*******"
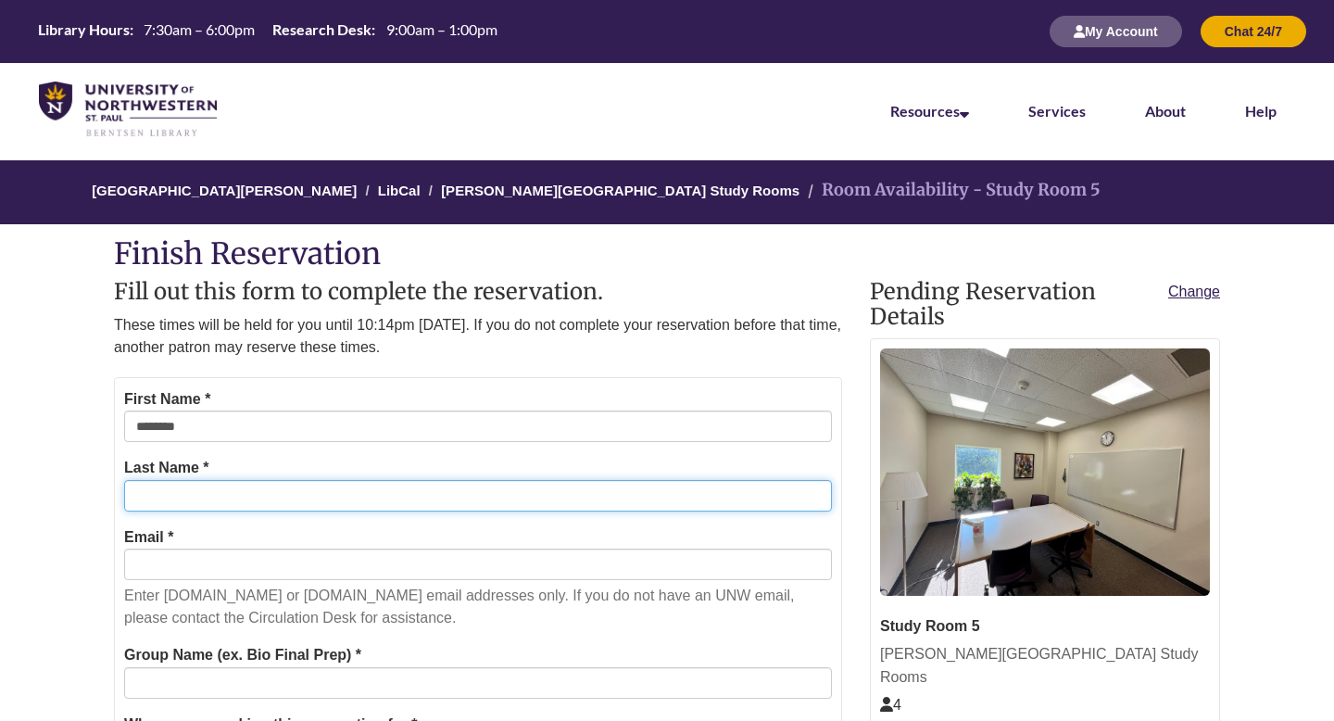
click at [313, 492] on input "Last Name *" at bounding box center [478, 495] width 708 height 31
type input "********"
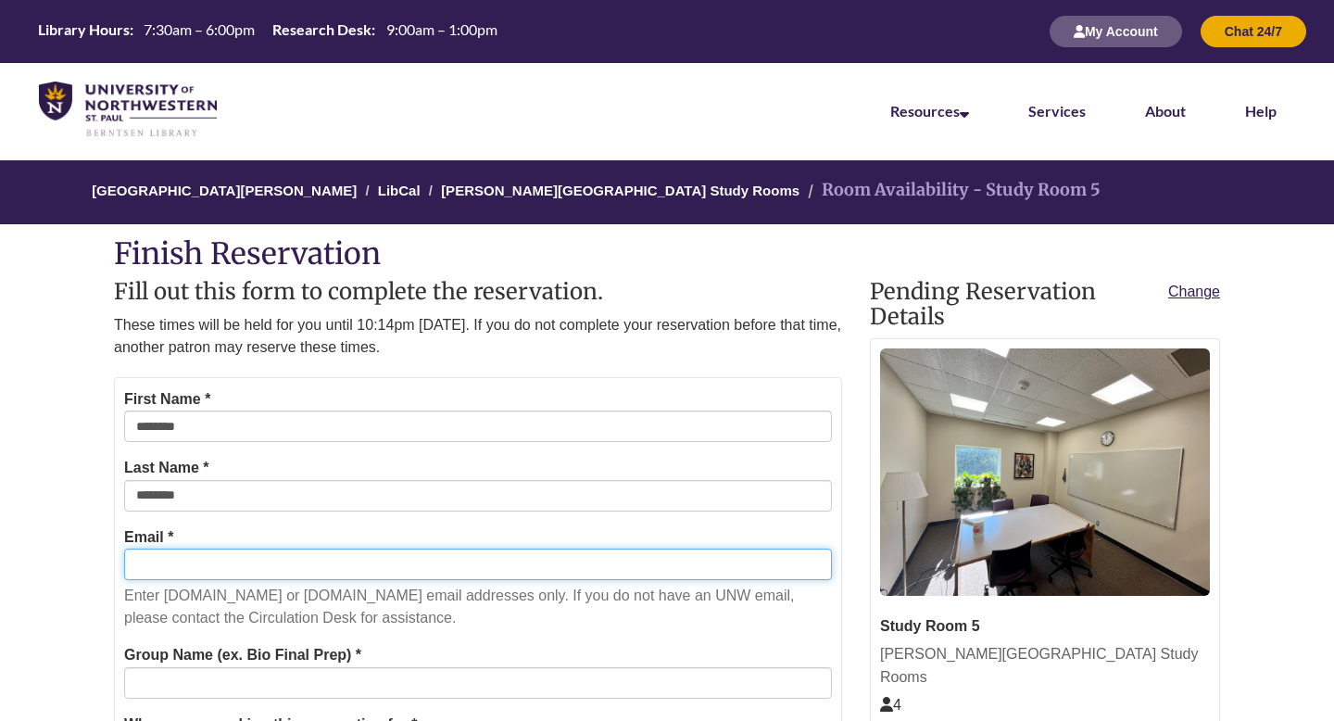
click at [296, 557] on input "Email *" at bounding box center [478, 563] width 708 height 31
type input "**********"
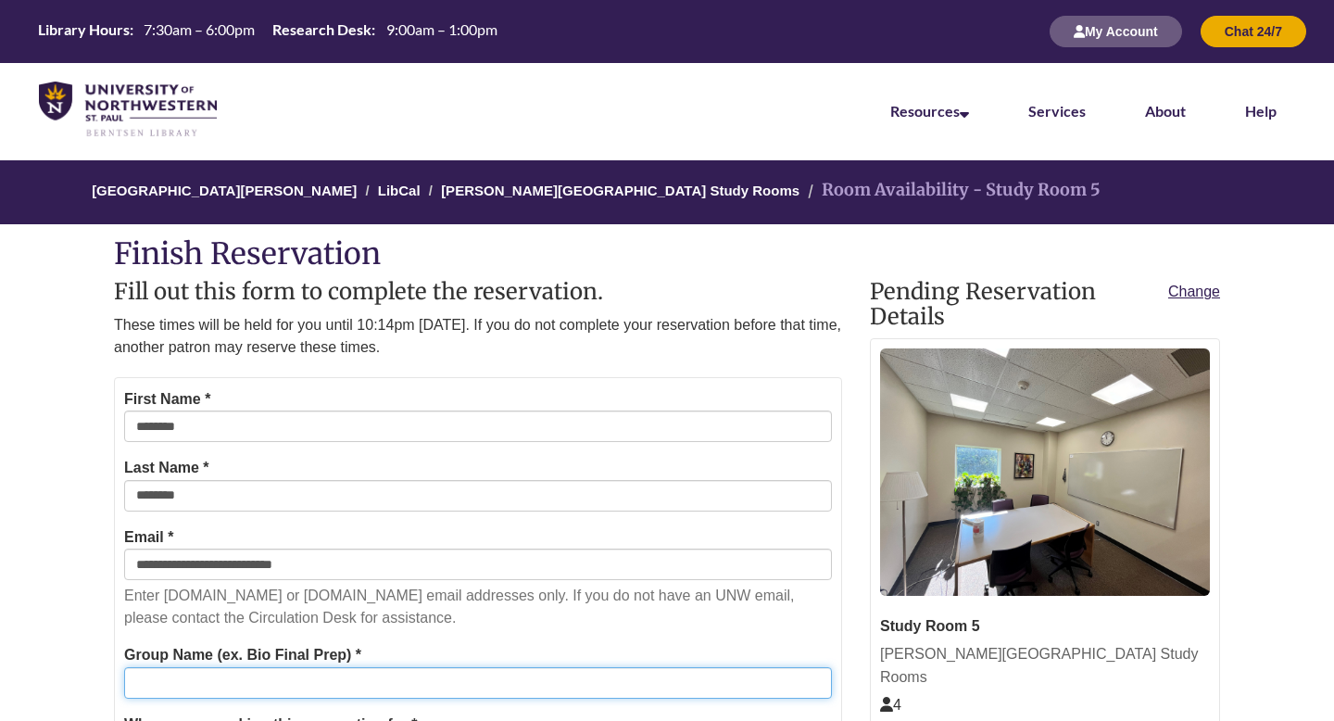
click at [301, 687] on input "Group Name (ex. Bio Final Prep) *" at bounding box center [478, 682] width 708 height 31
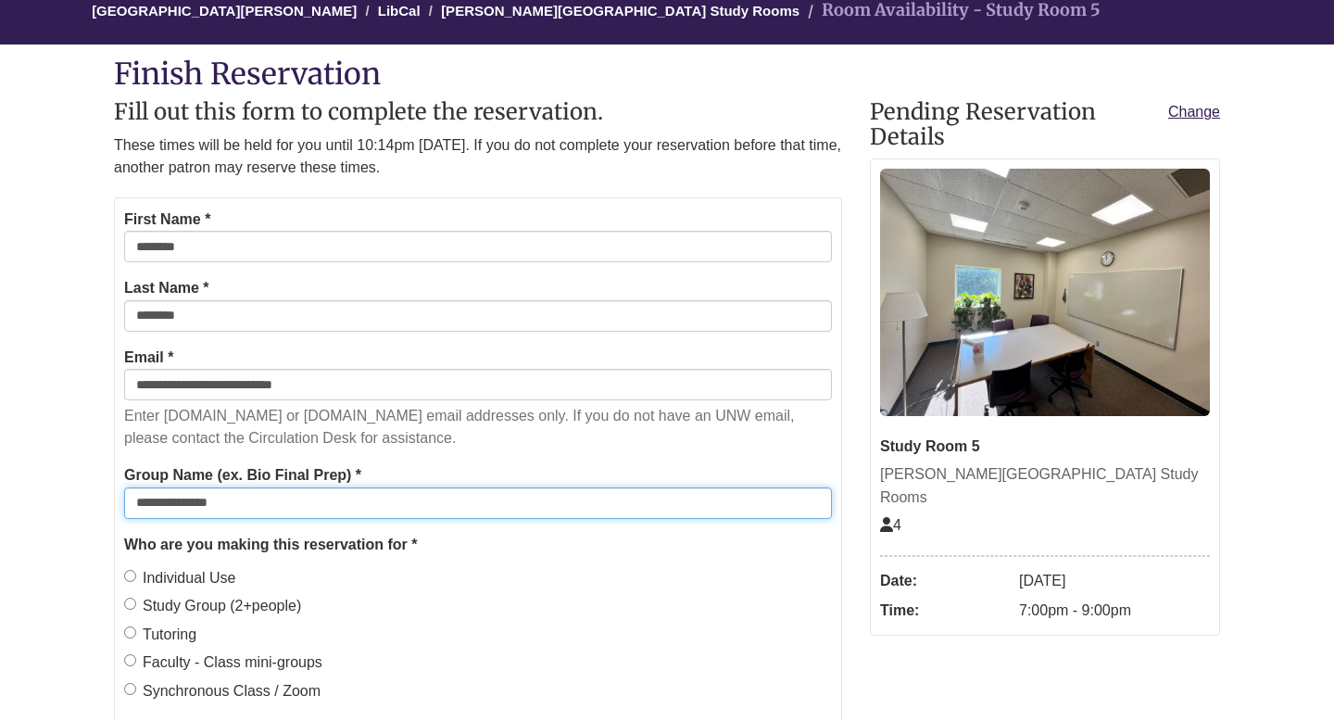
scroll to position [202, 0]
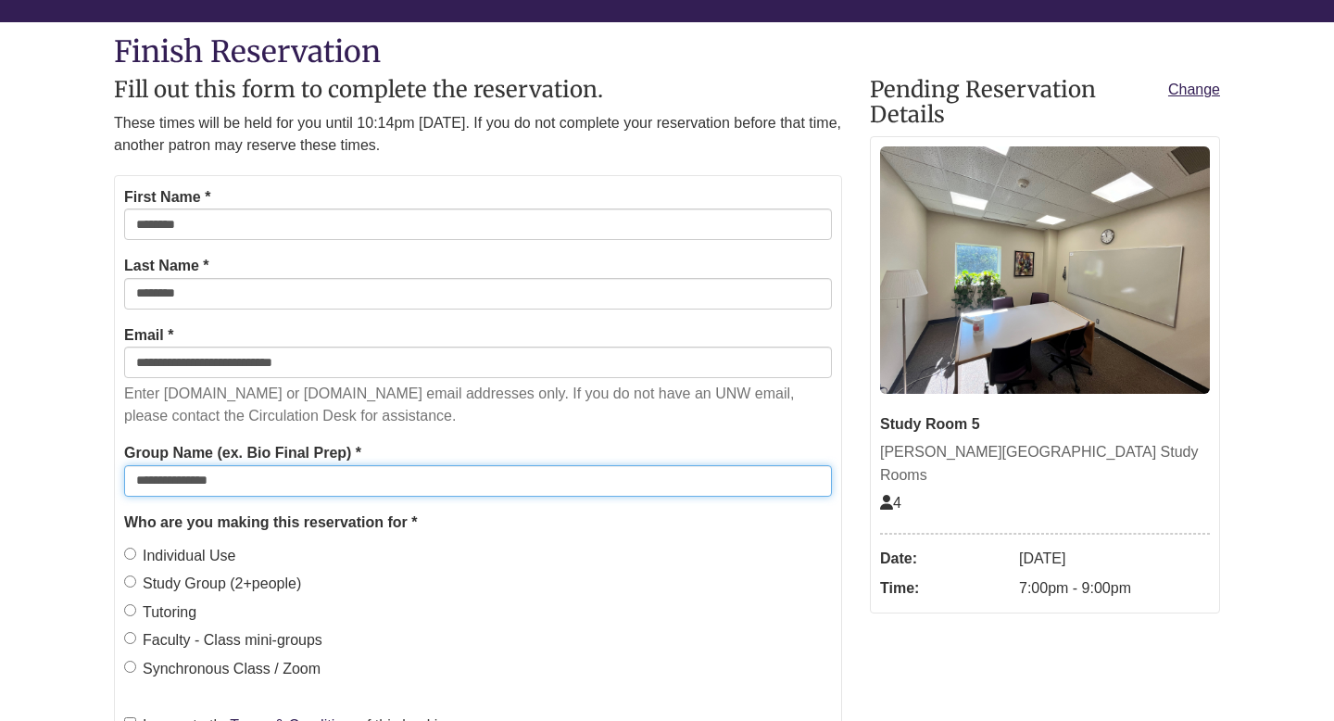
type input "**********"
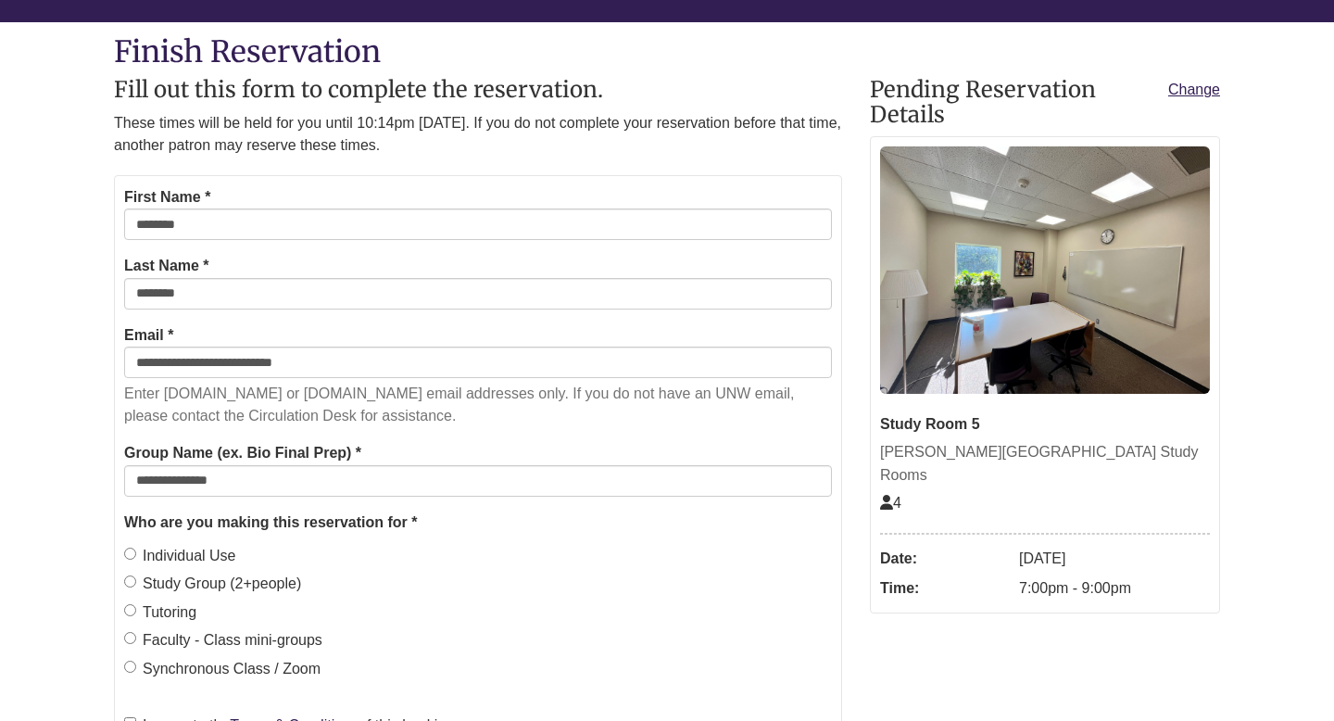
click at [203, 583] on label "Study Group (2+people)" at bounding box center [212, 583] width 177 height 24
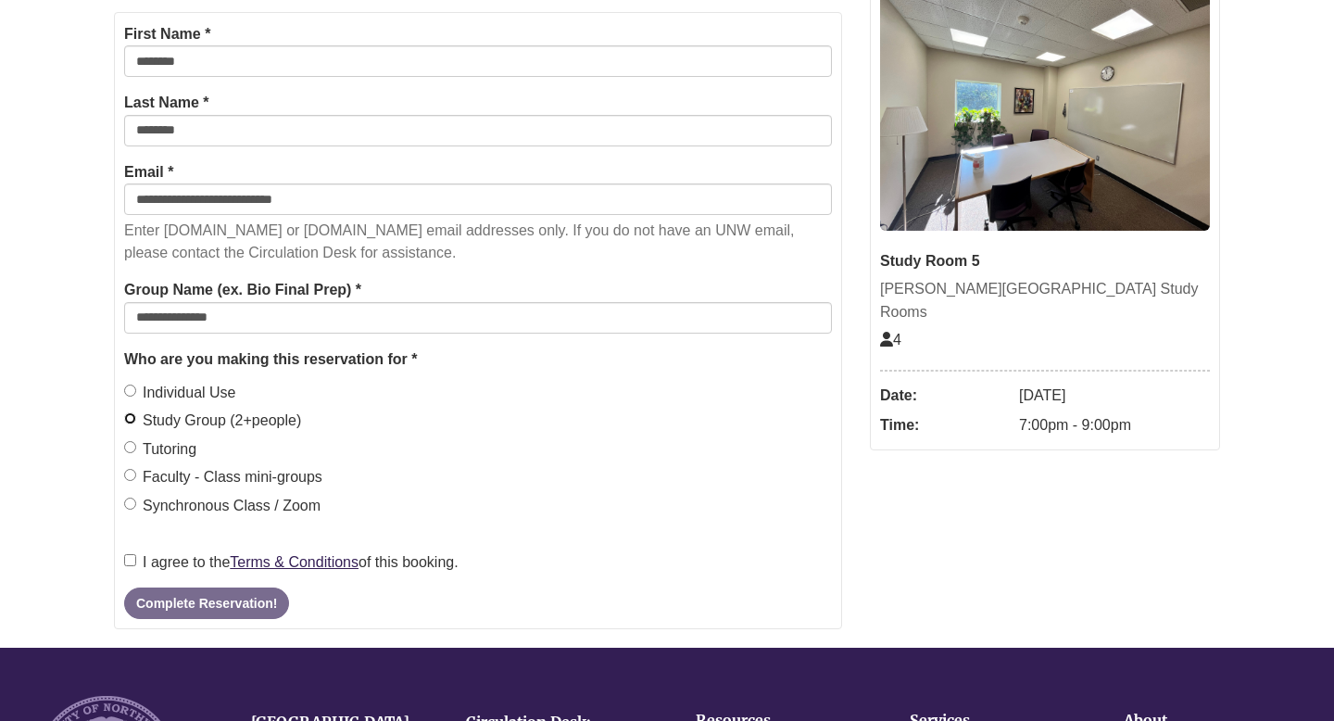
scroll to position [368, 0]
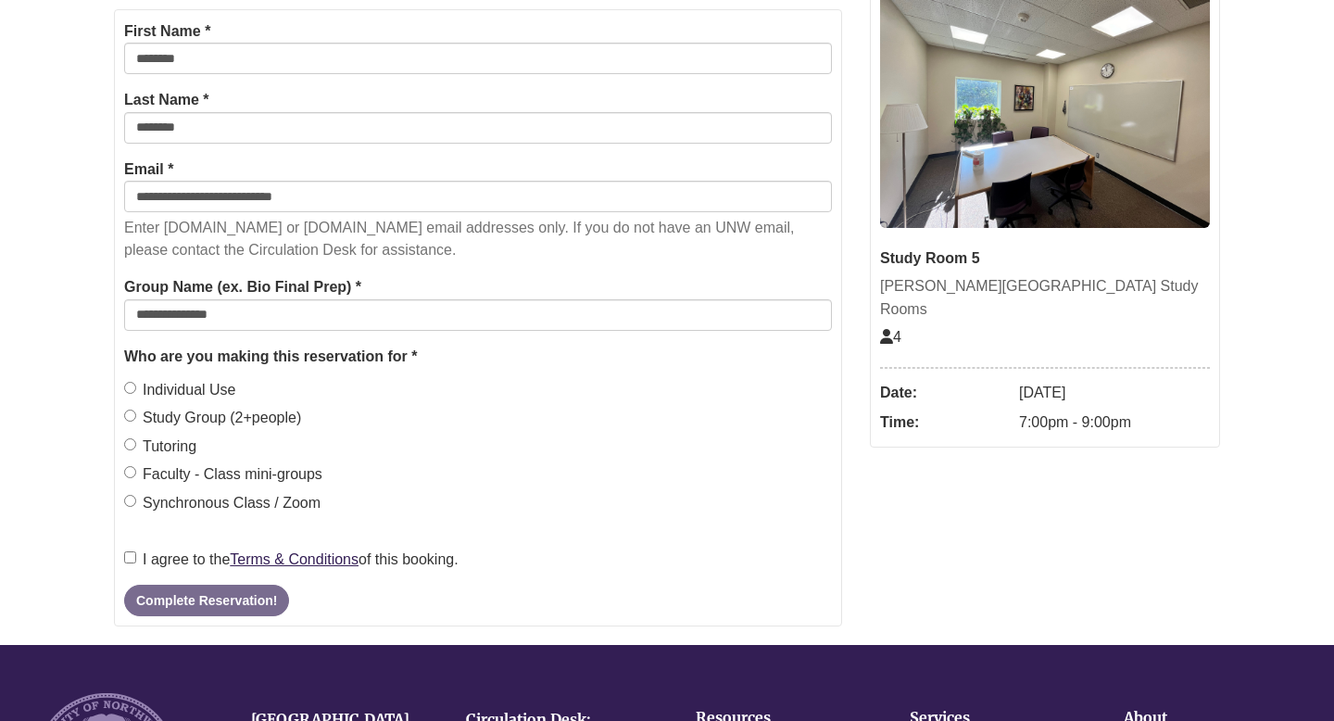
click at [186, 552] on label "I agree to the Terms & Conditions of this booking." at bounding box center [291, 559] width 334 height 24
click at [198, 612] on button "Complete Reservation!" at bounding box center [206, 599] width 165 height 31
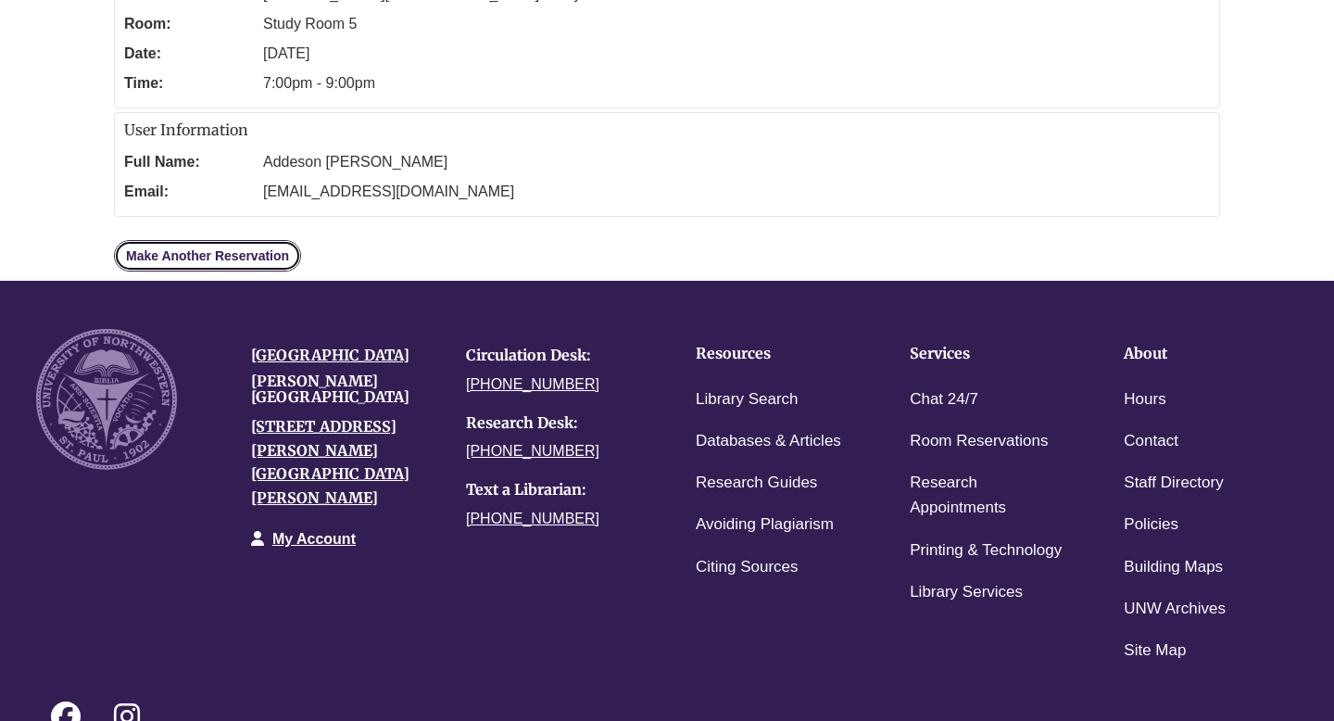
click at [276, 252] on link "Make Another Reservation" at bounding box center [207, 255] width 187 height 31
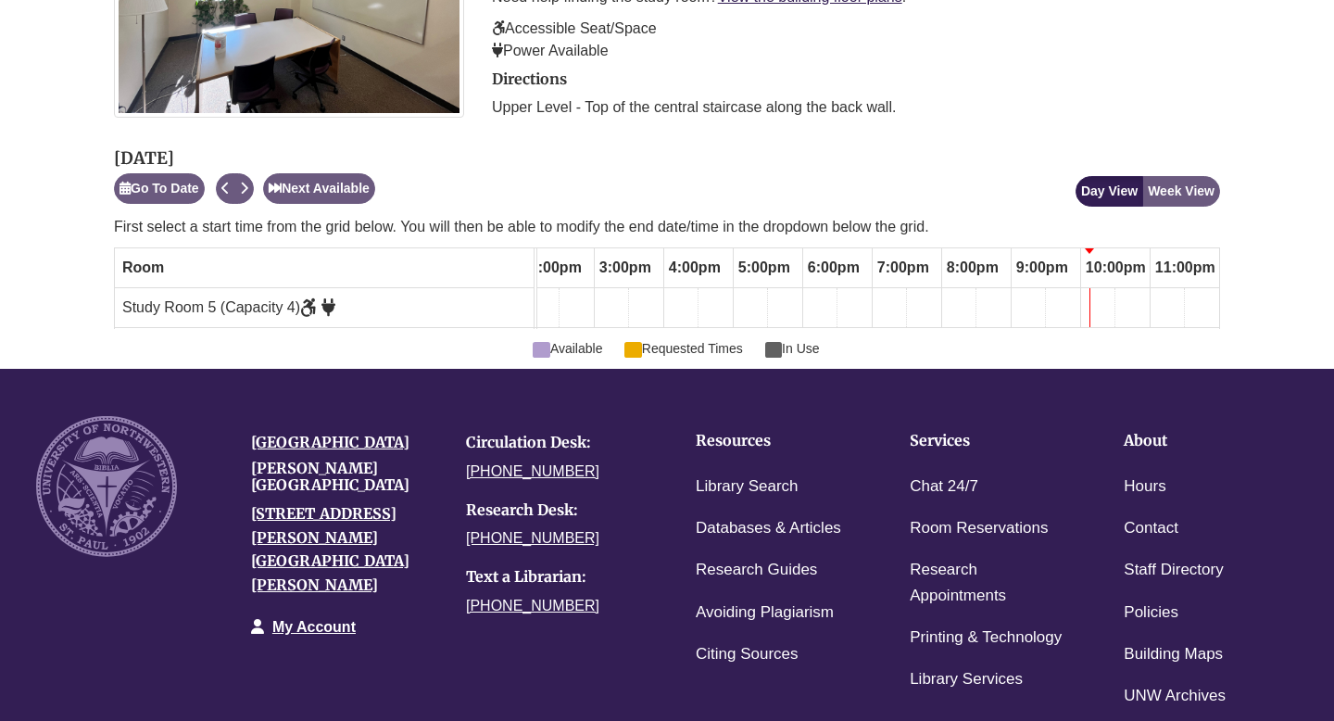
scroll to position [451, 0]
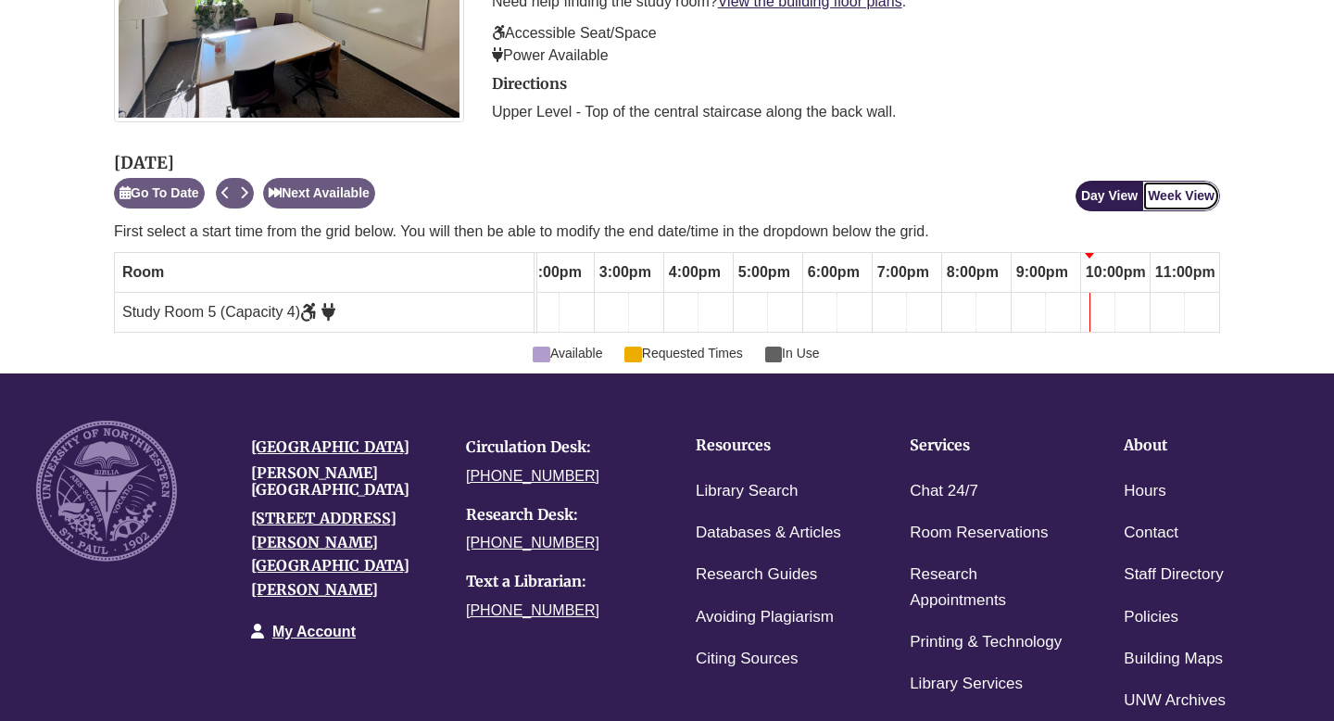
click at [1159, 187] on button "Week View" at bounding box center [1181, 196] width 78 height 31
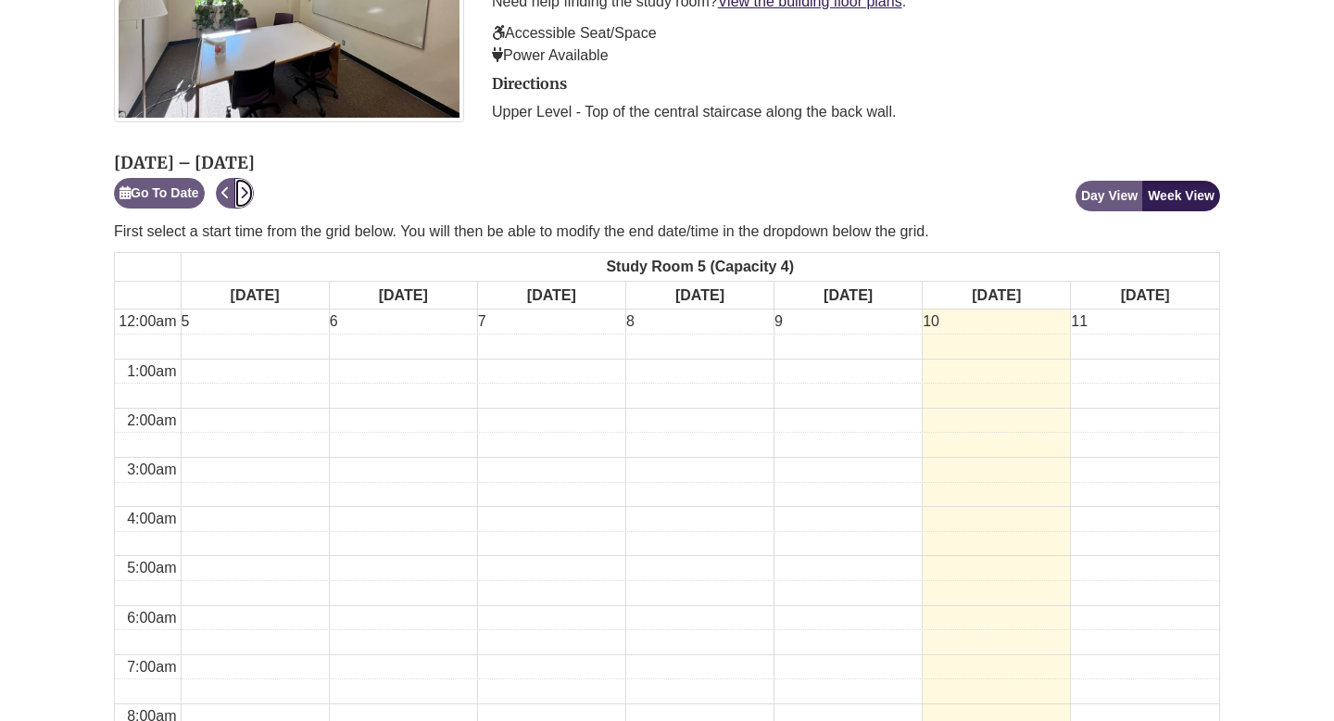
click at [248, 192] on icon "Next" at bounding box center [244, 192] width 8 height 13
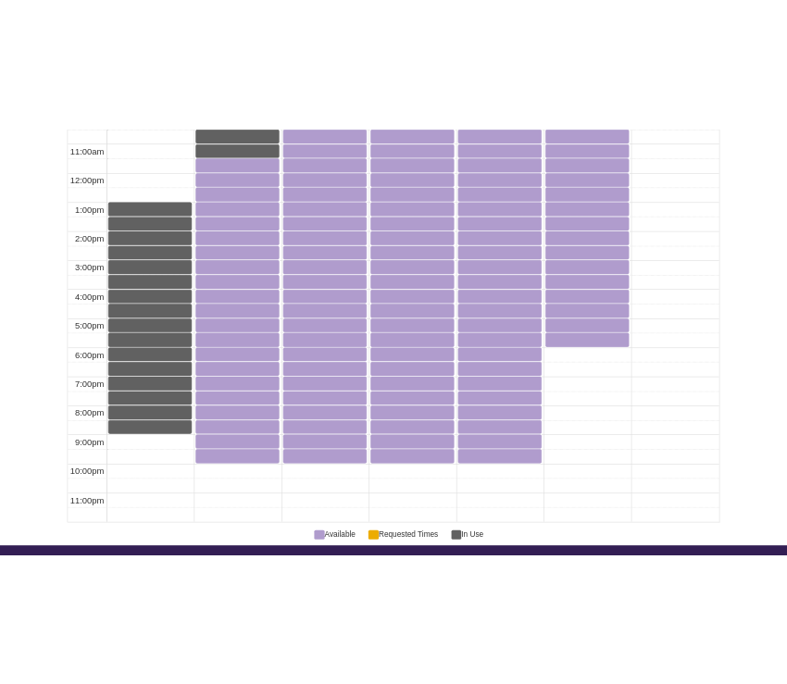
scroll to position [1278, 0]
